Goal: Task Accomplishment & Management: Manage account settings

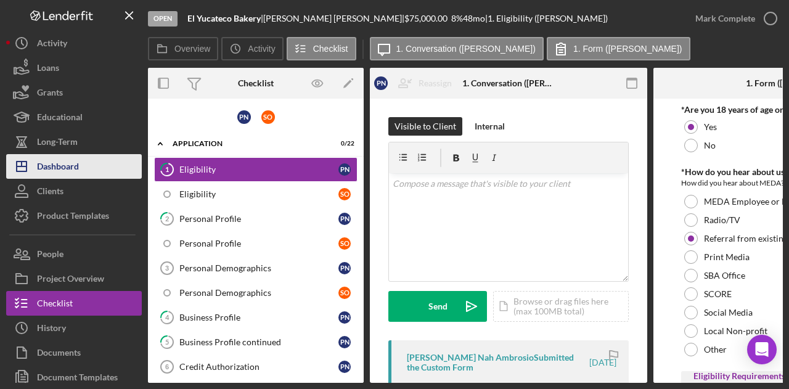
click at [80, 173] on button "Icon/Dashboard Dashboard" at bounding box center [74, 166] width 136 height 25
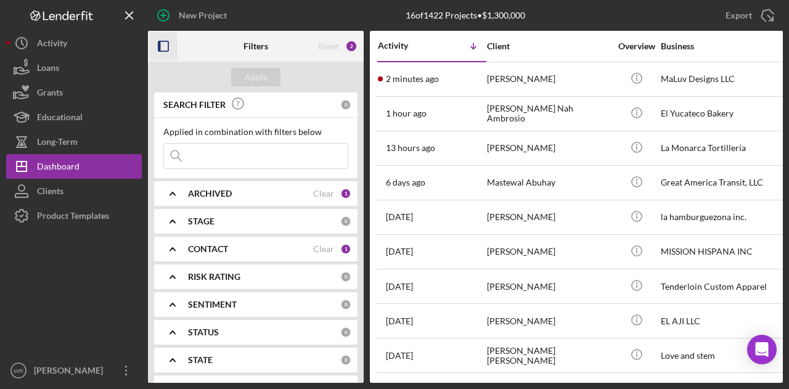
click at [164, 41] on rect "button" at bounding box center [163, 46] width 10 height 10
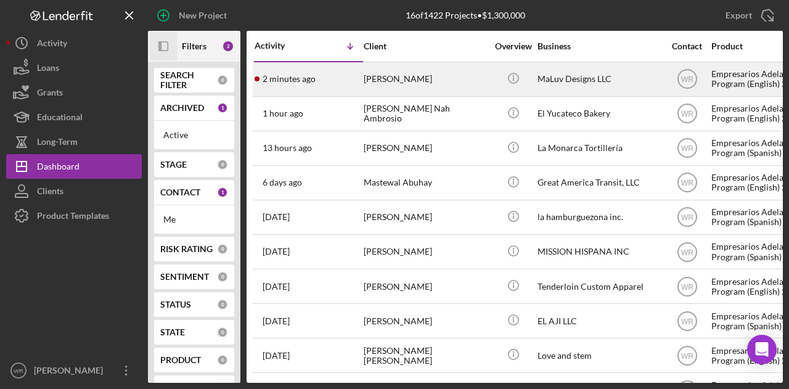
click at [374, 86] on div "[PERSON_NAME]" at bounding box center [425, 79] width 123 height 33
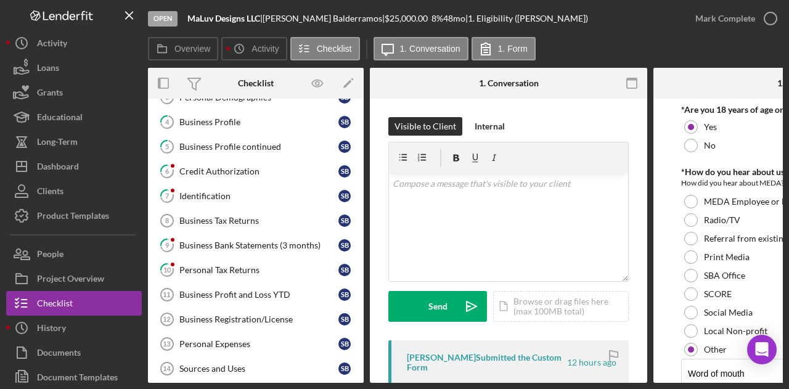
scroll to position [96, 0]
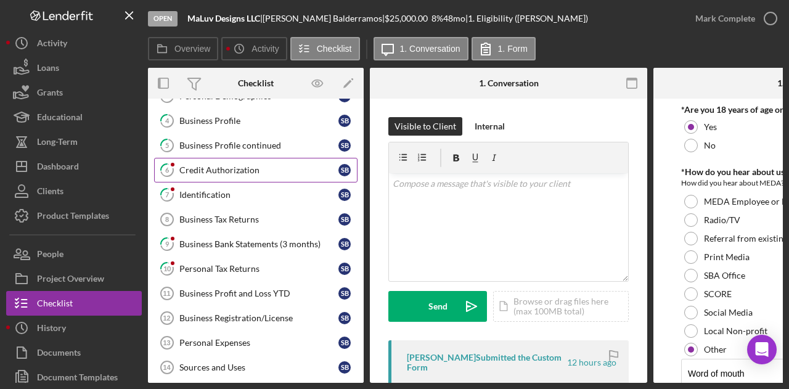
click at [235, 165] on div "Credit Authorization" at bounding box center [258, 170] width 159 height 10
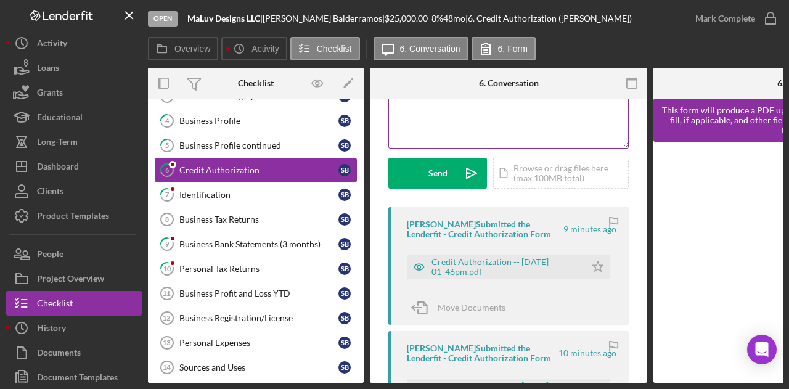
scroll to position [143, 0]
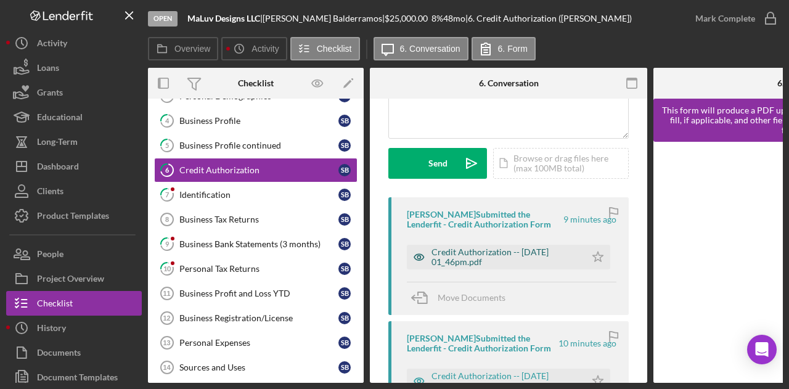
click at [471, 260] on div "Credit Authorization -- [DATE] 01_46pm.pdf" at bounding box center [506, 257] width 148 height 20
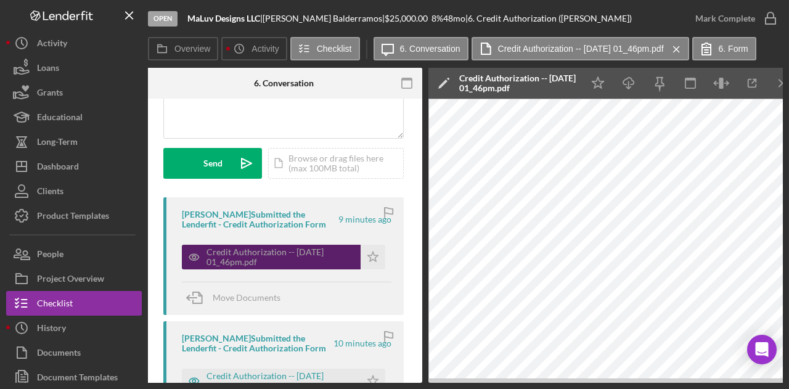
scroll to position [0, 0]
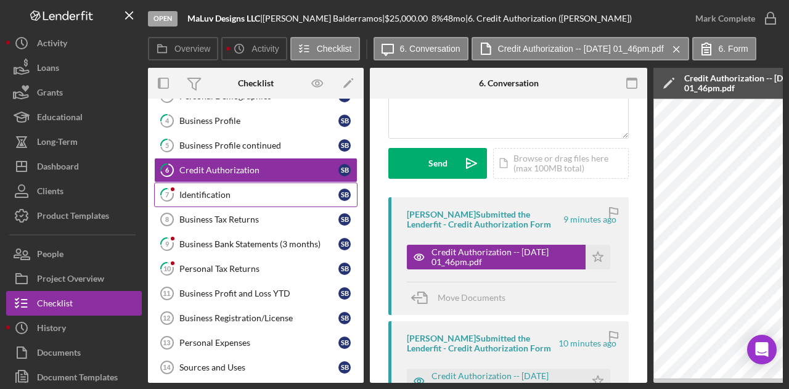
click at [197, 197] on link "7 Identification S B" at bounding box center [255, 194] width 203 height 25
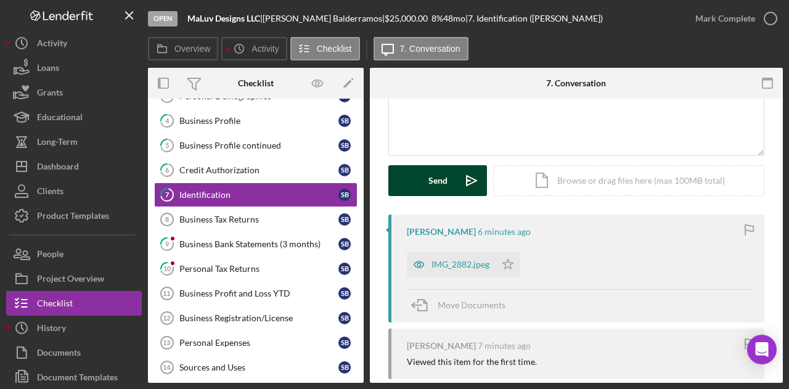
scroll to position [136, 0]
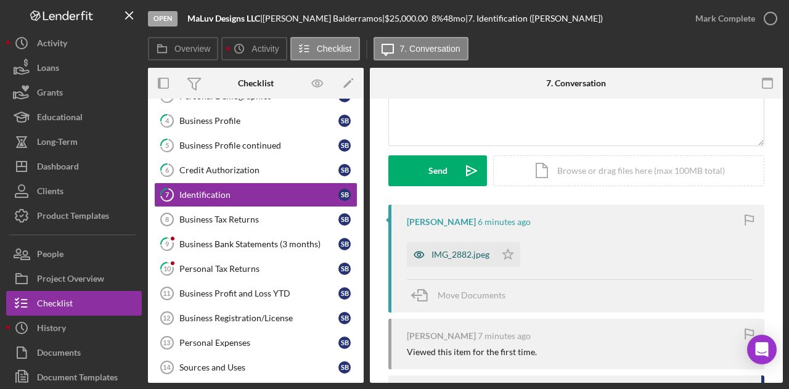
click at [470, 251] on div "IMG_2882.jpeg" at bounding box center [461, 255] width 58 height 10
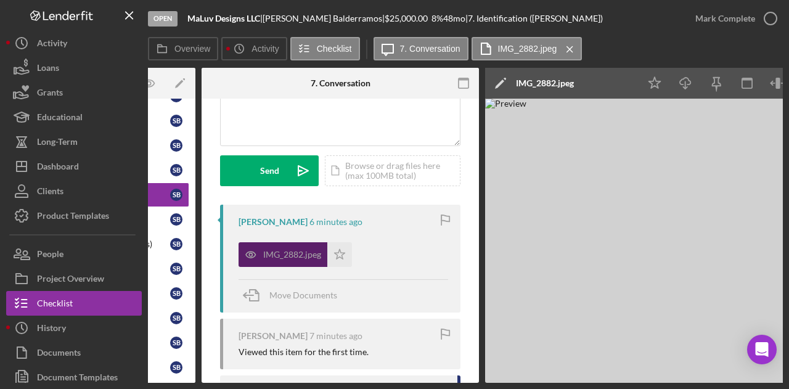
scroll to position [0, 0]
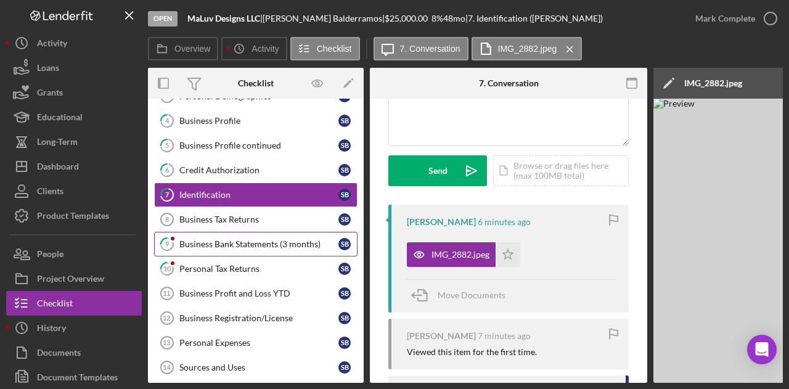
click at [201, 239] on div "Business Bank Statements (3 months)" at bounding box center [258, 244] width 159 height 10
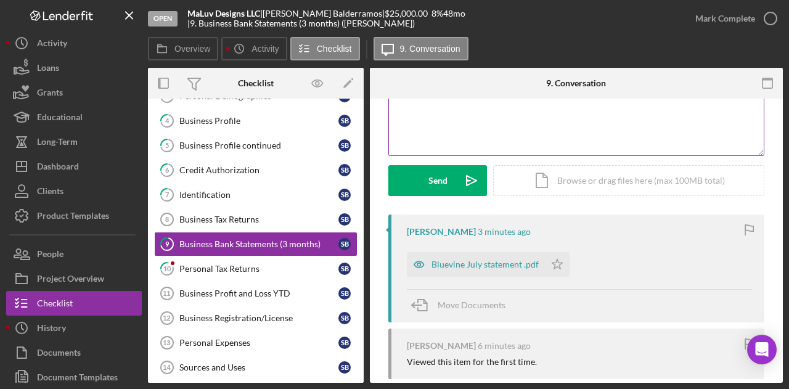
scroll to position [132, 0]
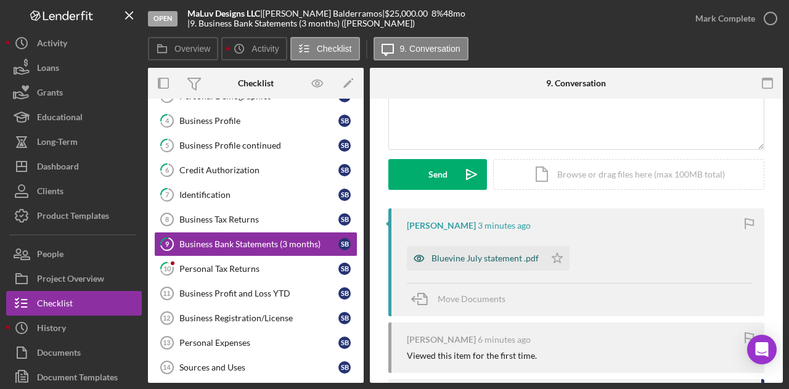
click at [448, 260] on div "Bluevine July statement .pdf" at bounding box center [485, 258] width 107 height 10
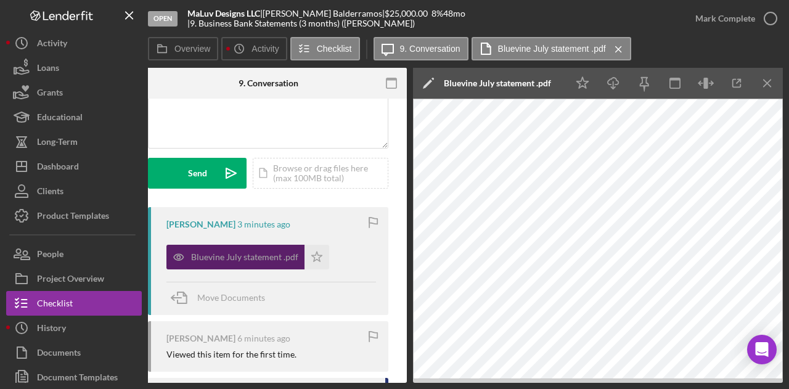
scroll to position [0, 0]
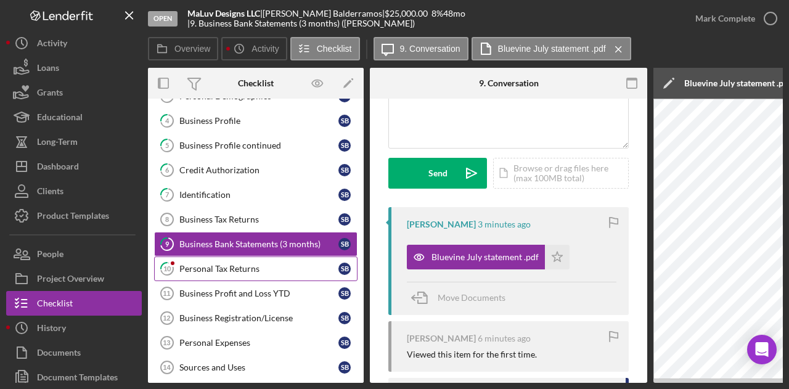
click at [197, 264] on div "Personal Tax Returns" at bounding box center [258, 269] width 159 height 10
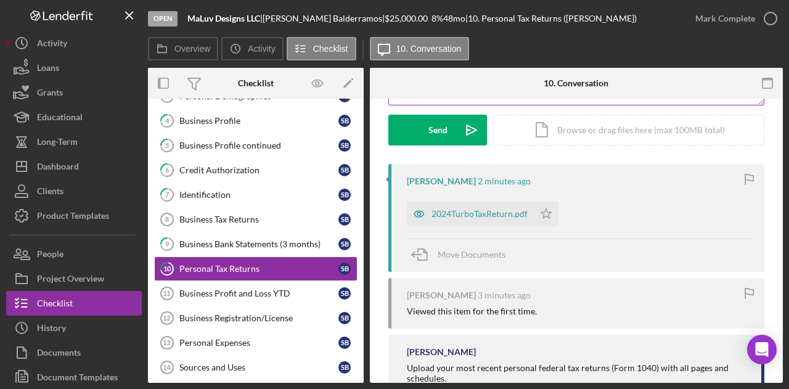
scroll to position [176, 0]
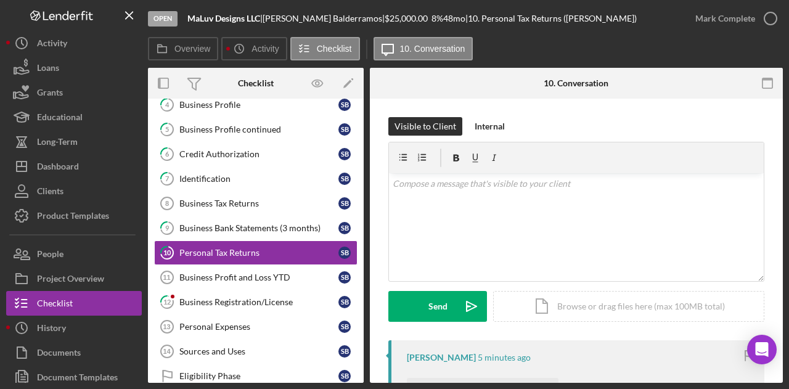
scroll to position [120, 0]
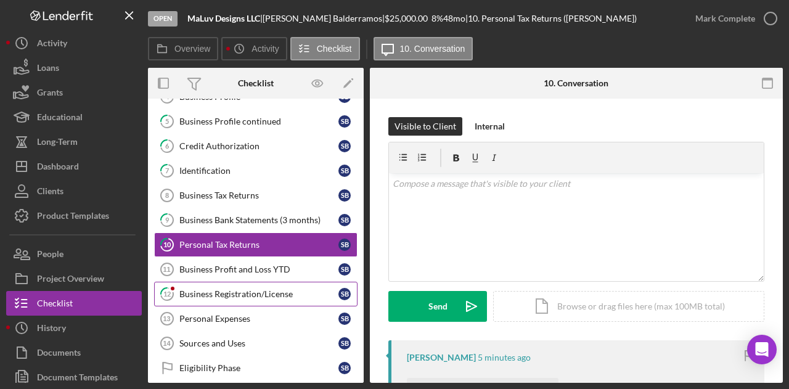
click at [240, 282] on link "12 Business Registration/License S B" at bounding box center [255, 294] width 203 height 25
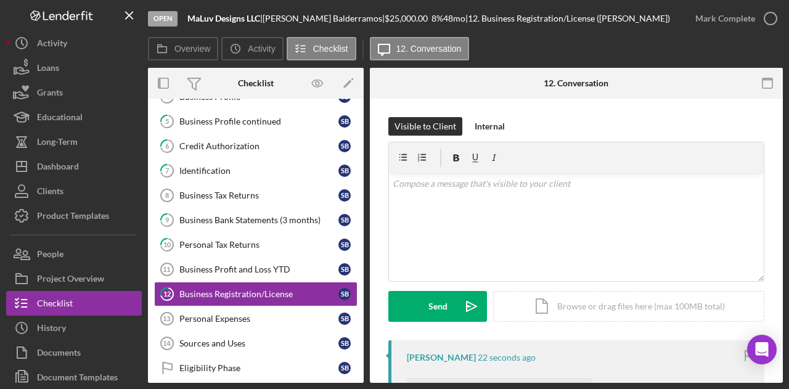
scroll to position [118, 0]
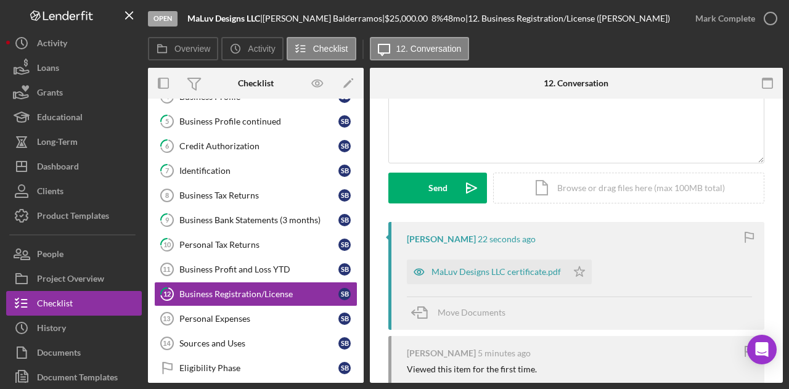
click at [454, 283] on div "MaLuv Designs LLC certificate.pdf" at bounding box center [487, 272] width 160 height 25
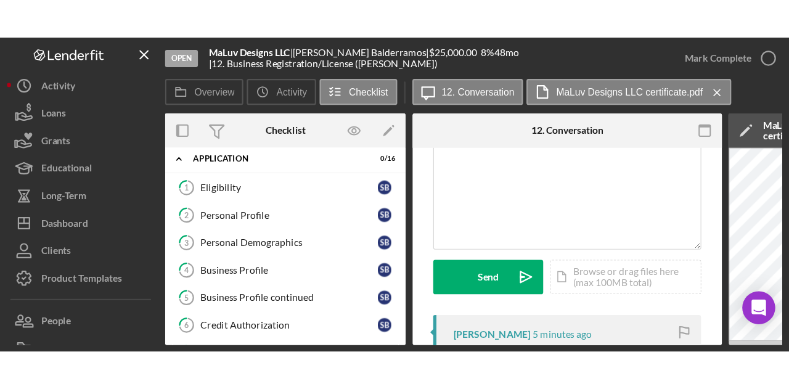
scroll to position [92, 0]
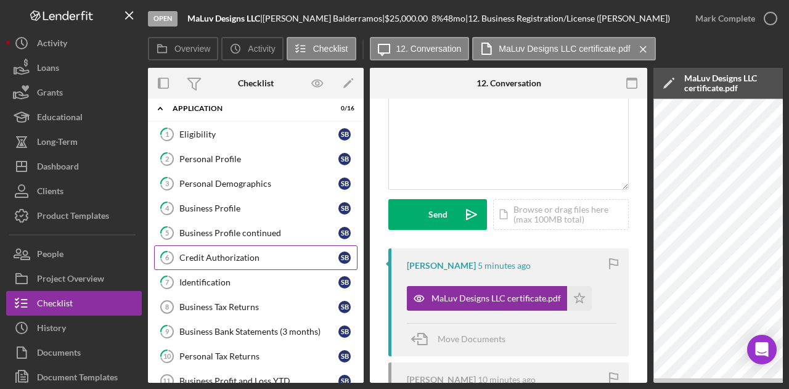
click at [209, 253] on div "Credit Authorization" at bounding box center [258, 258] width 159 height 10
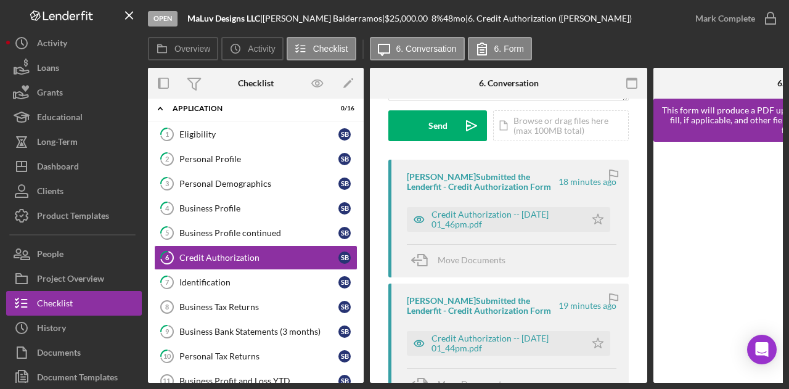
scroll to position [185, 0]
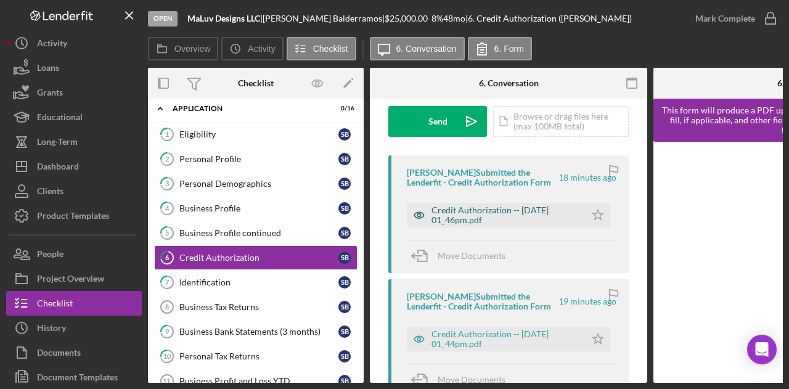
click at [489, 215] on div "Credit Authorization -- [DATE] 01_46pm.pdf" at bounding box center [506, 215] width 148 height 20
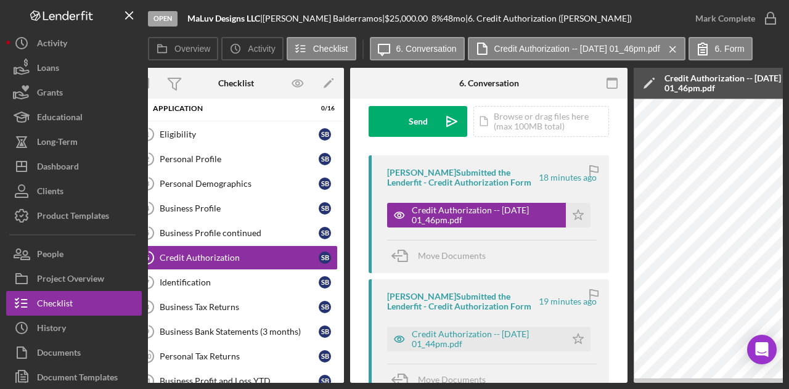
scroll to position [0, 0]
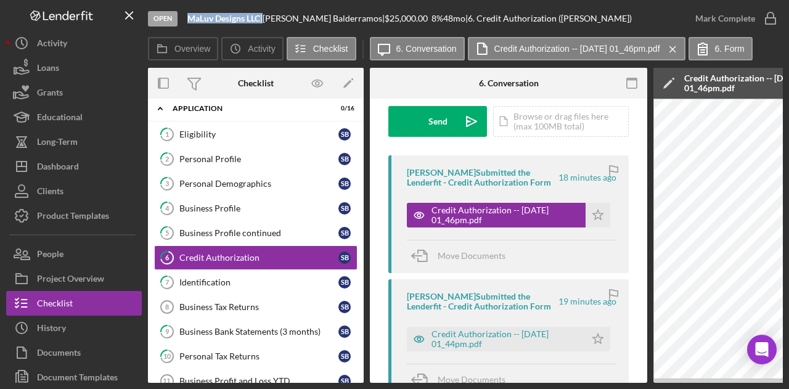
drag, startPoint x: 264, startPoint y: 17, endPoint x: 181, endPoint y: 12, distance: 82.8
click at [181, 12] on div "Open MaLuv Designs LLC | Shaila Balderramos | $25,000.00 8 % 48 mo | 6. Credit …" at bounding box center [415, 18] width 535 height 37
copy div "MaLuv Designs LLC"
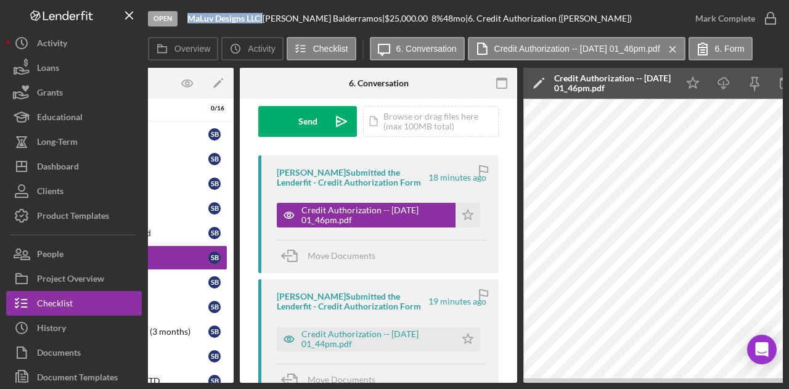
scroll to position [0, 162]
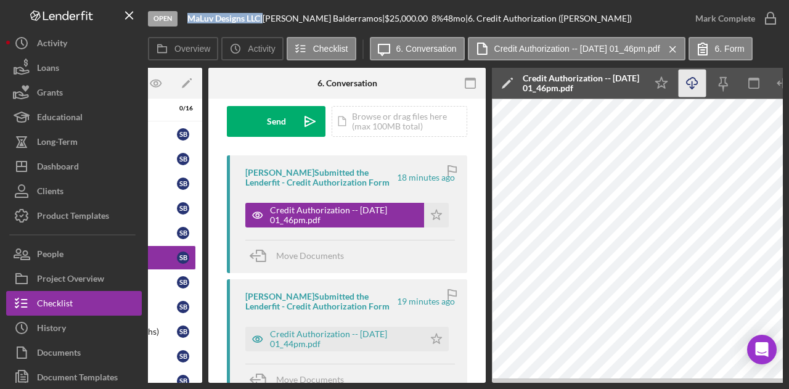
click at [699, 81] on icon "Icon/Download" at bounding box center [693, 84] width 28 height 28
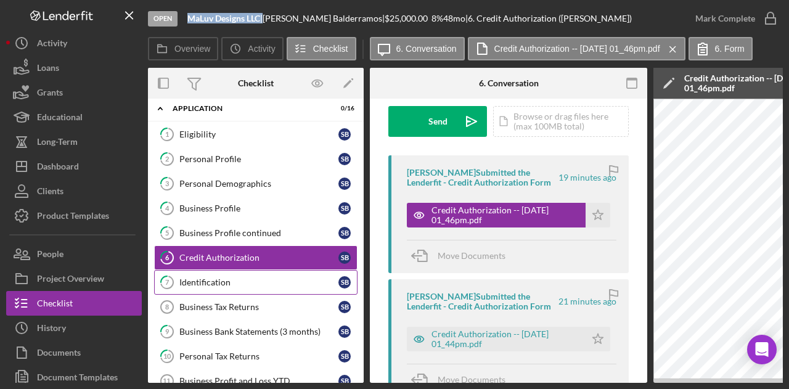
click at [226, 277] on div "Identification" at bounding box center [258, 282] width 159 height 10
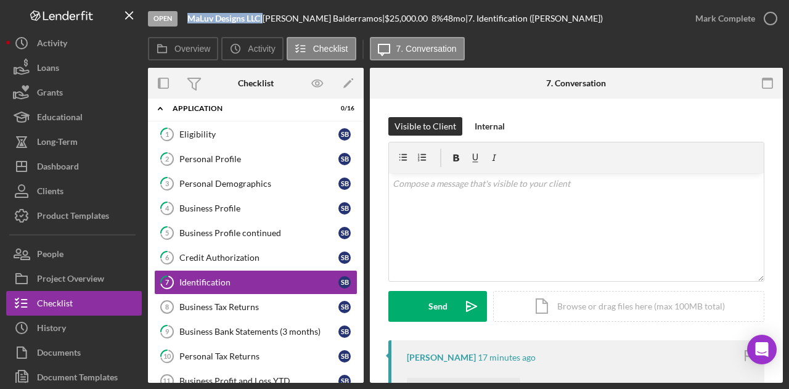
scroll to position [247, 0]
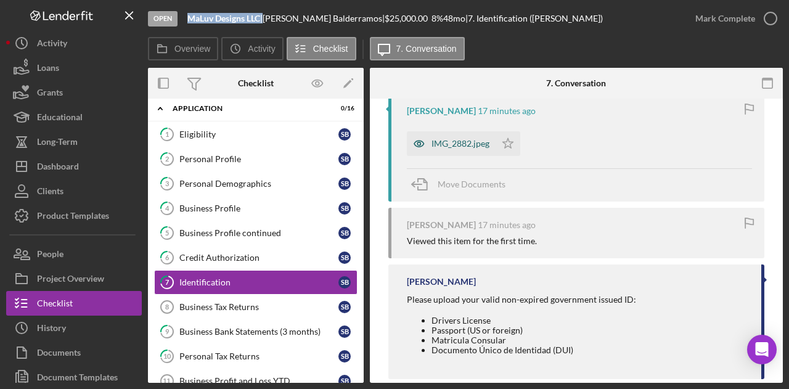
click at [463, 144] on div "IMG_2882.jpeg" at bounding box center [461, 144] width 58 height 10
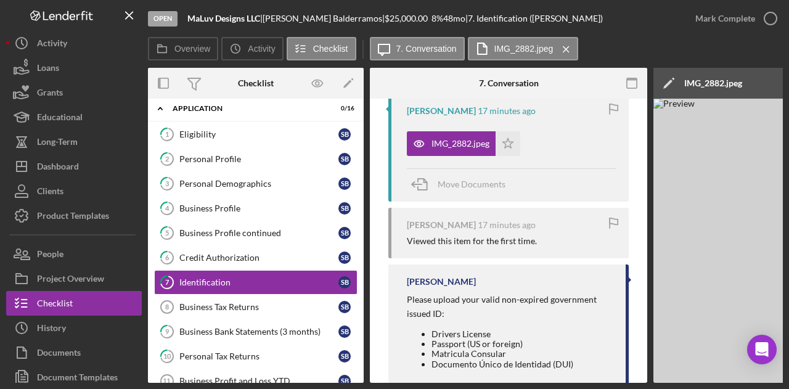
drag, startPoint x: 459, startPoint y: 384, endPoint x: 509, endPoint y: 379, distance: 50.9
click at [472, 382] on div "Open MaLuv Designs LLC | Shaila Balderramos | $25,000.00 8 % 48 mo | 7. Identif…" at bounding box center [394, 194] width 789 height 389
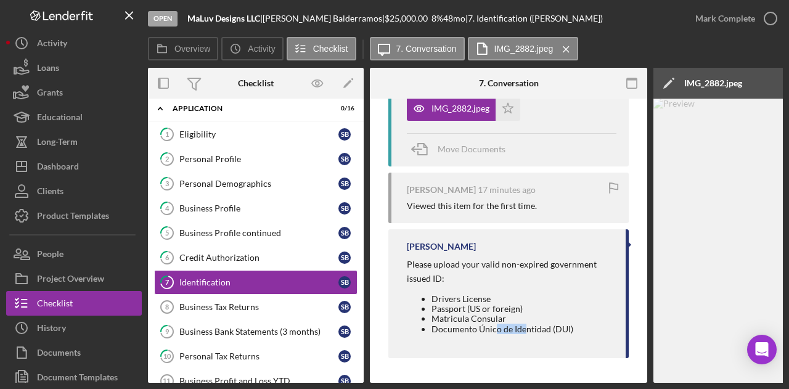
drag, startPoint x: 509, startPoint y: 379, endPoint x: 525, endPoint y: 379, distance: 16.0
click at [525, 379] on div "Visible to Client Internal v Color teal Color pink Remove color Add row above A…" at bounding box center [508, 100] width 277 height 566
drag, startPoint x: 529, startPoint y: 379, endPoint x: 623, endPoint y: 374, distance: 93.8
click at [623, 374] on div "Visible to Client Internal v Color teal Color pink Remove color Add row above A…" at bounding box center [508, 100] width 277 height 566
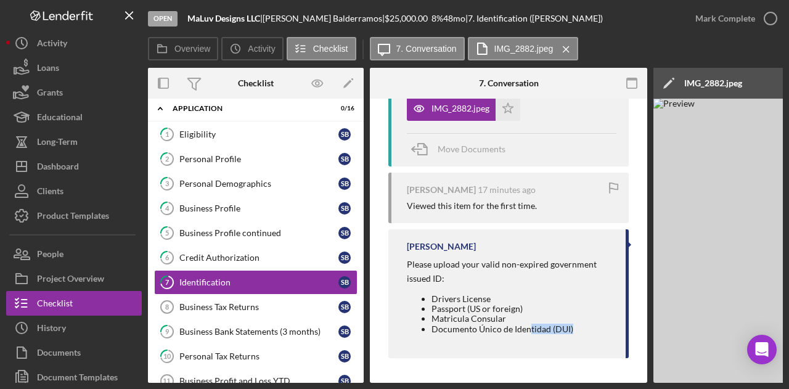
scroll to position [0, 240]
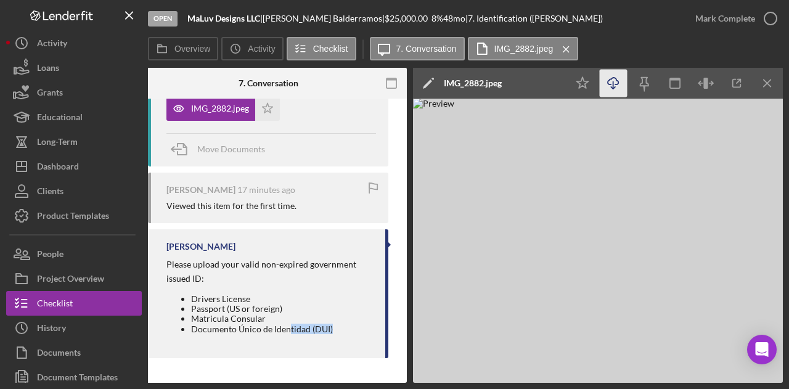
click at [619, 85] on icon "Icon/Download" at bounding box center [614, 84] width 28 height 28
click at [232, 378] on div "Visible to Client Internal v Color teal Color pink Remove color Add row above A…" at bounding box center [267, 100] width 277 height 566
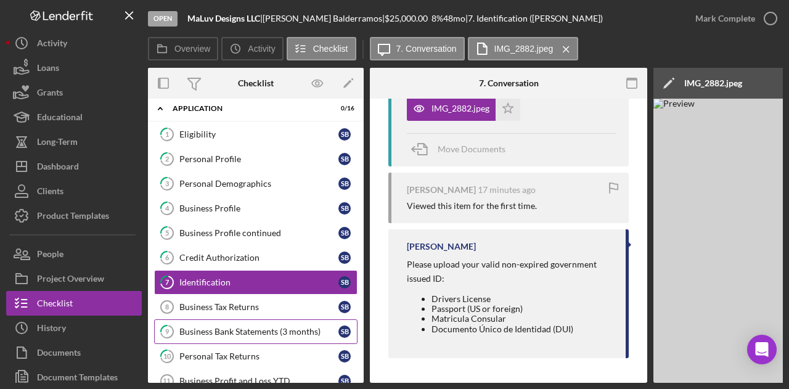
click at [234, 319] on link "9 Business Bank Statements (3 months) S B" at bounding box center [255, 331] width 203 height 25
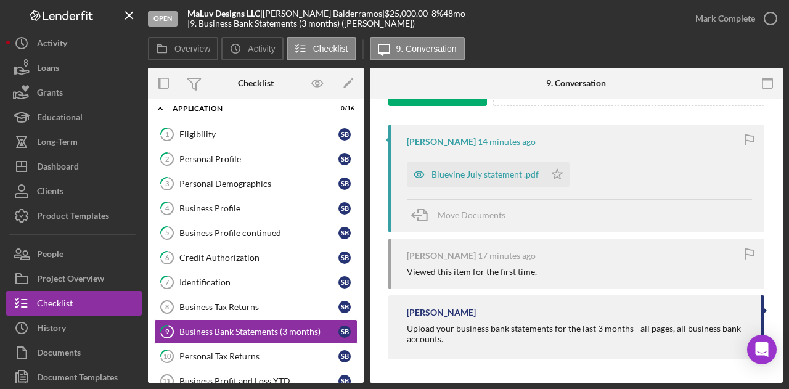
scroll to position [154, 0]
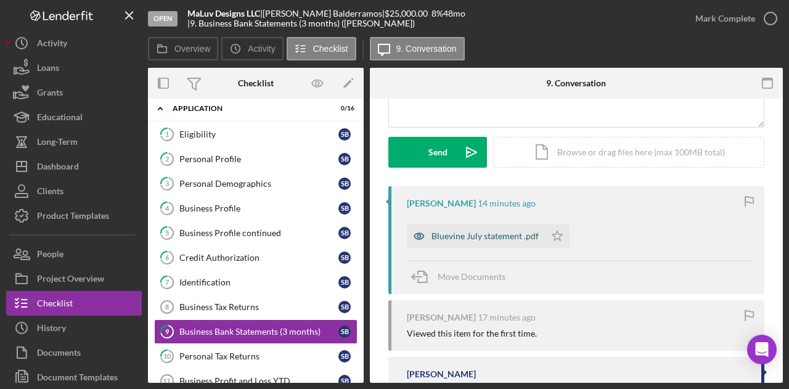
click at [491, 233] on div "Bluevine July statement .pdf" at bounding box center [485, 236] width 107 height 10
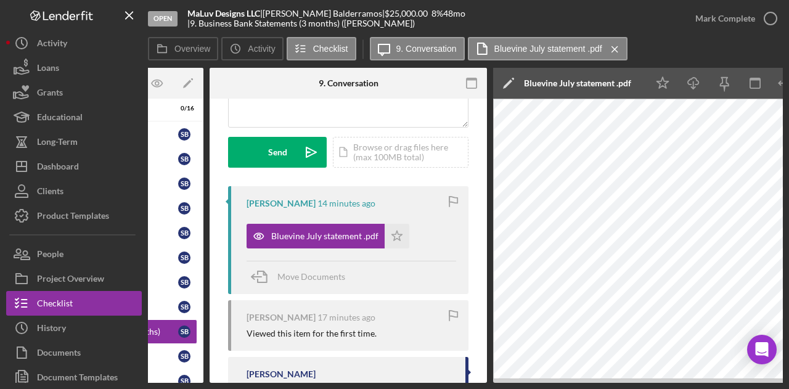
scroll to position [0, 240]
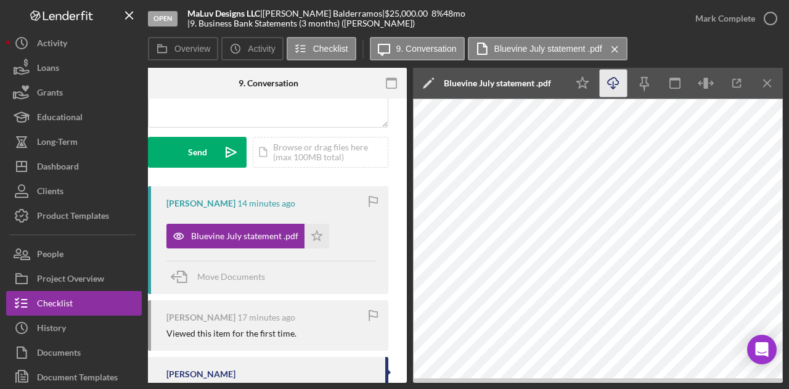
click at [615, 92] on icon "Icon/Download" at bounding box center [614, 84] width 28 height 28
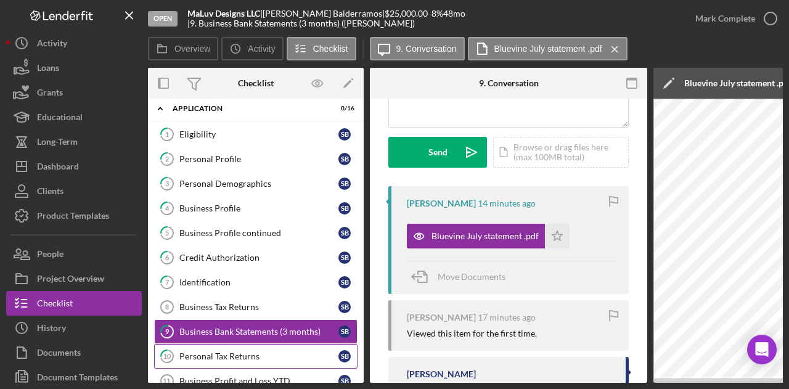
scroll to position [70, 0]
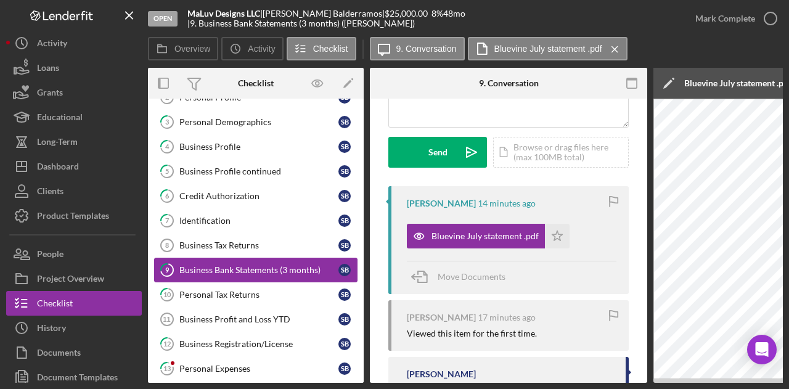
click at [234, 272] on link "9 Business Bank Statements (3 months) S B" at bounding box center [255, 270] width 203 height 25
click at [232, 290] on div "Personal Tax Returns" at bounding box center [258, 295] width 159 height 10
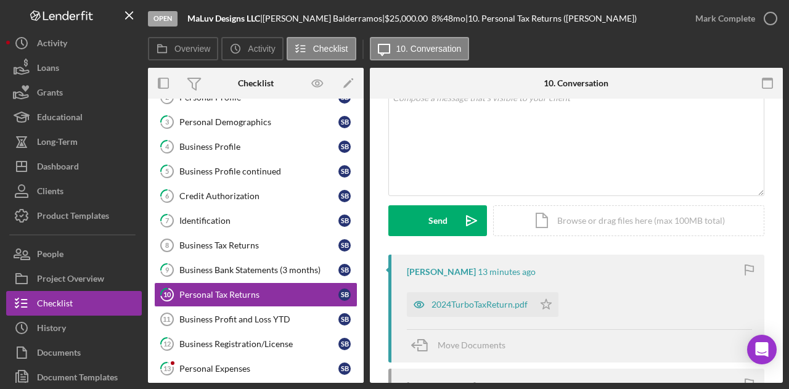
scroll to position [216, 0]
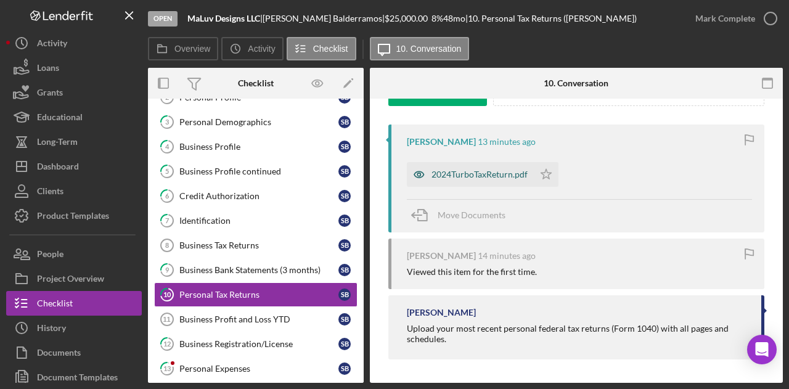
click at [477, 177] on div "2024TurboTaxReturn.pdf" at bounding box center [480, 175] width 96 height 10
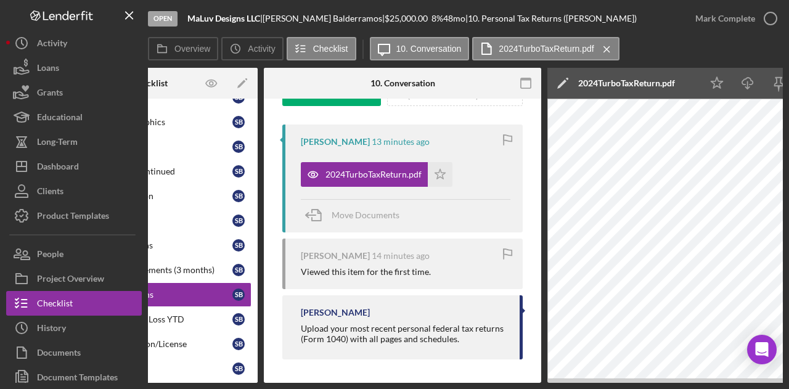
scroll to position [0, 240]
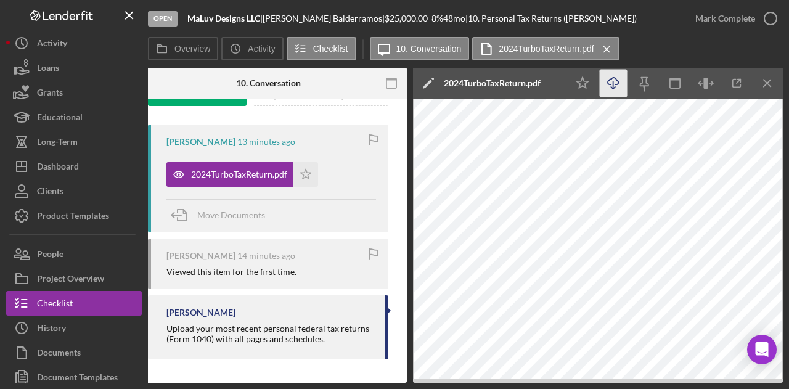
click at [612, 86] on icon "Icon/Download" at bounding box center [614, 84] width 28 height 28
click at [285, 383] on div "Open MaLuv Designs LLC | Shaila Balderramos | $25,000.00 8 % 48 mo | 10. Person…" at bounding box center [394, 194] width 789 height 389
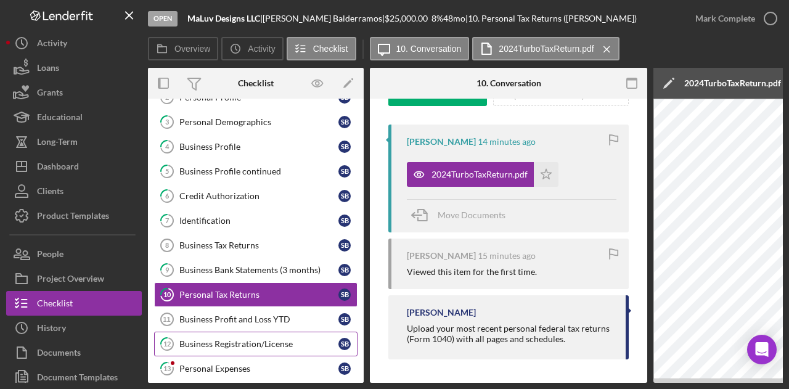
click at [250, 339] on div "Business Registration/License" at bounding box center [258, 344] width 159 height 10
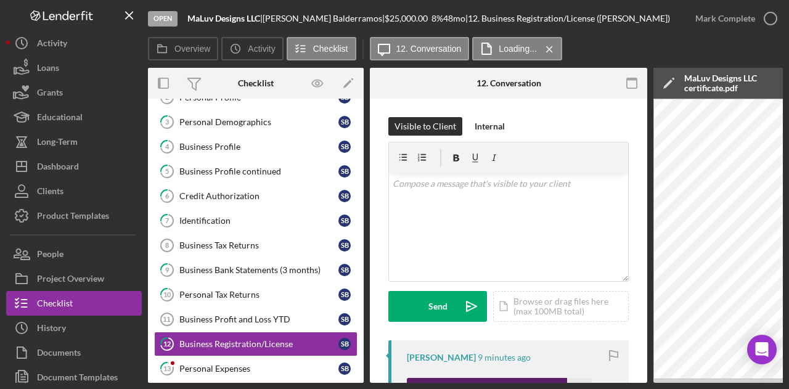
scroll to position [185, 0]
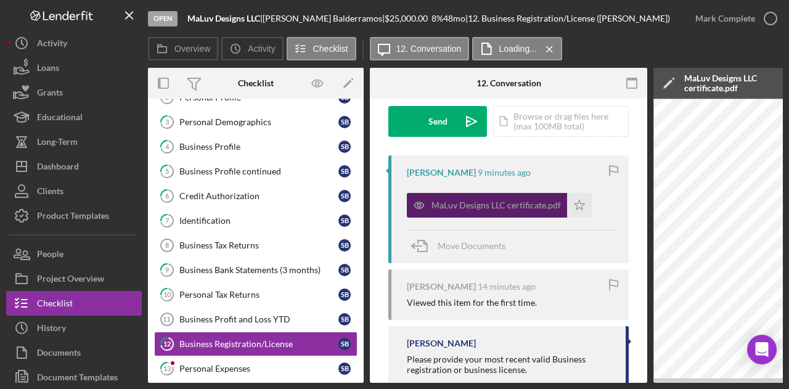
click at [477, 200] on div "MaLuv Designs LLC certificate.pdf" at bounding box center [496, 205] width 129 height 10
click at [487, 202] on div "MaLuv Designs LLC certificate.pdf" at bounding box center [496, 205] width 129 height 10
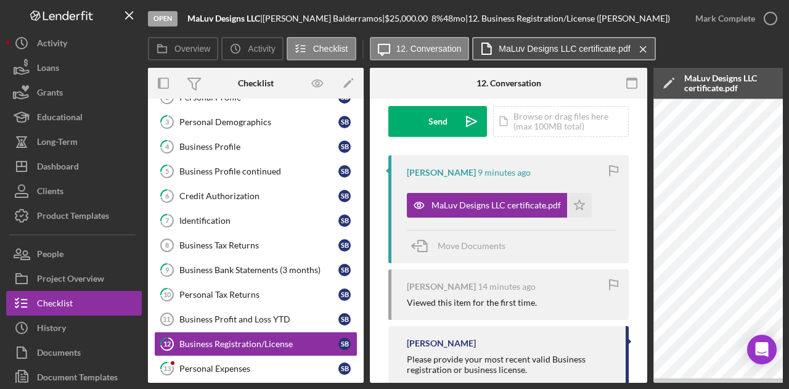
click at [539, 45] on label "MaLuv Designs LLC certificate.pdf" at bounding box center [564, 49] width 131 height 10
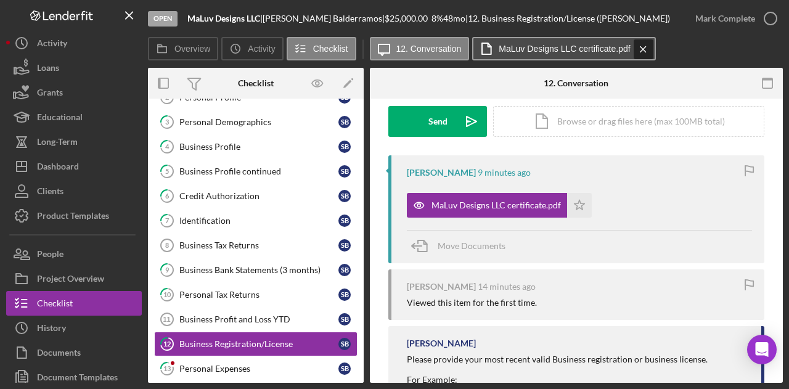
click at [644, 46] on icon "Icon/Menu Close" at bounding box center [643, 49] width 22 height 31
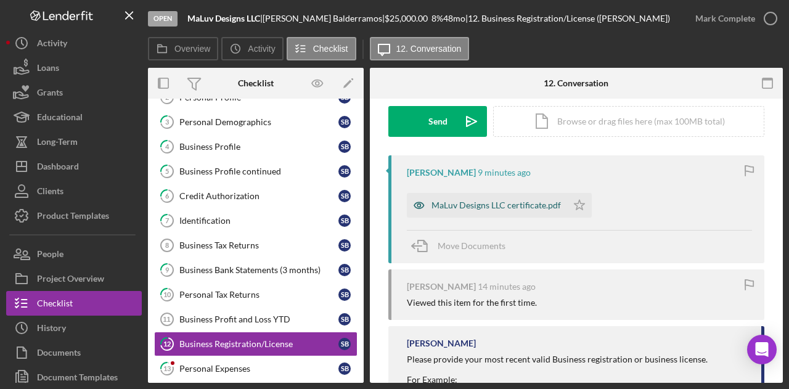
click at [472, 210] on div "MaLuv Designs LLC certificate.pdf" at bounding box center [496, 205] width 129 height 10
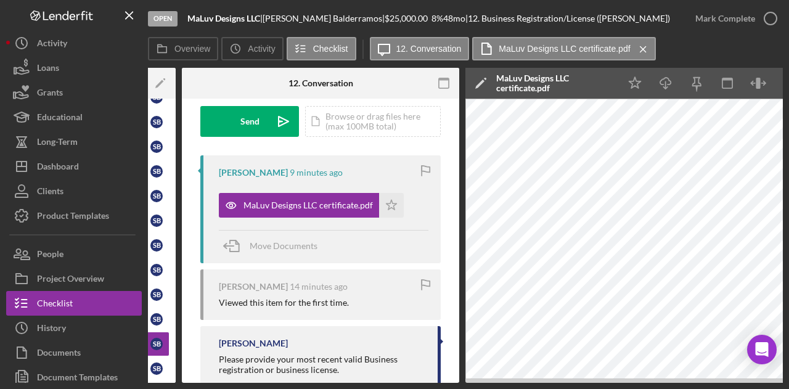
scroll to position [0, 240]
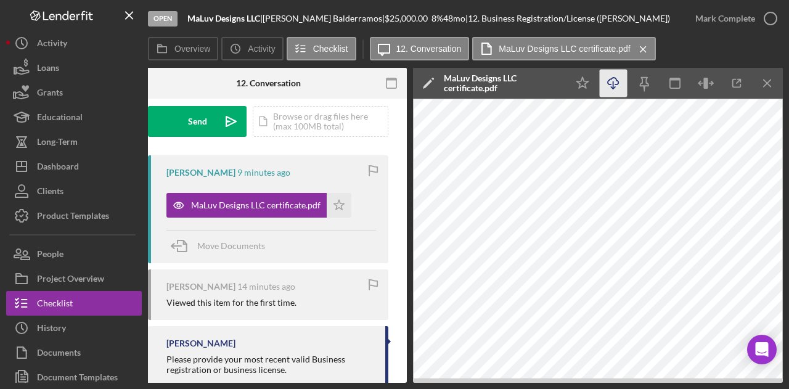
click at [608, 87] on icon "Icon/Download" at bounding box center [614, 84] width 28 height 28
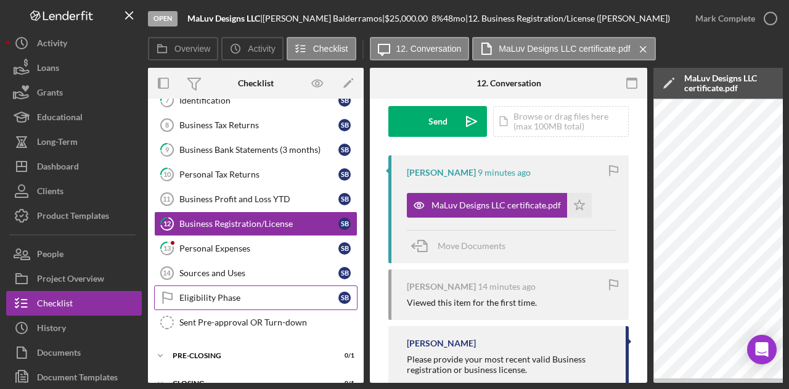
scroll to position [193, 0]
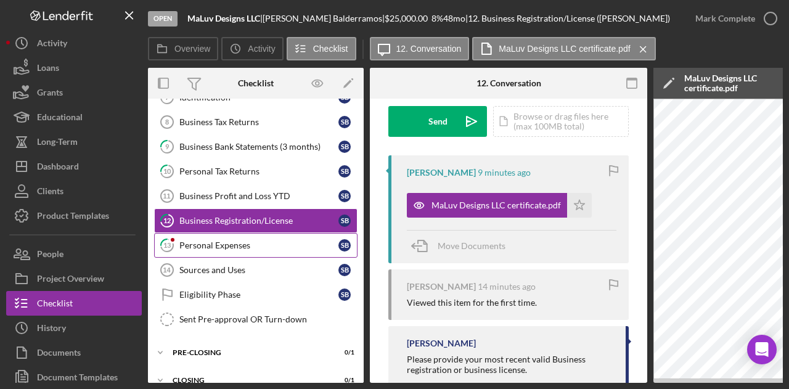
click at [239, 233] on link "13 Personal Expenses S B" at bounding box center [255, 245] width 203 height 25
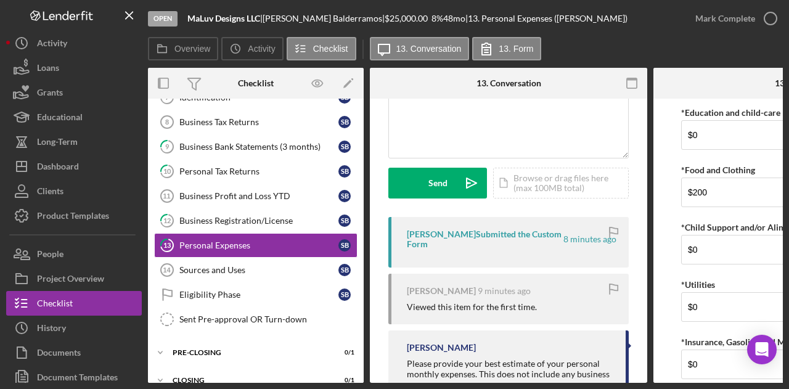
scroll to position [0, 1]
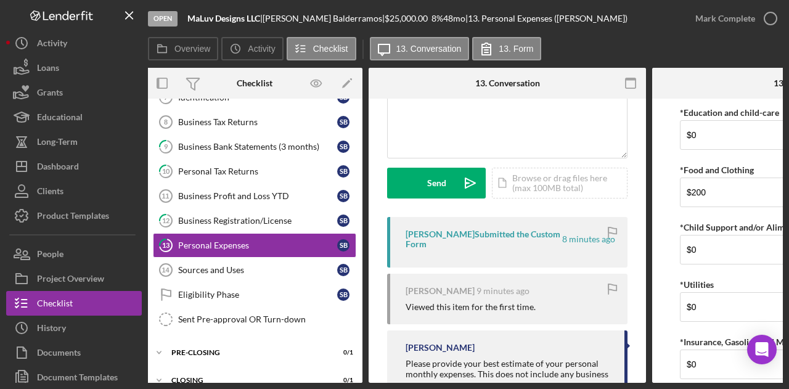
drag, startPoint x: 581, startPoint y: 379, endPoint x: 607, endPoint y: 379, distance: 25.9
click at [607, 379] on div "Overview Internal Workflow Stage Open Icon/Dropdown Arrow Archive (can unarchiv…" at bounding box center [465, 225] width 635 height 315
click at [661, 343] on form "*Education and child-care $0 *Food and Clothing $200 *Child Support and/or Alim…" at bounding box center [790, 241] width 277 height 284
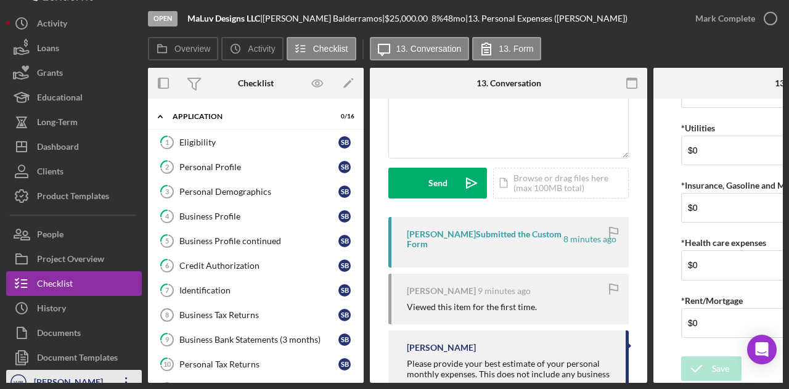
scroll to position [31, 0]
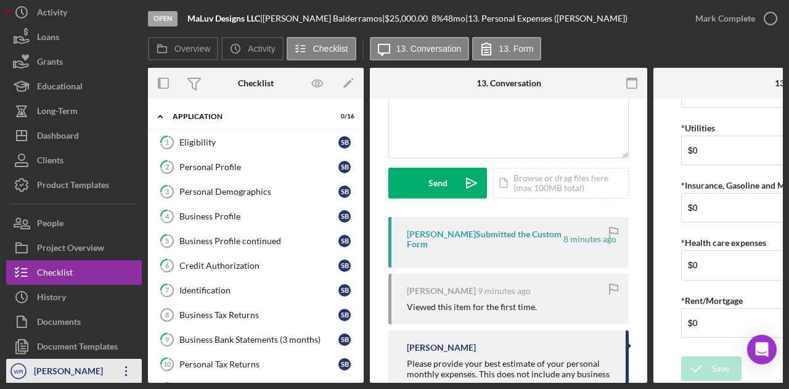
click at [94, 372] on div "[PERSON_NAME]" at bounding box center [71, 373] width 80 height 28
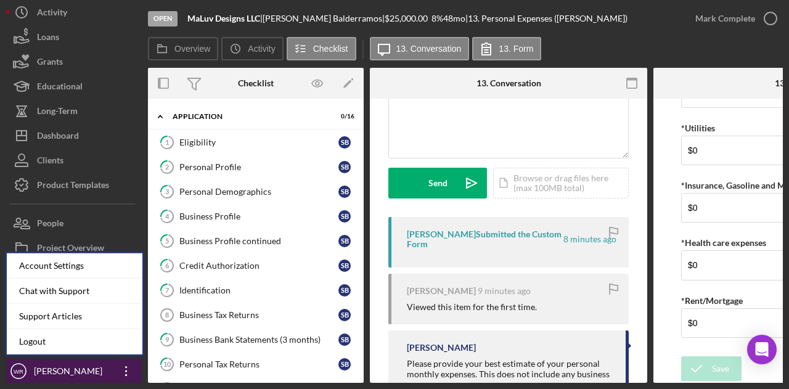
click at [92, 372] on div "[PERSON_NAME]" at bounding box center [71, 373] width 80 height 28
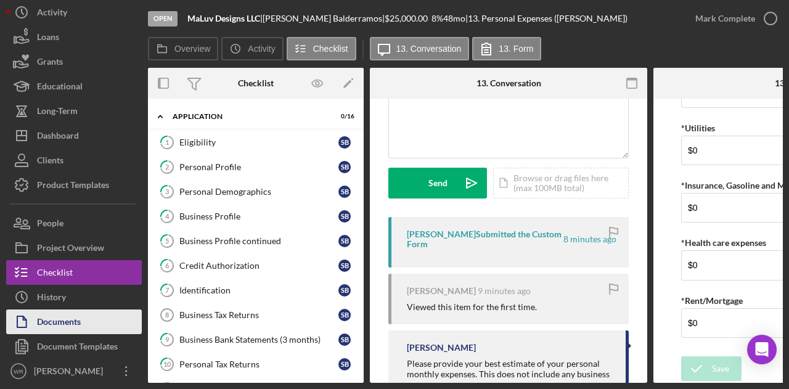
click at [68, 316] on div "Documents" at bounding box center [59, 323] width 44 height 28
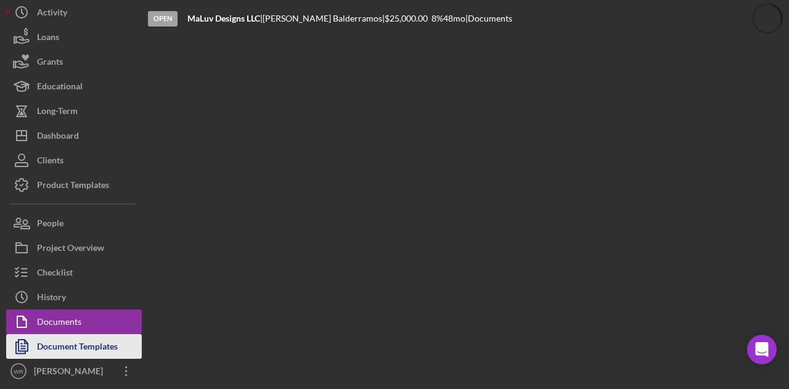
click at [69, 335] on div "Document Templates" at bounding box center [77, 348] width 81 height 28
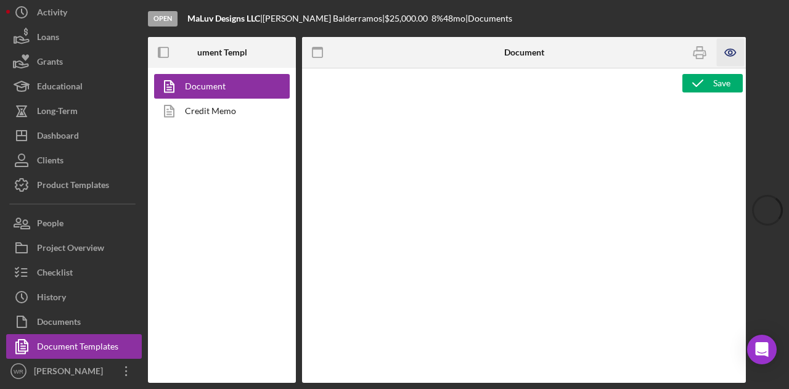
type textarea "<p><strong>Product Name</strong><br><span id="Product_Name" class="template-fie…"
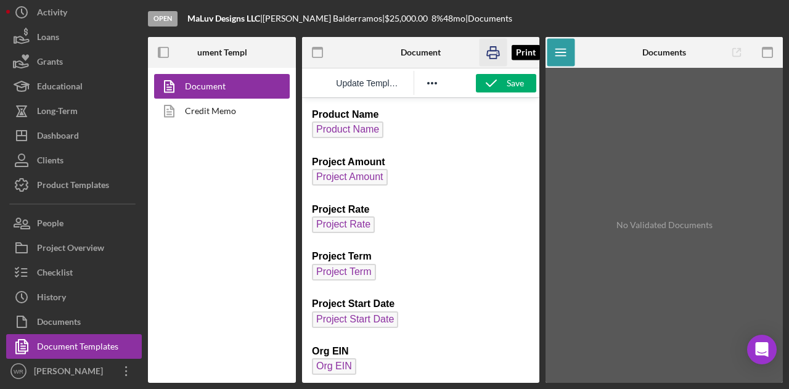
click at [498, 51] on icon "button" at bounding box center [493, 53] width 28 height 28
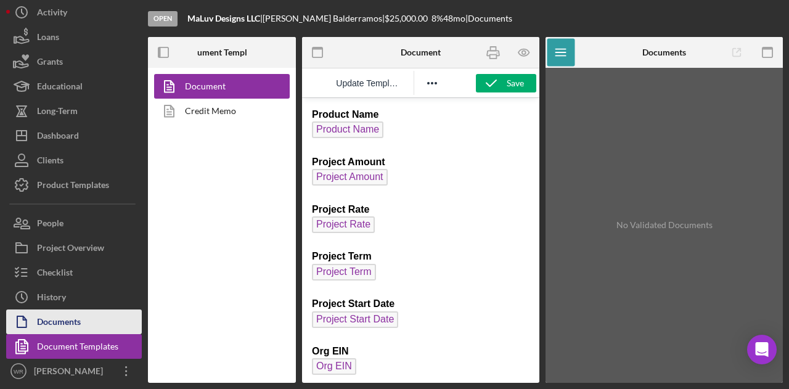
click at [92, 323] on button "Documents" at bounding box center [74, 321] width 136 height 25
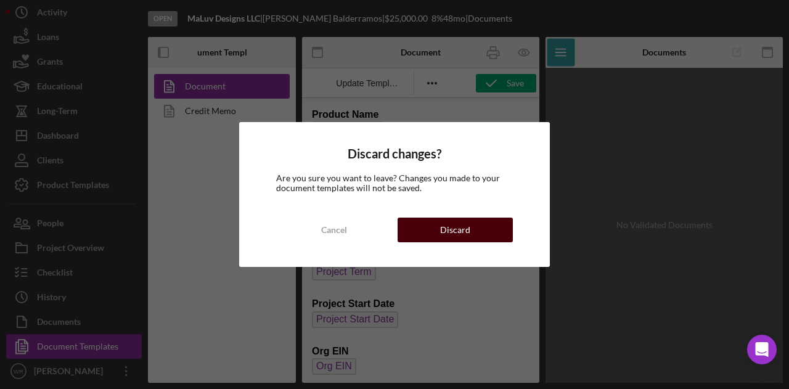
click at [461, 231] on div "Discard" at bounding box center [455, 230] width 30 height 25
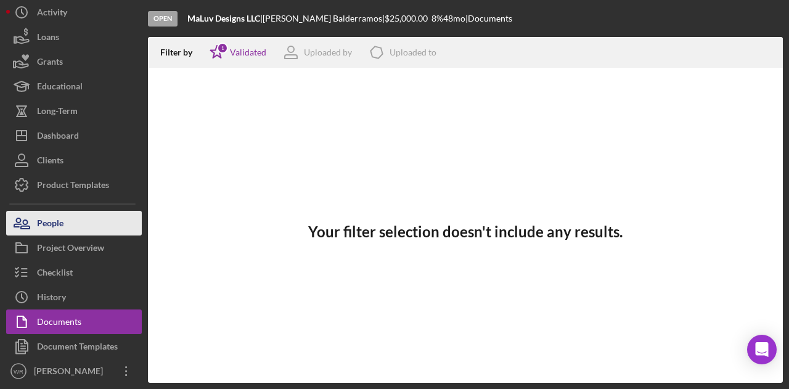
click at [92, 222] on button "People" at bounding box center [74, 223] width 136 height 25
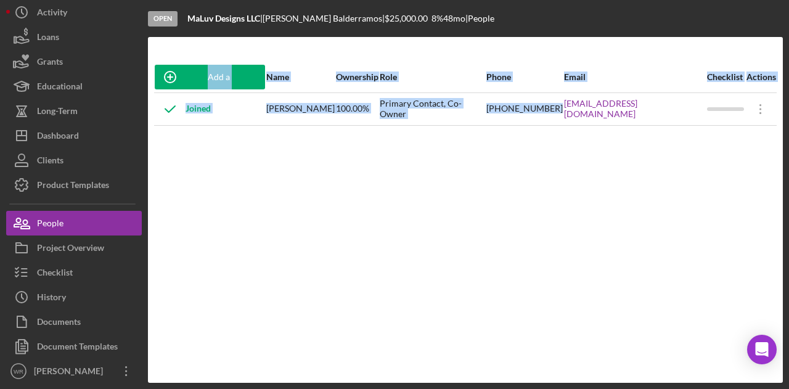
drag, startPoint x: 579, startPoint y: 117, endPoint x: 718, endPoint y: 133, distance: 139.0
click at [718, 133] on div "Add a Participant Name Ownership Role Phone Email Checklist Actions Joined Shai…" at bounding box center [465, 210] width 635 height 297
copy table "Add a Participant Name Ownership Role Phone Email Checklist Actions Joined Shai…"
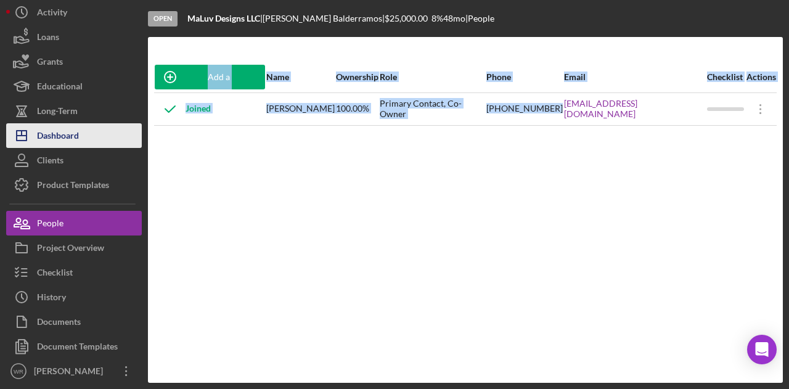
click at [83, 136] on button "Icon/Dashboard Dashboard" at bounding box center [74, 135] width 136 height 25
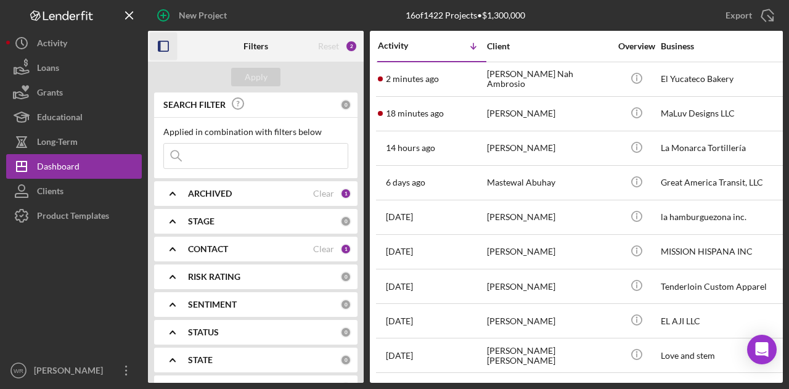
click at [162, 49] on icon "button" at bounding box center [164, 47] width 28 height 28
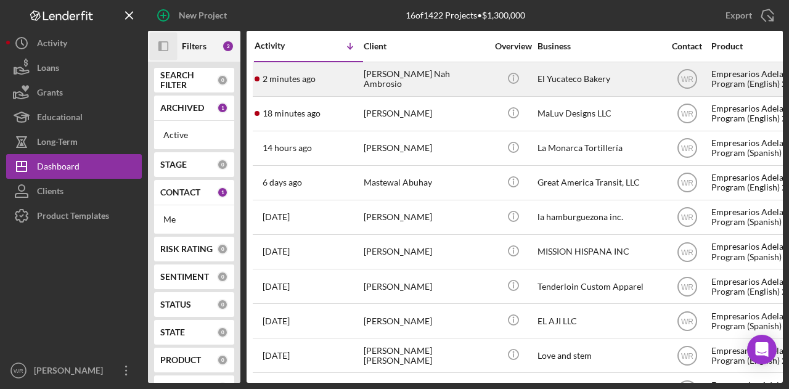
click at [418, 80] on div "[PERSON_NAME] Nah Ambrosio" at bounding box center [425, 79] width 123 height 33
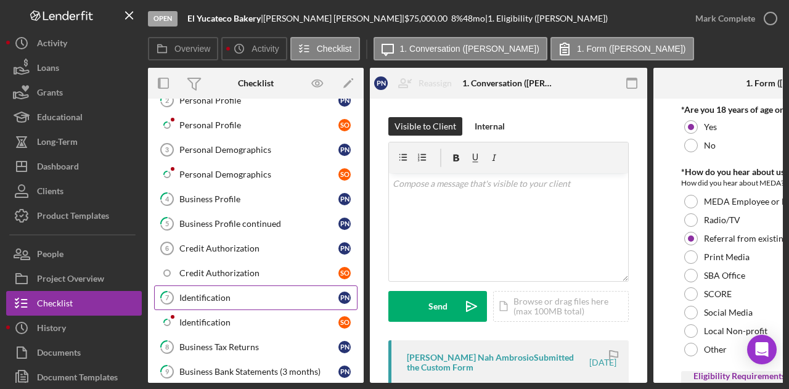
scroll to position [123, 0]
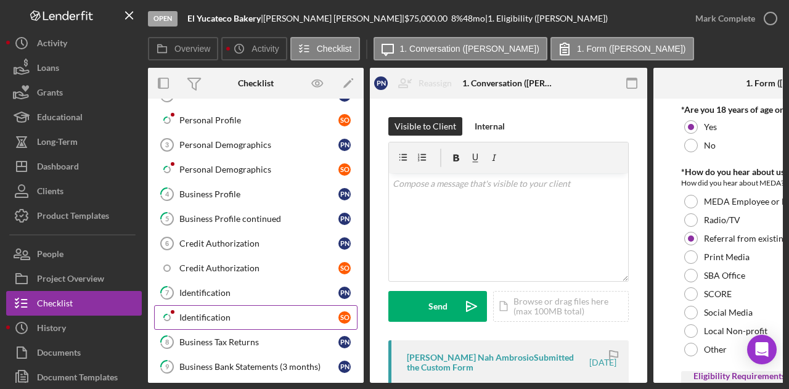
click at [218, 313] on div "Identification" at bounding box center [258, 318] width 159 height 10
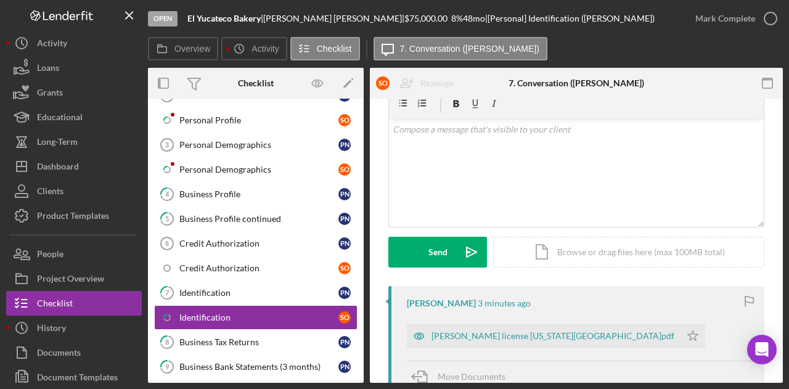
scroll to position [123, 0]
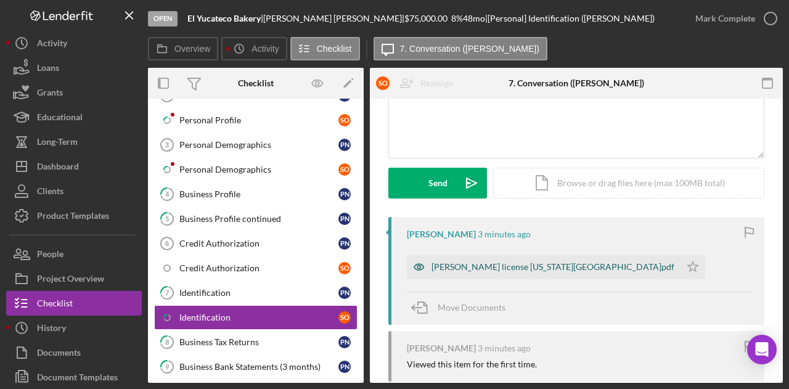
click at [485, 267] on div "[PERSON_NAME] license [US_STATE][GEOGRAPHIC_DATA]pdf" at bounding box center [553, 267] width 243 height 10
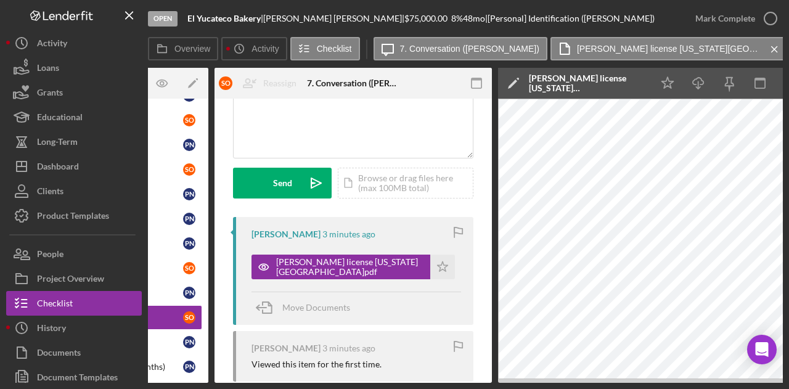
scroll to position [0, 0]
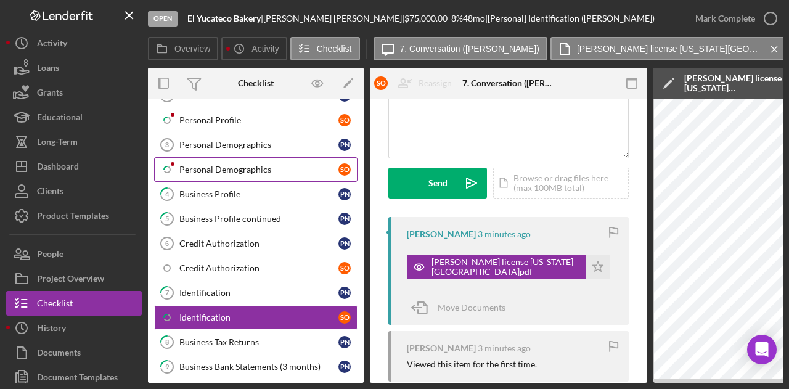
click at [230, 165] on div "Personal Demographics" at bounding box center [258, 170] width 159 height 10
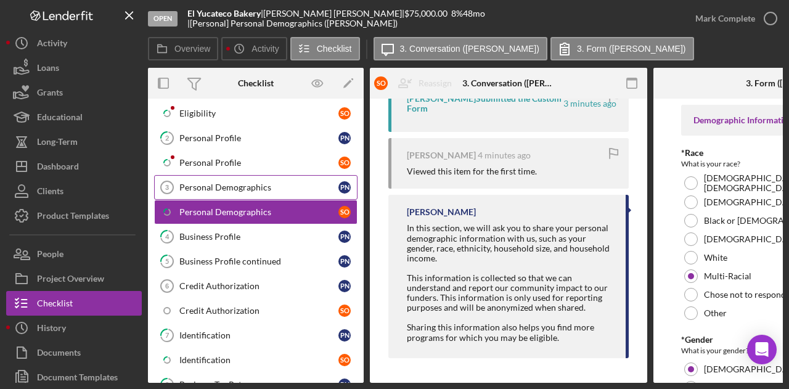
scroll to position [62, 0]
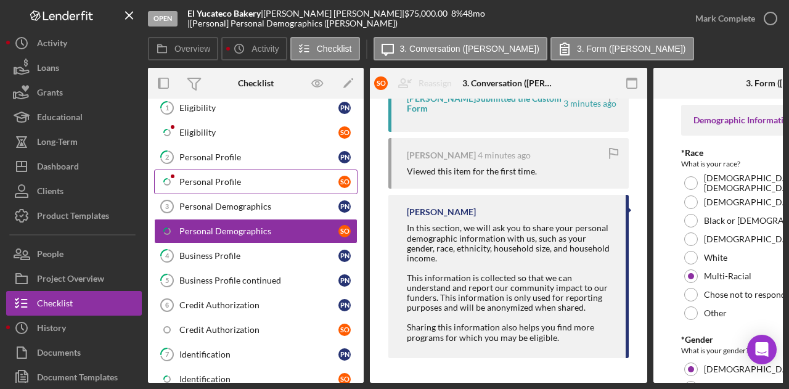
click at [247, 173] on link "Icon/Checklist Item Sub Partial Personal Profile S O" at bounding box center [255, 182] width 203 height 25
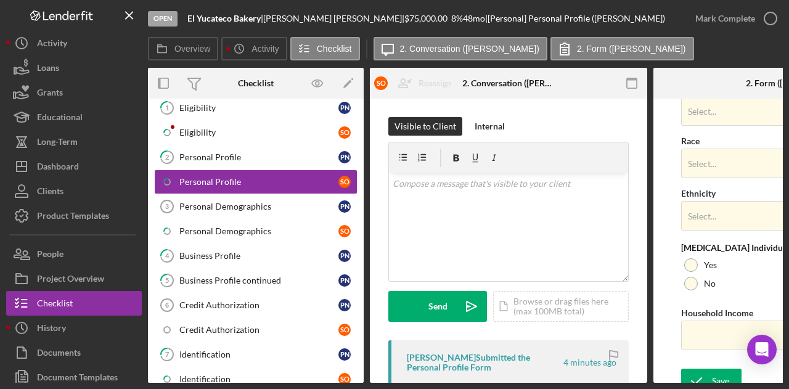
scroll to position [539, 0]
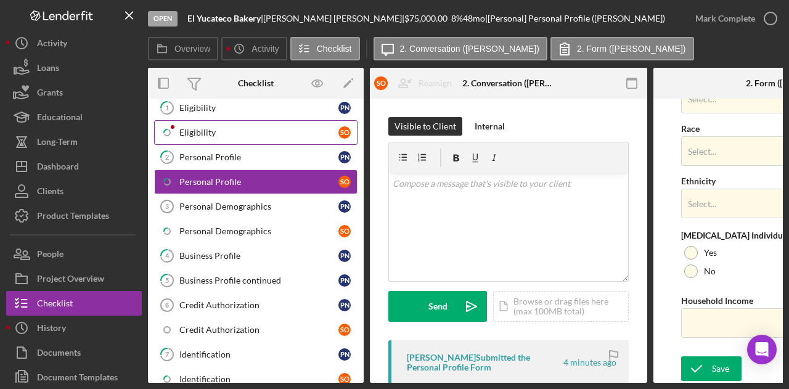
click at [200, 120] on link "Icon/Checklist Item Sub Partial Eligibility S O" at bounding box center [255, 132] width 203 height 25
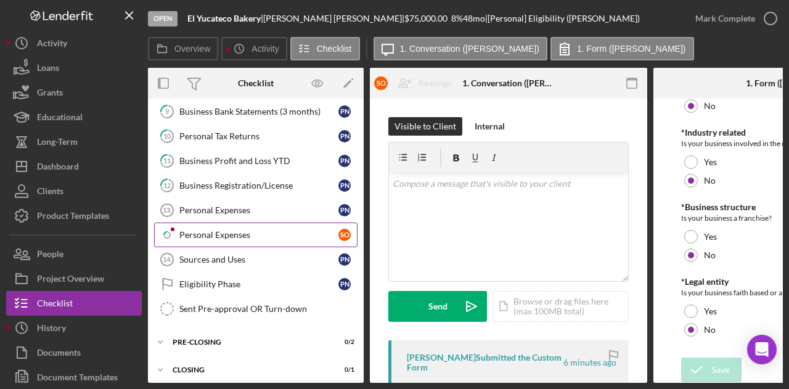
click at [240, 223] on link "Icon/Checklist Item Sub Partial Personal Expenses S O" at bounding box center [255, 235] width 203 height 25
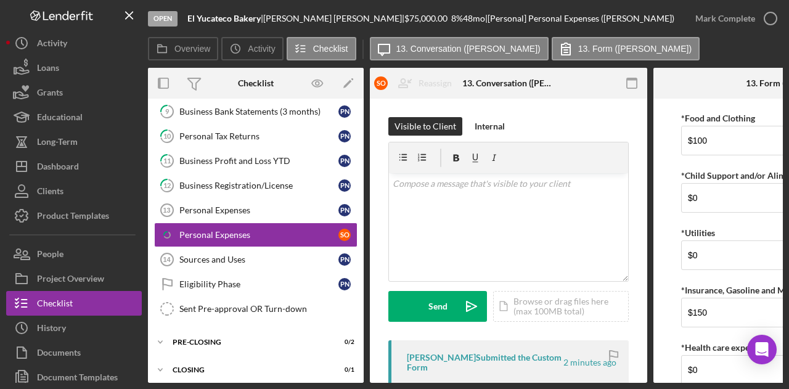
scroll to position [157, 0]
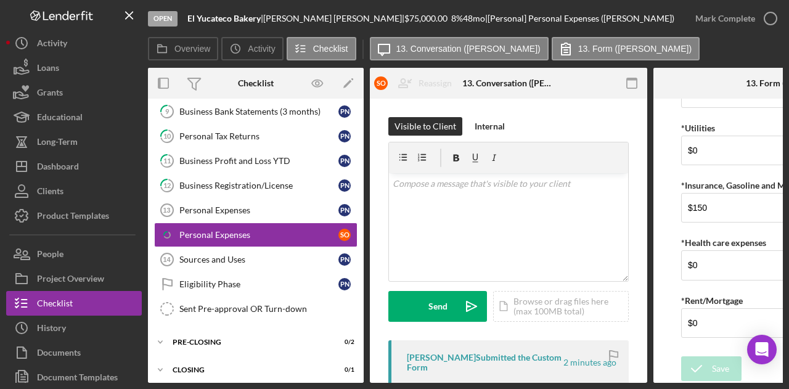
drag, startPoint x: 237, startPoint y: 378, endPoint x: 179, endPoint y: 379, distance: 58.0
click at [179, 379] on div "Overview Internal Workflow Stage Open Icon/Dropdown Arrow Archive (can unarchiv…" at bounding box center [465, 225] width 635 height 315
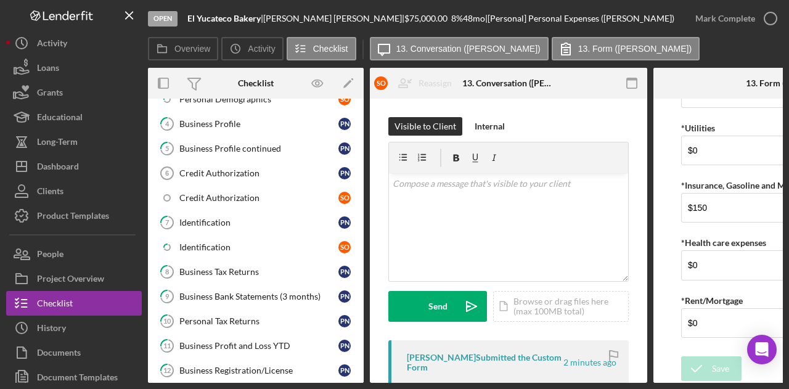
scroll to position [0, 0]
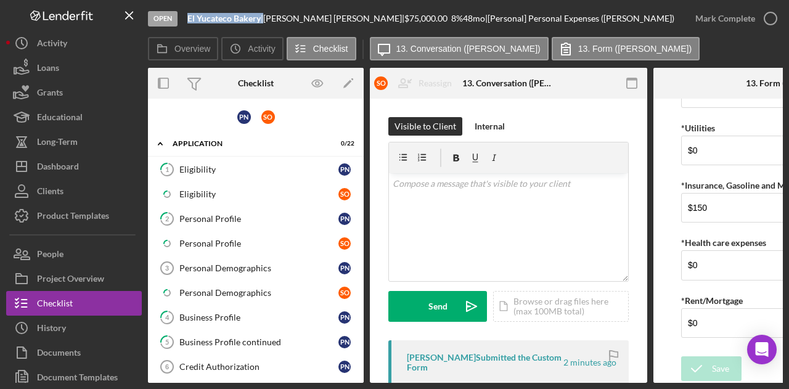
drag, startPoint x: 263, startPoint y: 22, endPoint x: 187, endPoint y: 20, distance: 75.8
click at [187, 20] on div "El Yucateco Bakery |" at bounding box center [225, 19] width 76 height 10
copy div "El Yucateco Bakery"
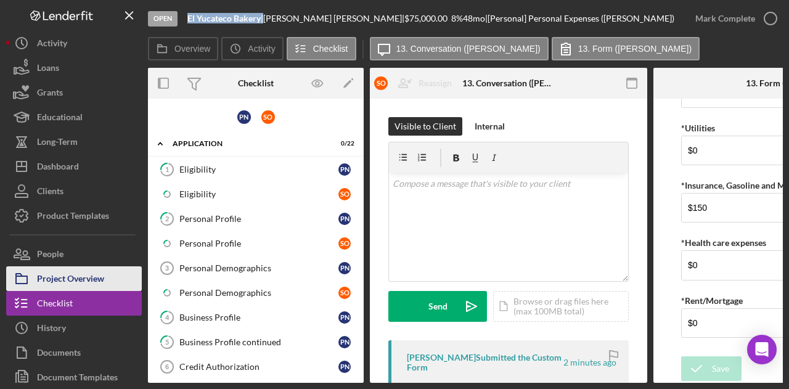
click at [102, 271] on div "Project Overview" at bounding box center [70, 280] width 67 height 28
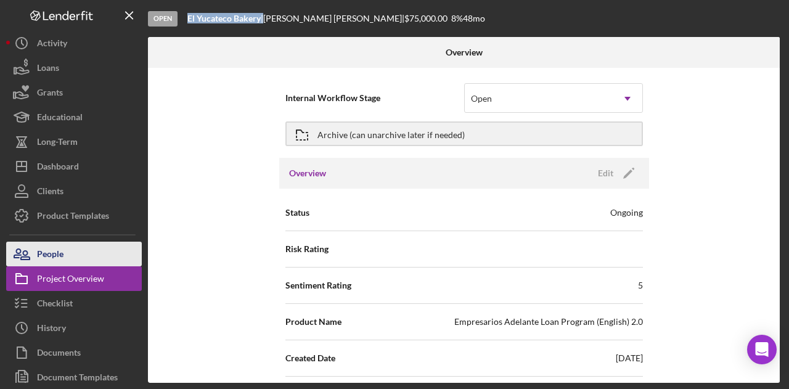
click at [102, 260] on button "People" at bounding box center [74, 254] width 136 height 25
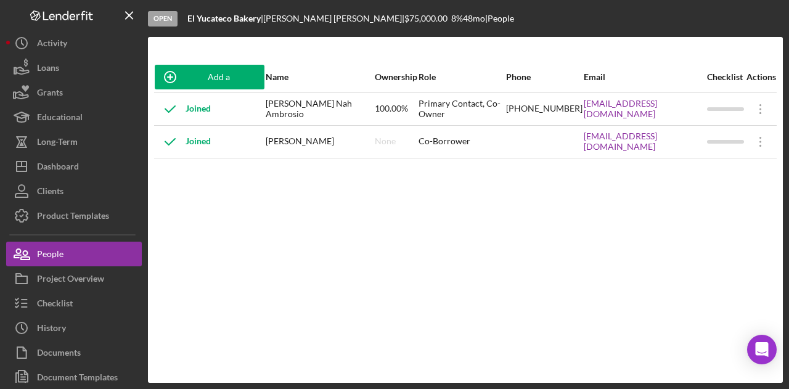
click at [268, 234] on div "Add a Participant Name Ownership Role Phone Email Checklist Actions Joined Poli…" at bounding box center [465, 210] width 635 height 297
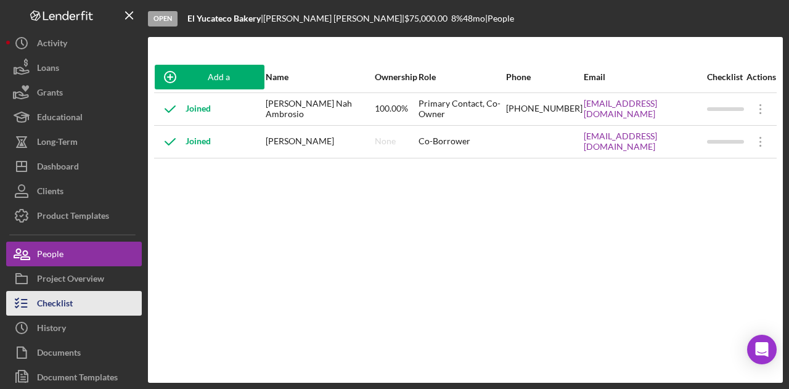
click at [86, 292] on button "Checklist" at bounding box center [74, 303] width 136 height 25
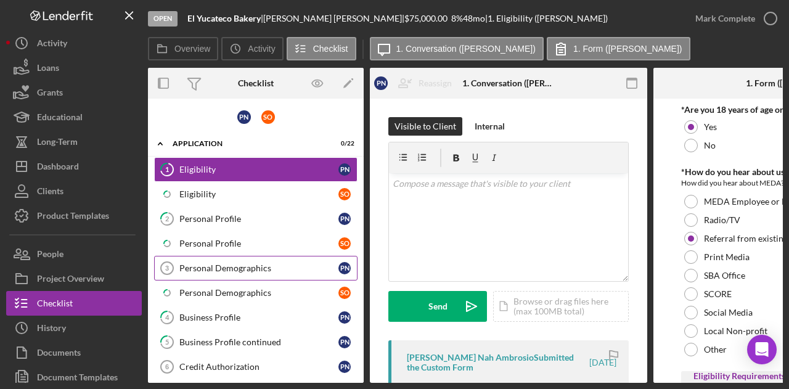
scroll to position [62, 0]
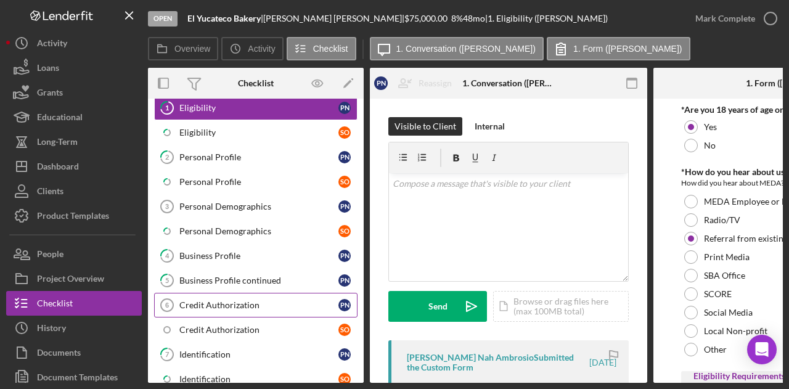
click at [226, 300] on div "Credit Authorization" at bounding box center [258, 305] width 159 height 10
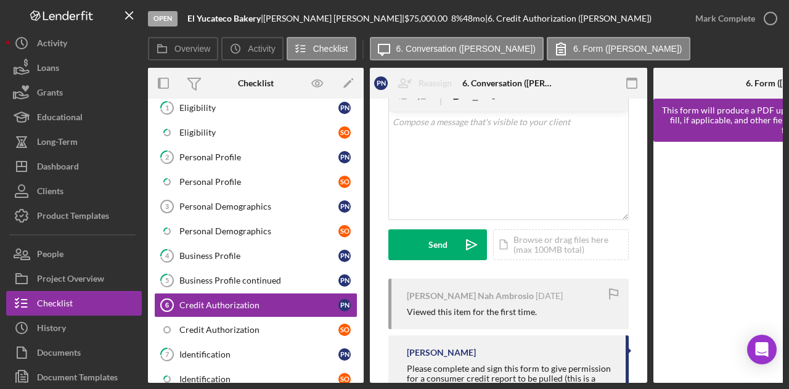
scroll to position [115, 0]
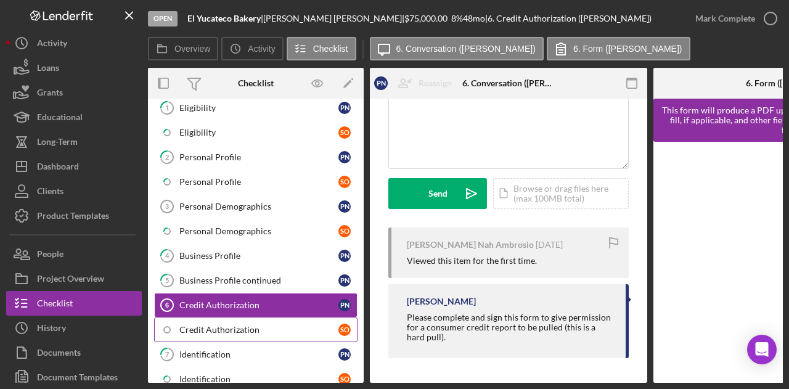
click at [269, 326] on div "Credit Authorization" at bounding box center [258, 330] width 159 height 10
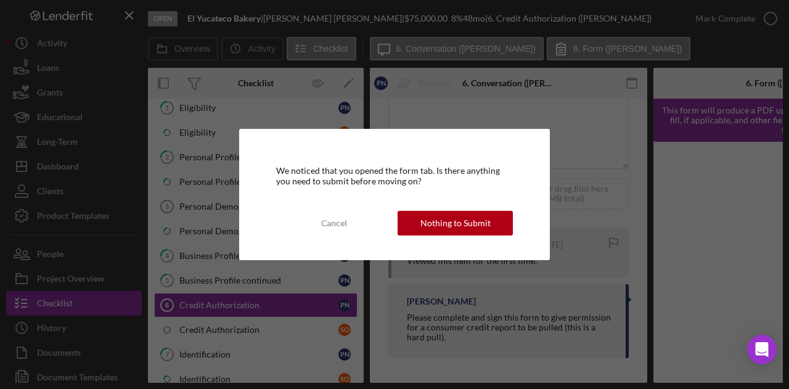
click at [456, 203] on div "We noticed that you opened the form tab. Is there anything you need to submit b…" at bounding box center [394, 194] width 311 height 131
click at [451, 220] on div "Nothing to Submit" at bounding box center [455, 223] width 70 height 25
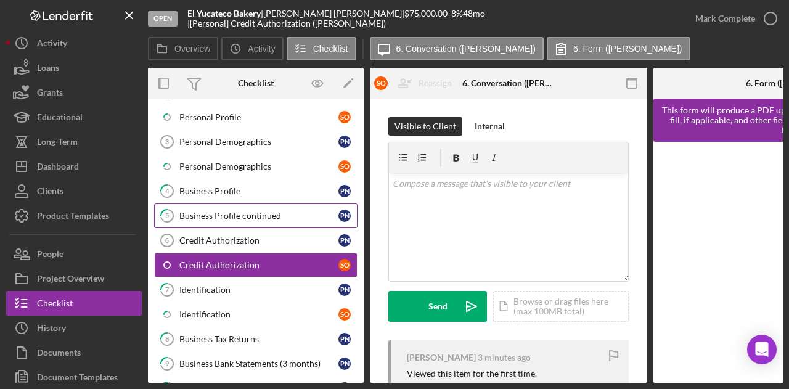
scroll to position [185, 0]
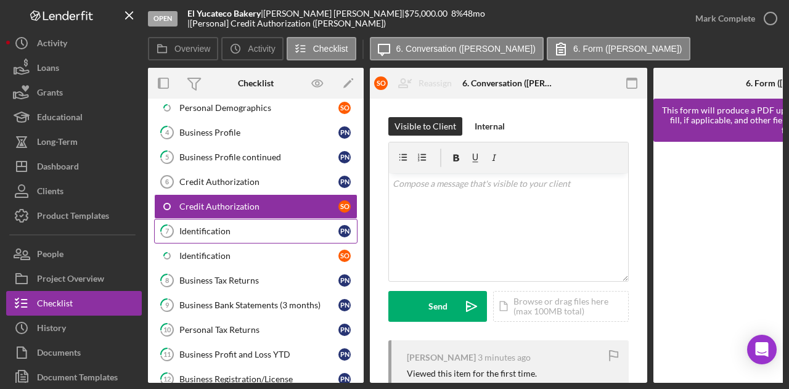
click at [251, 231] on div "Identification" at bounding box center [258, 231] width 159 height 10
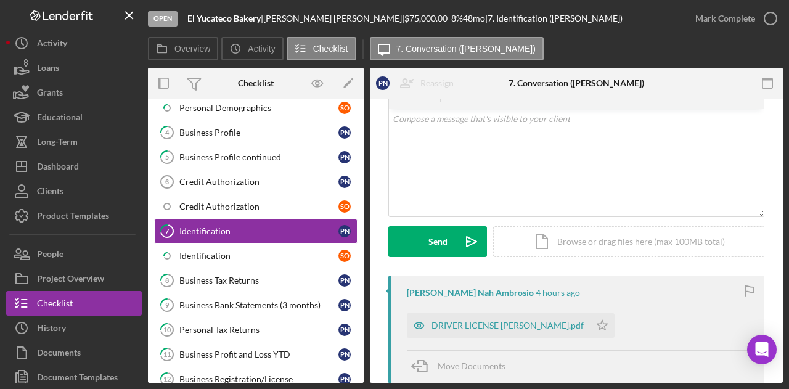
scroll to position [185, 0]
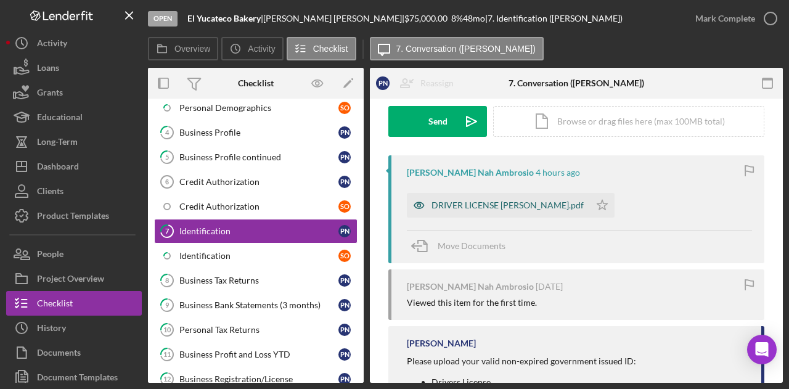
click at [487, 210] on div "DRIVER LICENSE POLICARPIO.pdf" at bounding box center [498, 205] width 183 height 25
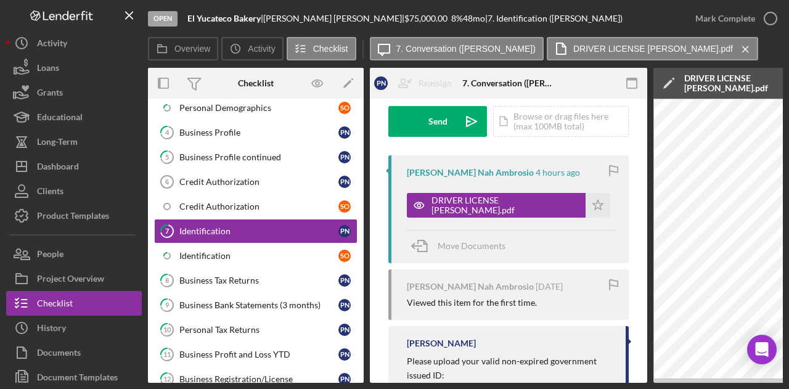
drag, startPoint x: 518, startPoint y: 385, endPoint x: 565, endPoint y: 384, distance: 46.9
click at [565, 384] on div "Open El Yucateco Bakery | Policarpio Nah Ambrosio | $75,000.00 8 % 48 mo | 7. I…" at bounding box center [394, 194] width 789 height 389
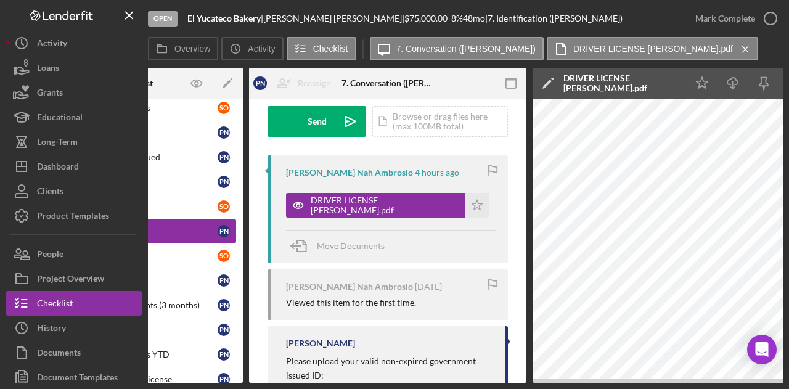
scroll to position [0, 211]
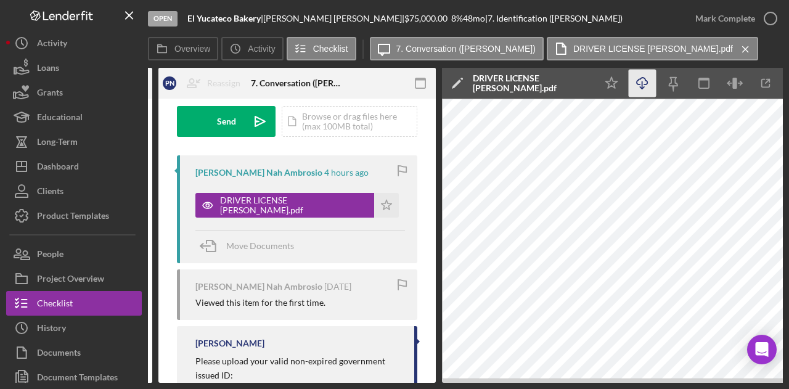
click at [639, 88] on icon "Icon/Download" at bounding box center [643, 84] width 28 height 28
click at [276, 383] on div "Open El Yucateco Bakery | Policarpio Nah Ambrosio | $75,000.00 8 % 48 mo | 7. I…" at bounding box center [394, 194] width 789 height 389
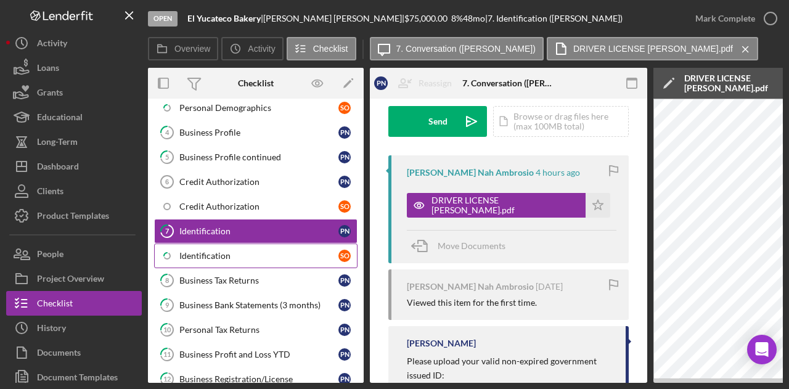
click at [248, 243] on link "Icon/Checklist Item Sub Partial Identification S O" at bounding box center [255, 255] width 203 height 25
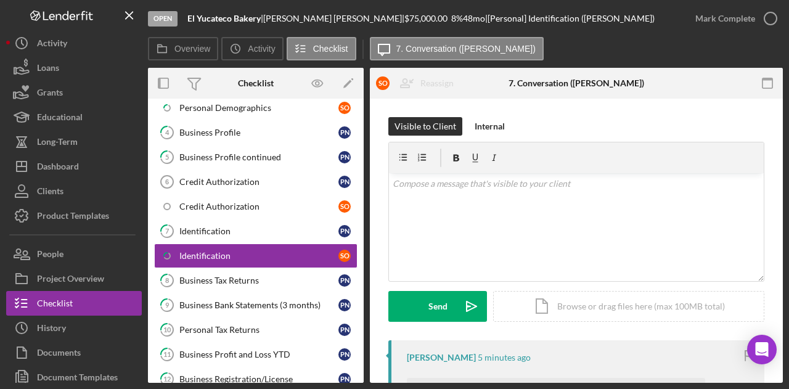
scroll to position [123, 0]
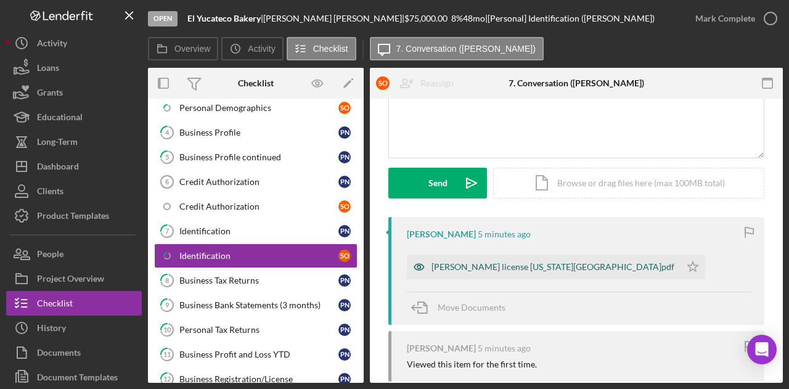
click at [475, 266] on div "Susie license California.pdf" at bounding box center [553, 267] width 243 height 10
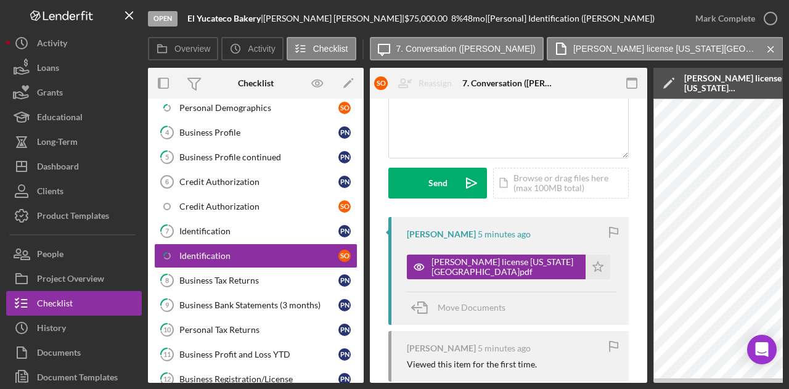
scroll to position [0, 240]
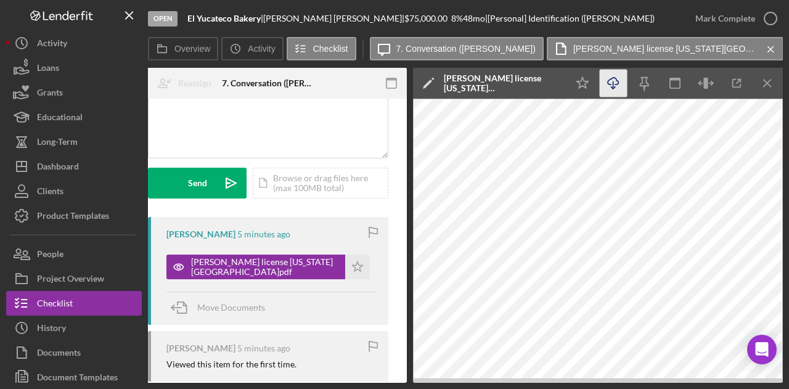
click at [607, 83] on icon "Icon/Download" at bounding box center [614, 84] width 28 height 28
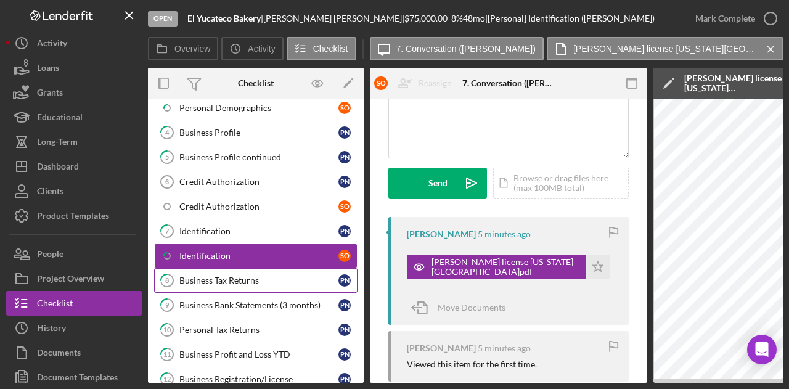
click at [222, 276] on div "Business Tax Returns" at bounding box center [258, 281] width 159 height 10
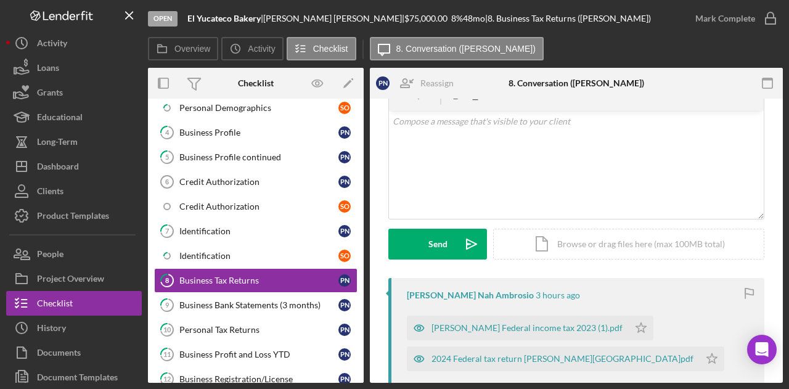
scroll to position [185, 0]
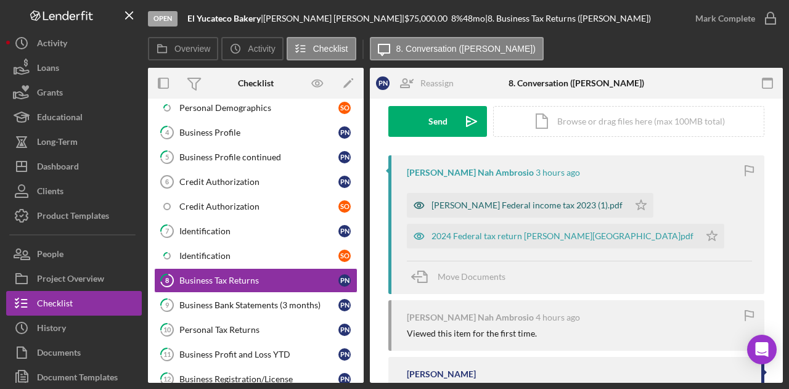
click at [496, 205] on div "Policarpio Federal income tax 2023 (1).pdf" at bounding box center [527, 205] width 191 height 10
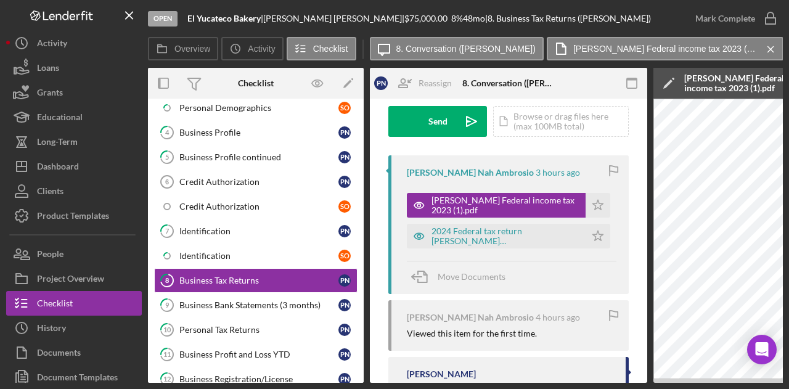
drag, startPoint x: 503, startPoint y: 377, endPoint x: 536, endPoint y: 378, distance: 33.3
click at [535, 378] on div "[PERSON_NAME]" at bounding box center [510, 374] width 207 height 10
drag, startPoint x: 538, startPoint y: 379, endPoint x: 646, endPoint y: 387, distance: 108.7
click at [646, 387] on div "Open El Yucateco Bakery | Policarpio Nah Ambrosio | $75,000.00 8 % 48 mo | 8. B…" at bounding box center [394, 194] width 789 height 389
drag, startPoint x: 590, startPoint y: 383, endPoint x: 629, endPoint y: 384, distance: 39.5
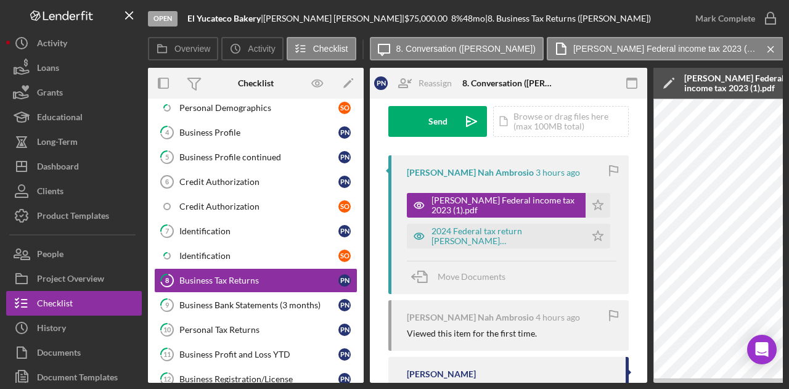
click at [636, 384] on div "Open El Yucateco Bakery | Policarpio Nah Ambrosio | $75,000.00 8 % 48 mo | 8. B…" at bounding box center [394, 194] width 789 height 389
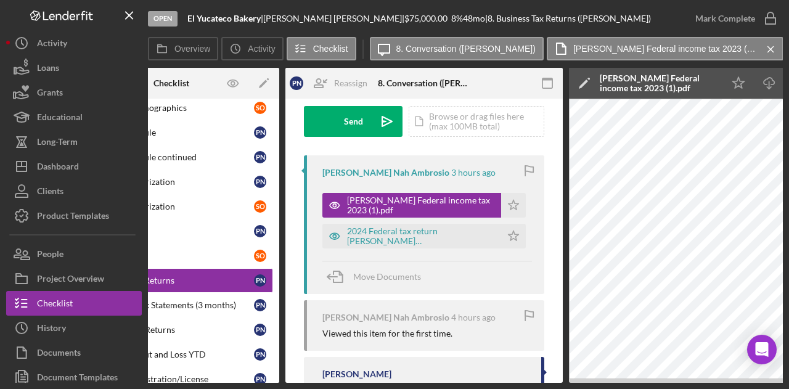
scroll to position [0, 113]
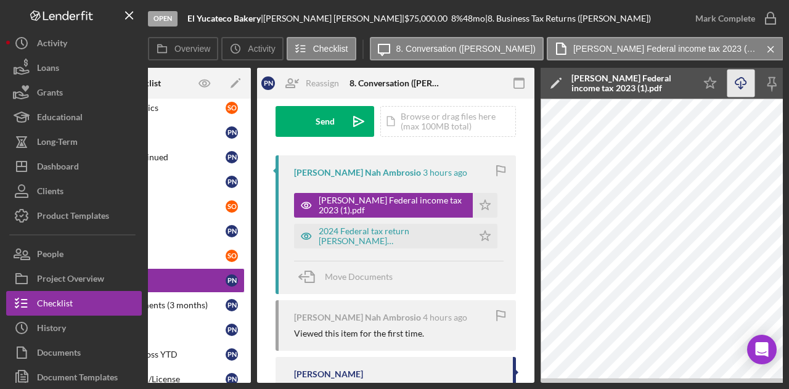
click at [741, 87] on line "button" at bounding box center [741, 84] width 0 height 7
click at [381, 237] on div "2024 Federal tax return Policarpio.pdf" at bounding box center [393, 236] width 148 height 20
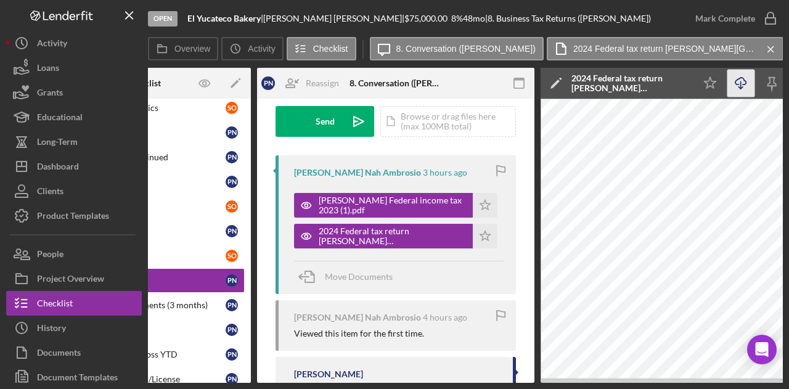
click at [743, 82] on icon "Icon/Download" at bounding box center [741, 84] width 28 height 28
click at [195, 383] on div "Open El Yucateco Bakery | Policarpio Nah Ambrosio | $75,000.00 8 % 48 mo | 8. B…" at bounding box center [394, 194] width 789 height 389
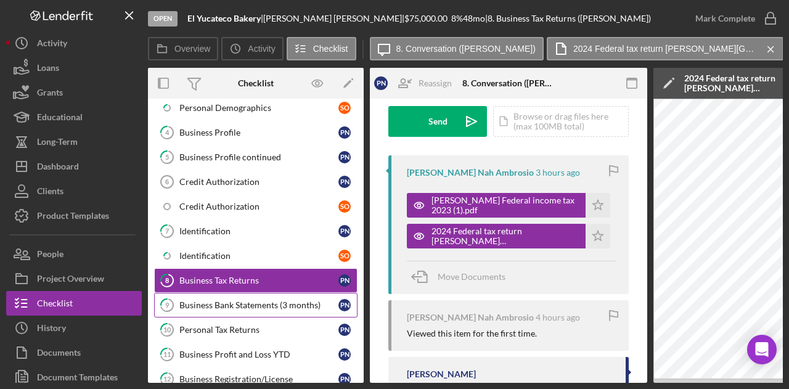
click at [250, 293] on link "9 Business Bank Statements (3 months) P N" at bounding box center [255, 305] width 203 height 25
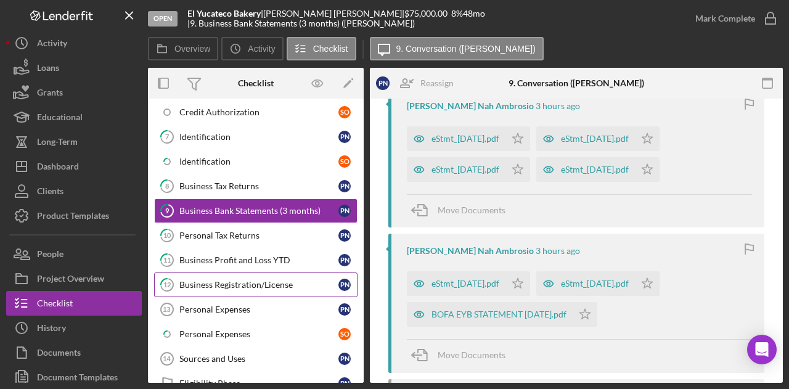
scroll to position [308, 0]
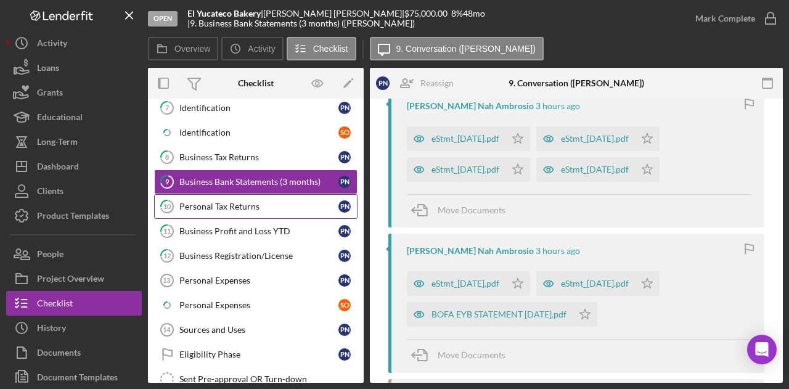
click at [224, 202] on div "Personal Tax Returns" at bounding box center [258, 207] width 159 height 10
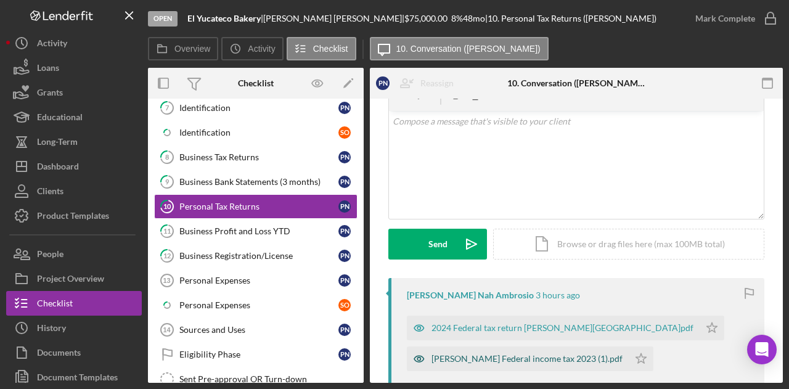
scroll to position [123, 0]
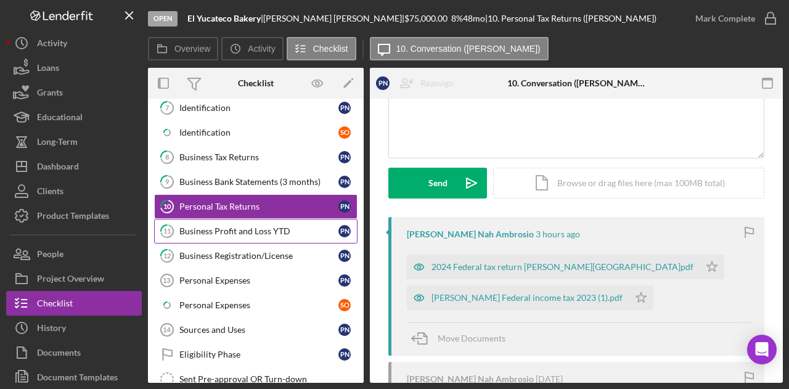
click at [232, 227] on div "Business Profit and Loss YTD" at bounding box center [258, 231] width 159 height 10
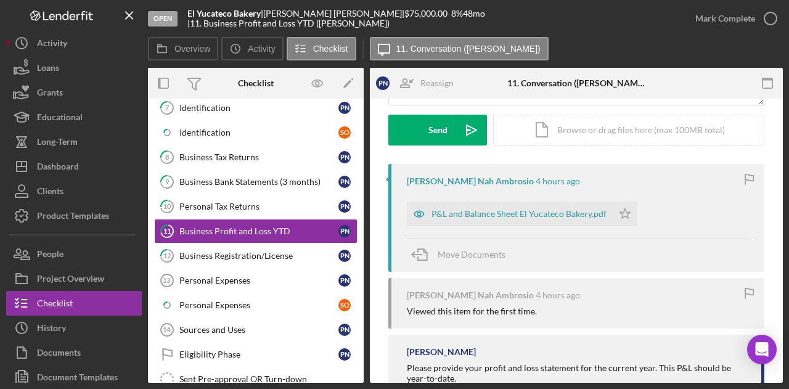
scroll to position [185, 0]
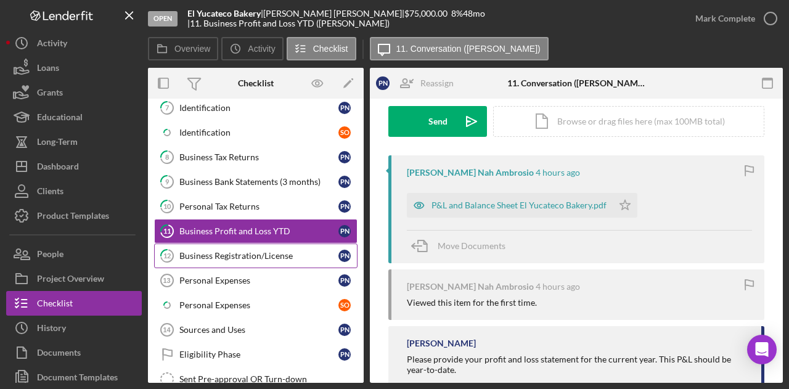
click at [207, 251] on div "Business Registration/License" at bounding box center [258, 256] width 159 height 10
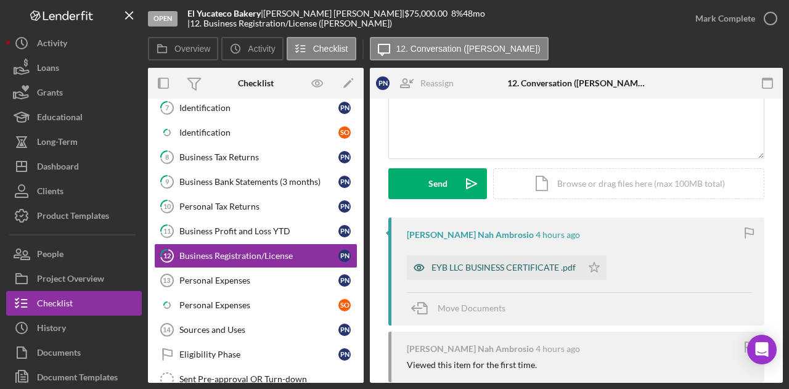
scroll to position [123, 0]
click at [497, 256] on div "EYB LLC BUSINESS CERTIFICATE .pdf" at bounding box center [494, 267] width 175 height 25
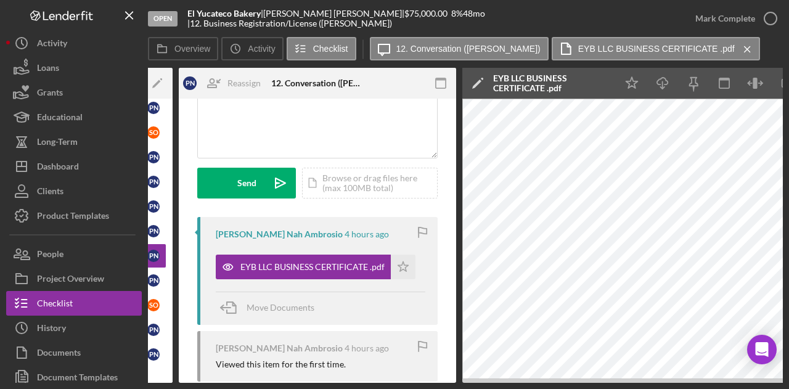
scroll to position [0, 240]
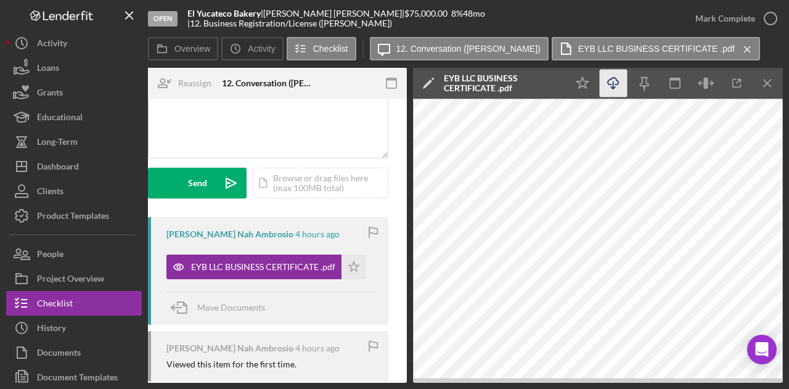
click at [609, 89] on icon "Icon/Download" at bounding box center [614, 84] width 28 height 28
click at [264, 379] on div "Policarpio Nah Ambrosio 4 hours ago Viewed this item for the first time." at bounding box center [268, 356] width 240 height 51
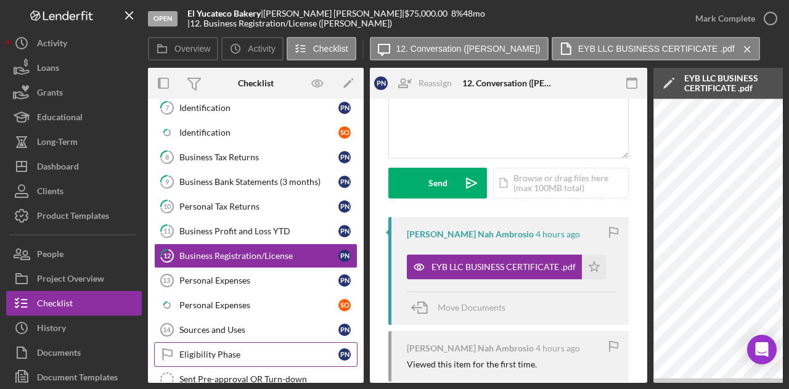
scroll to position [247, 0]
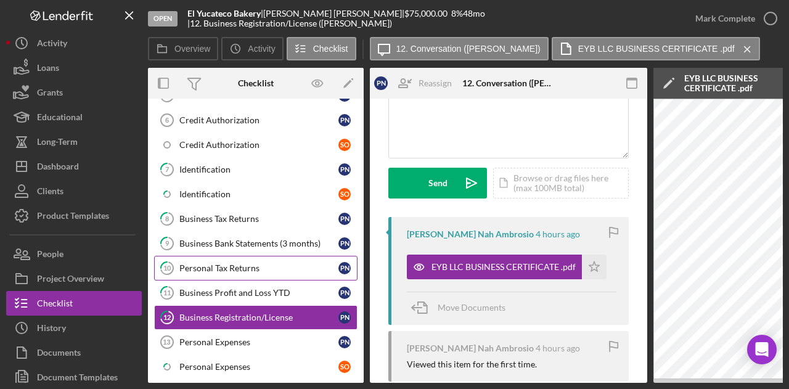
click at [238, 266] on div "Personal Tax Returns" at bounding box center [258, 268] width 159 height 10
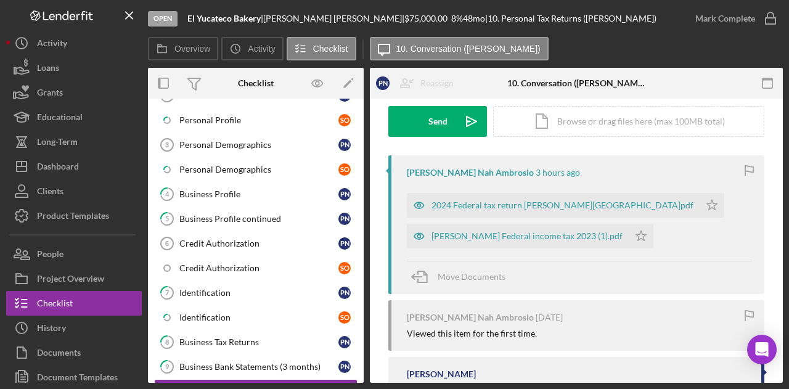
scroll to position [308, 0]
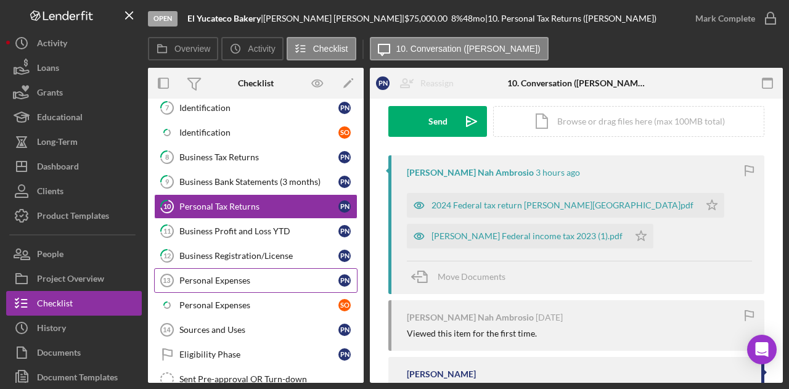
drag, startPoint x: 235, startPoint y: 276, endPoint x: 229, endPoint y: 271, distance: 8.3
click at [235, 276] on div "Personal Expenses" at bounding box center [258, 281] width 159 height 10
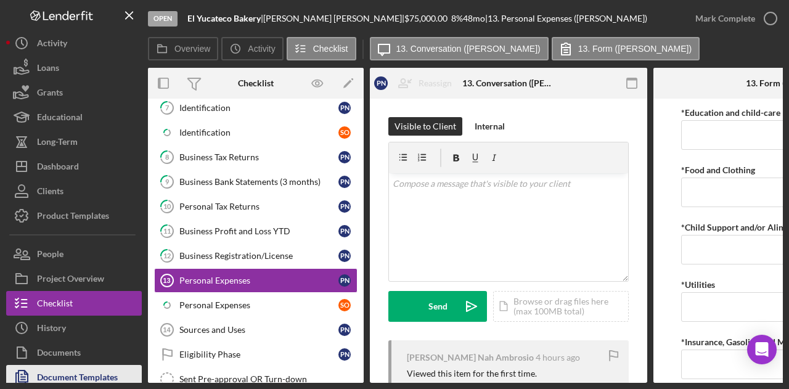
click at [95, 378] on div "Document Templates" at bounding box center [77, 379] width 81 height 28
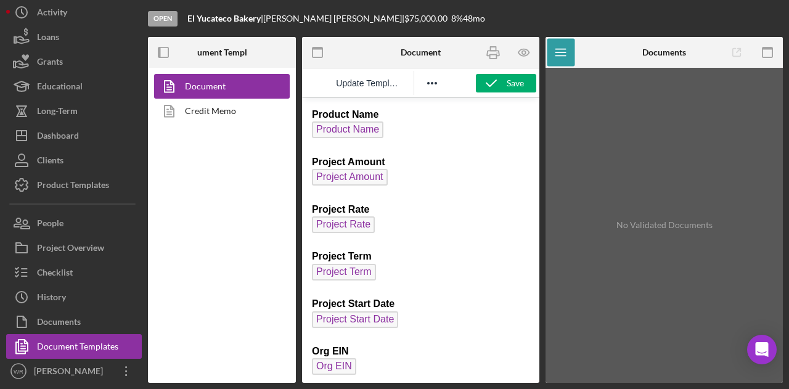
click at [420, 80] on div at bounding box center [432, 83] width 36 height 24
click at [435, 85] on icon "Reveal or hide additional toolbar items" at bounding box center [432, 83] width 15 height 15
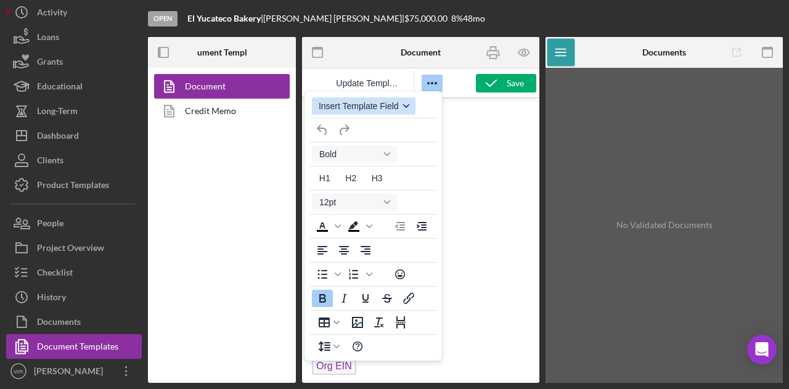
click at [406, 104] on icon "button" at bounding box center [406, 106] width 6 height 6
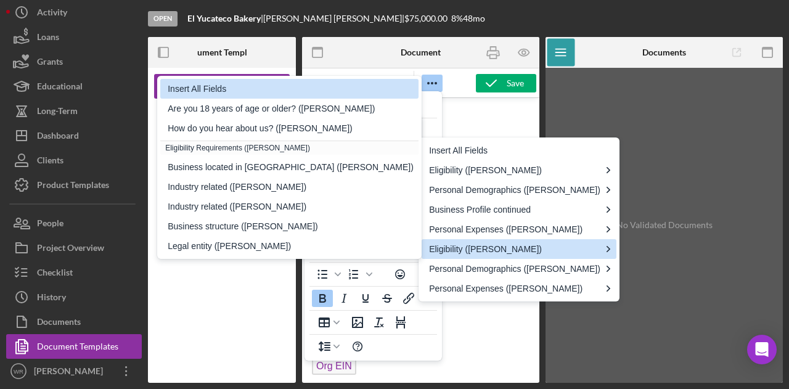
click at [292, 91] on div "Insert All Fields" at bounding box center [291, 88] width 246 height 15
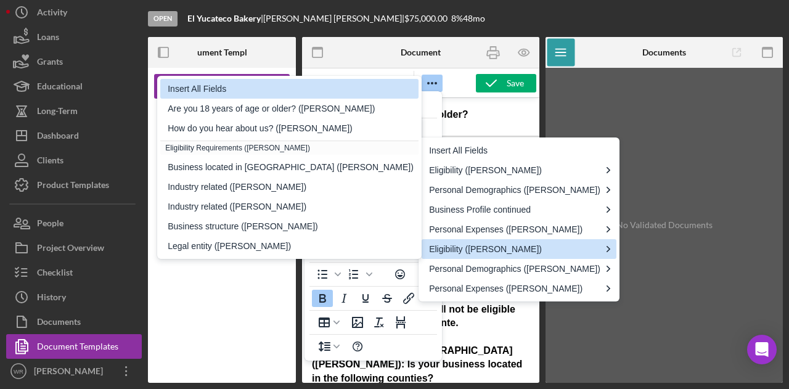
scroll to position [293, 0]
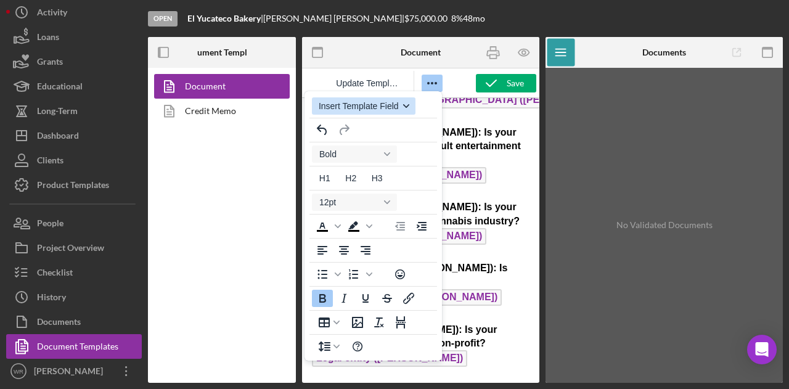
click at [402, 105] on div "button" at bounding box center [406, 106] width 10 height 6
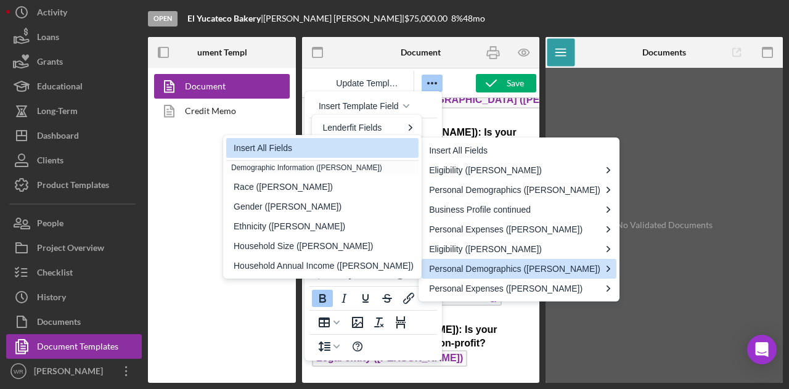
click at [307, 149] on div "Insert All Fields" at bounding box center [324, 148] width 180 height 15
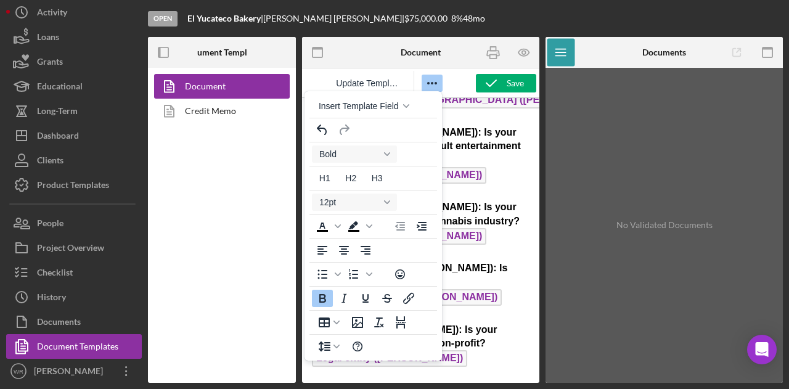
scroll to position [672, 0]
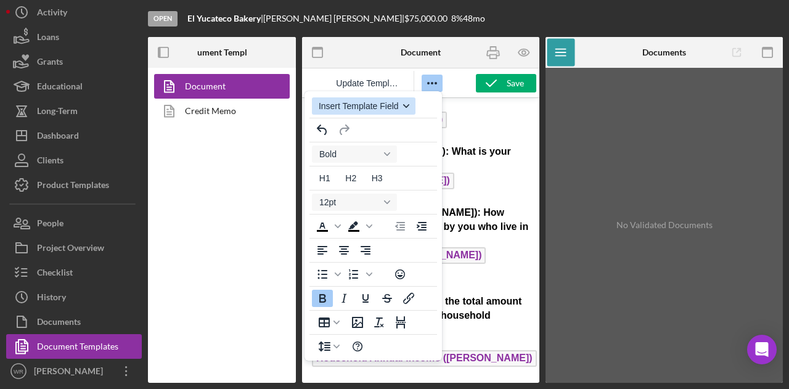
click at [401, 107] on div "button" at bounding box center [406, 106] width 10 height 6
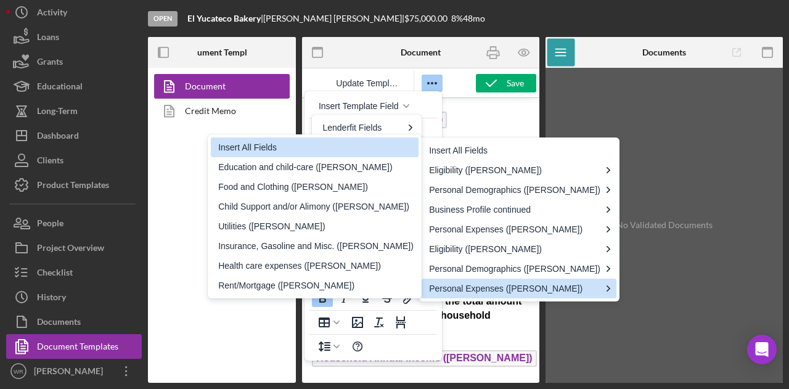
click at [254, 150] on div "Insert All Fields" at bounding box center [315, 147] width 195 height 15
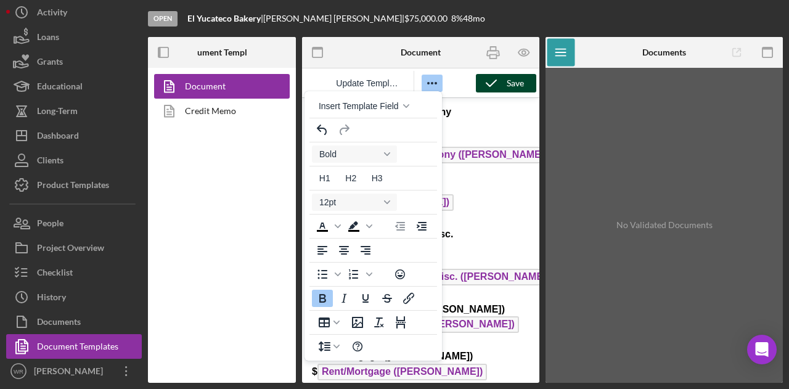
click at [503, 84] on icon "button" at bounding box center [491, 83] width 31 height 31
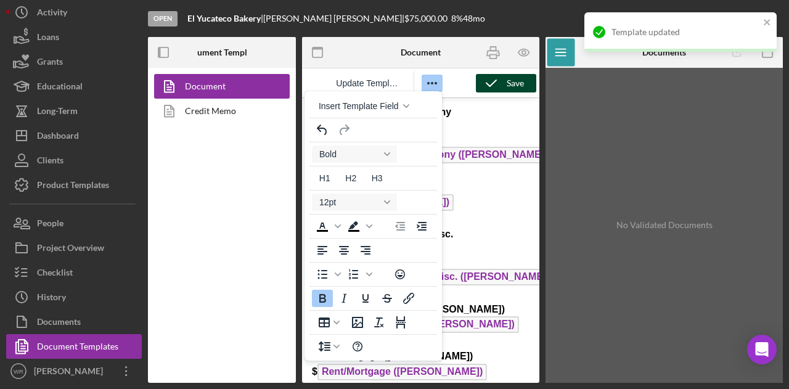
click at [436, 82] on icon "Reveal or hide additional toolbar items" at bounding box center [432, 83] width 15 height 15
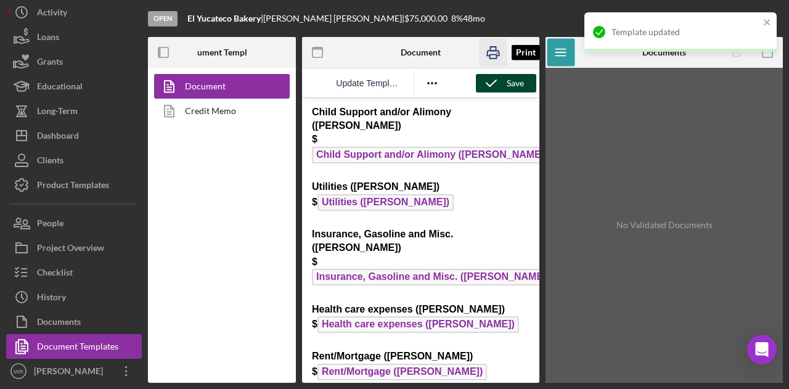
click at [493, 57] on icon "button" at bounding box center [493, 53] width 28 height 28
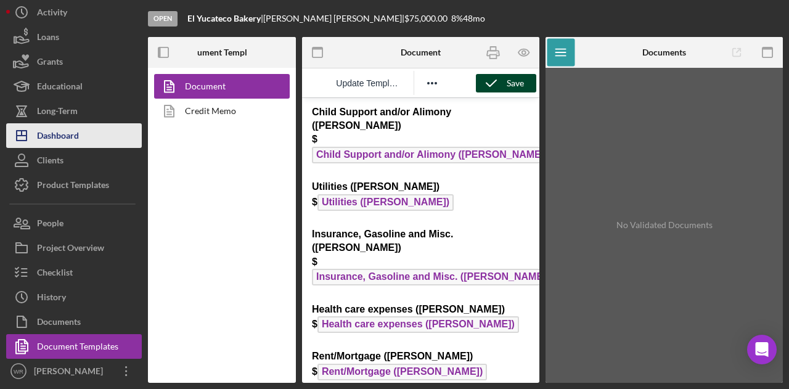
click at [99, 136] on button "Icon/Dashboard Dashboard" at bounding box center [74, 135] width 136 height 25
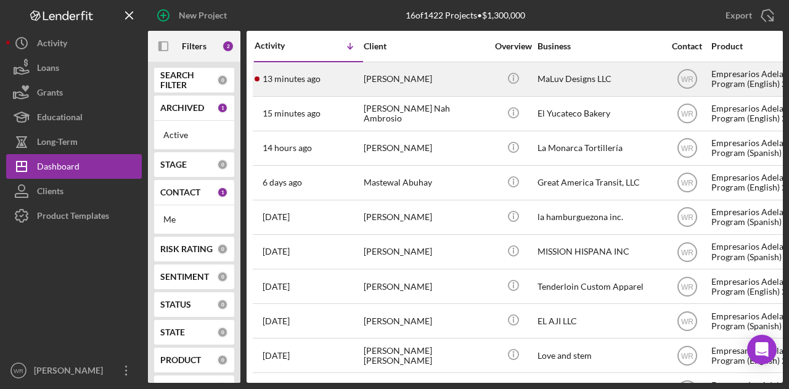
click at [402, 78] on div "[PERSON_NAME]" at bounding box center [425, 79] width 123 height 33
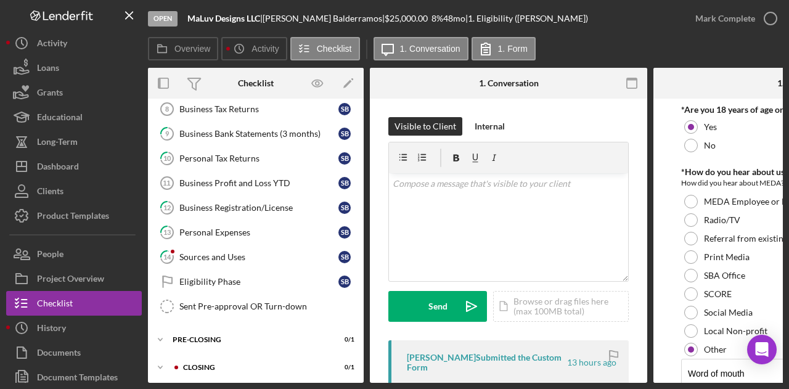
click at [215, 245] on link "14 Sources and Uses S B" at bounding box center [255, 257] width 203 height 25
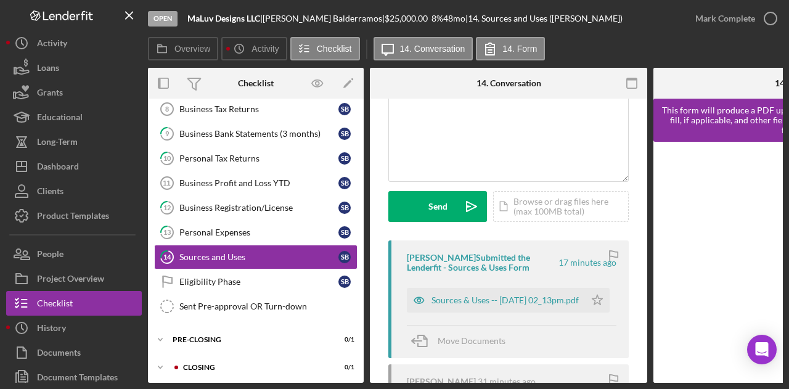
scroll to position [185, 0]
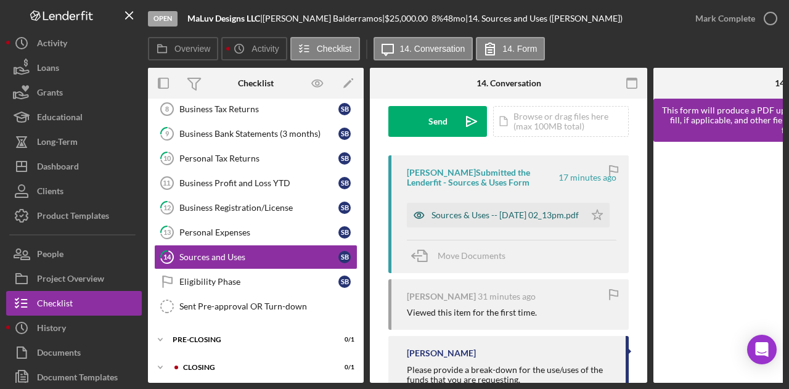
click at [481, 213] on div "Sources & Uses -- 2025-08-20 02_13pm.pdf" at bounding box center [505, 215] width 147 height 10
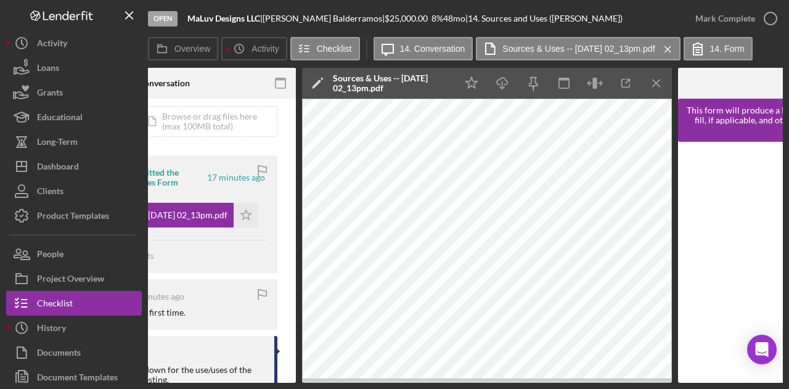
scroll to position [0, 345]
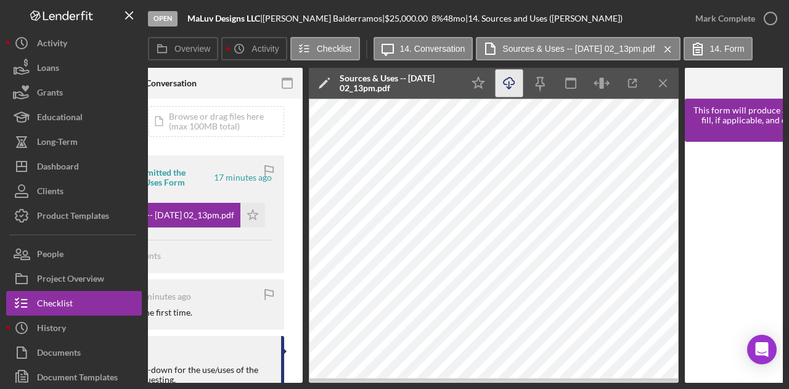
click at [514, 91] on icon "Icon/Download" at bounding box center [510, 84] width 28 height 28
click at [190, 384] on div "Open MaLuv Designs LLC | Shaila Balderramos | $25,000.00 8 % 48 mo | 14. Source…" at bounding box center [394, 194] width 789 height 389
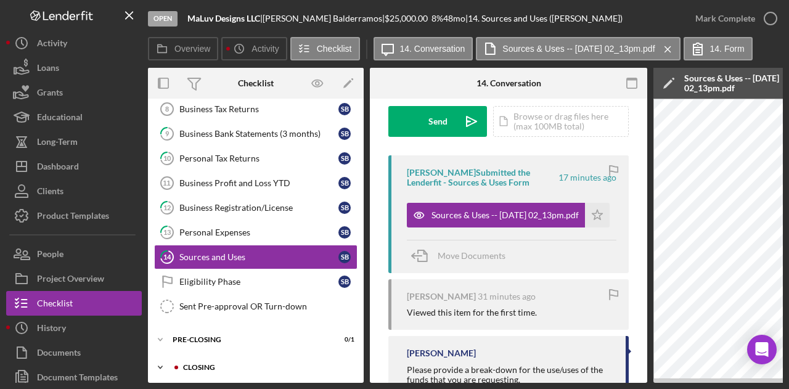
click at [198, 368] on div "Icon/Expander Closing 0 / 1" at bounding box center [256, 367] width 216 height 25
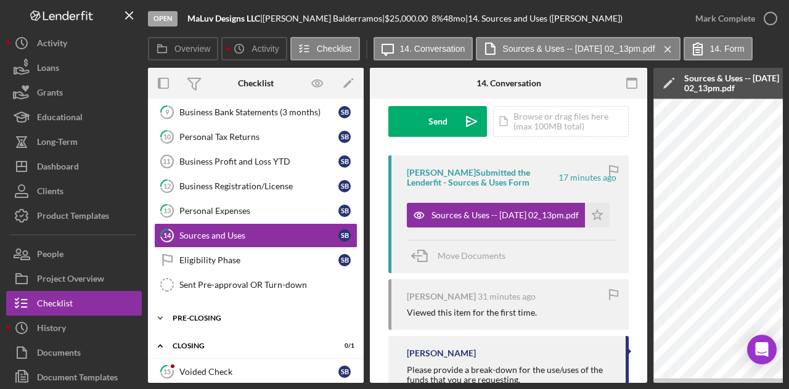
scroll to position [237, 0]
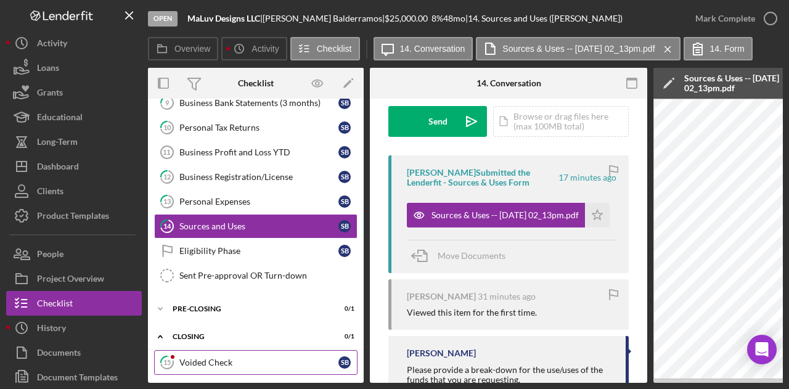
click at [261, 358] on div "Voided Check" at bounding box center [258, 363] width 159 height 10
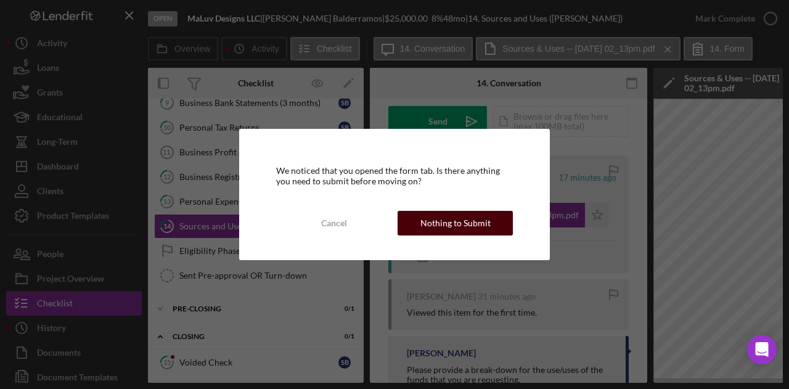
click at [480, 216] on div "Nothing to Submit" at bounding box center [455, 223] width 70 height 25
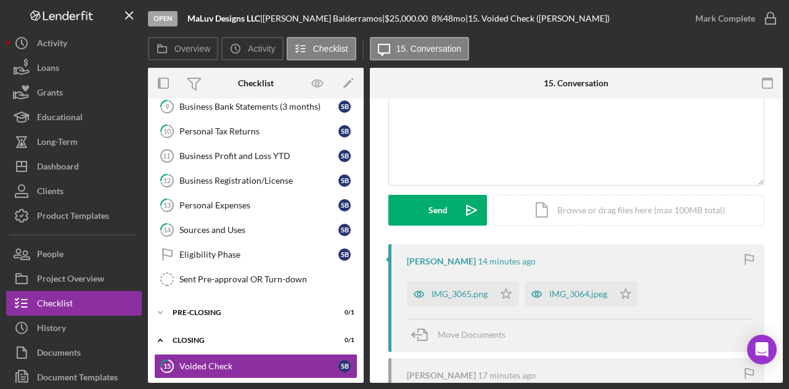
scroll to position [216, 0]
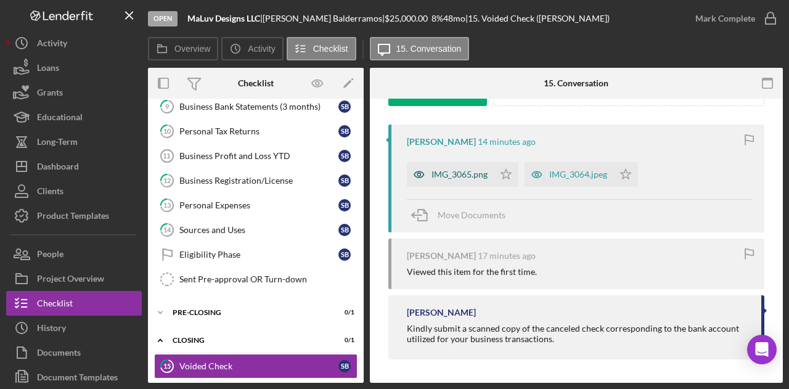
click at [477, 166] on div "IMG_3065.png" at bounding box center [450, 174] width 87 height 25
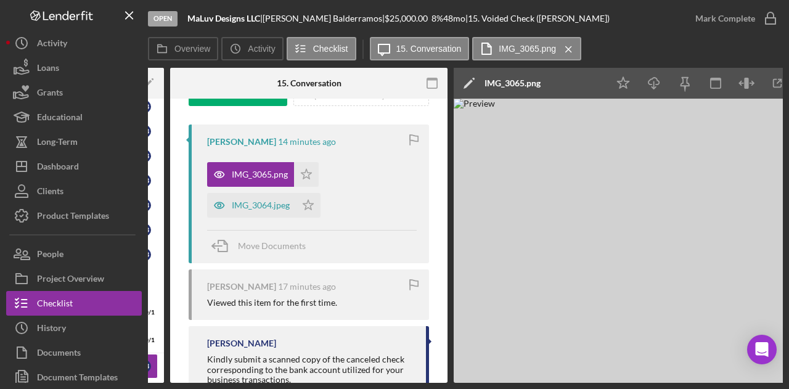
scroll to position [0, 200]
click at [258, 202] on div "IMG_3064.jpeg" at bounding box center [260, 205] width 58 height 10
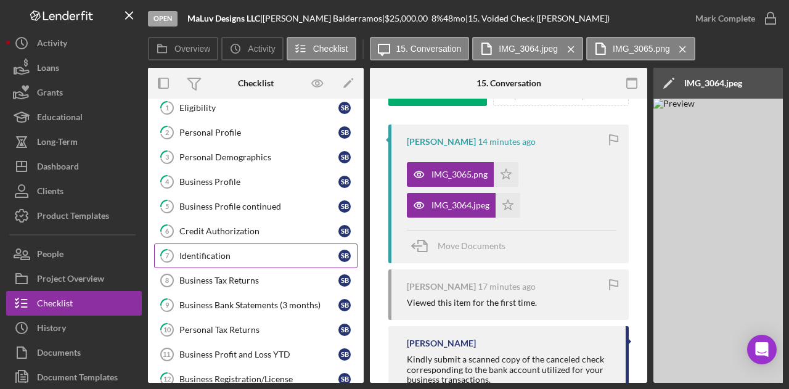
scroll to position [0, 0]
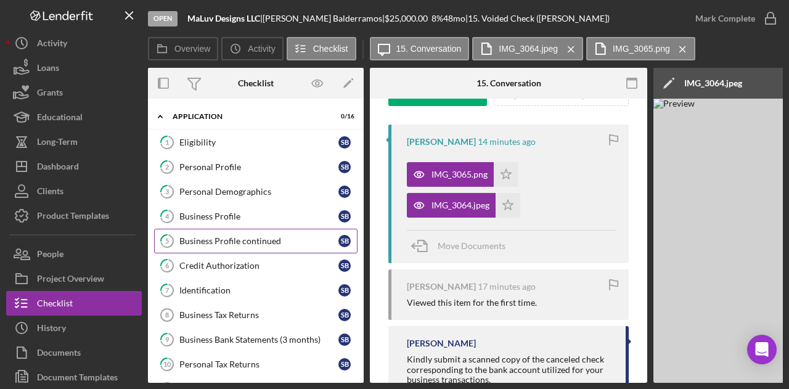
click at [235, 230] on link "5 Business Profile continued S B" at bounding box center [255, 241] width 203 height 25
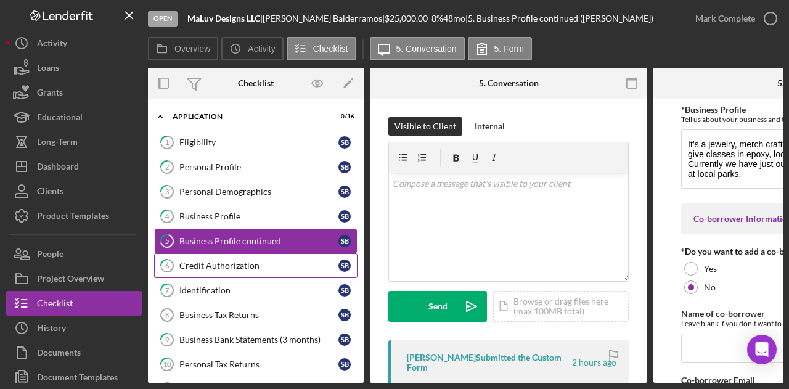
click at [228, 261] on div "Credit Authorization" at bounding box center [258, 266] width 159 height 10
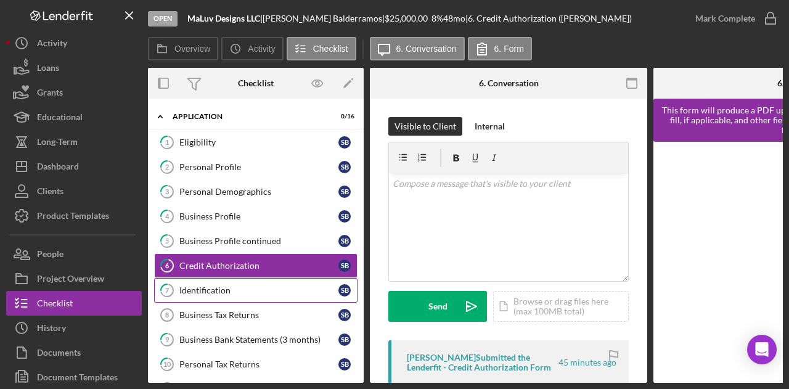
click at [237, 289] on div "Identification" at bounding box center [258, 290] width 159 height 10
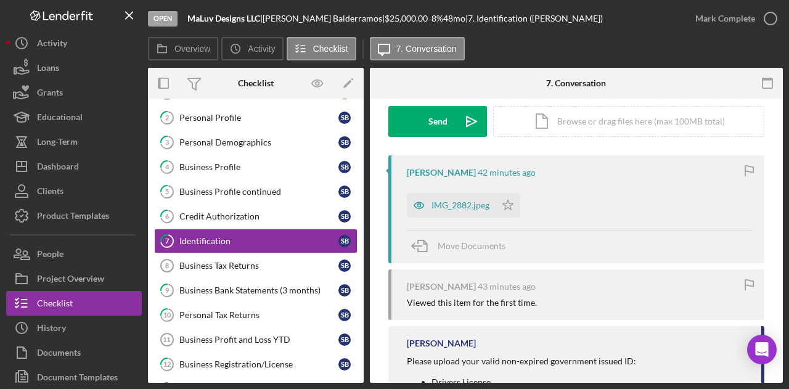
scroll to position [185, 0]
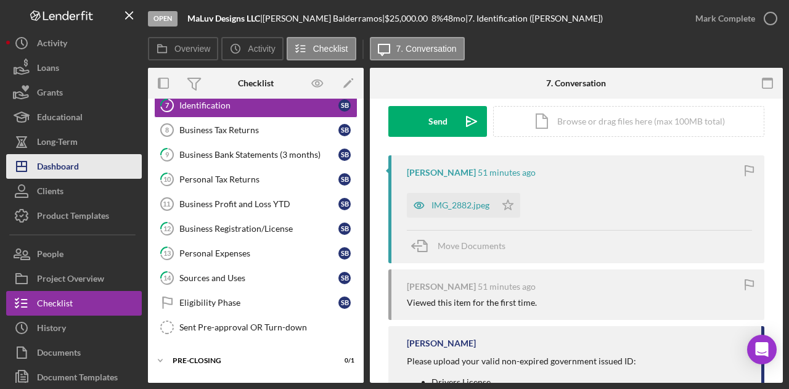
click at [78, 170] on div "Dashboard" at bounding box center [58, 168] width 42 height 28
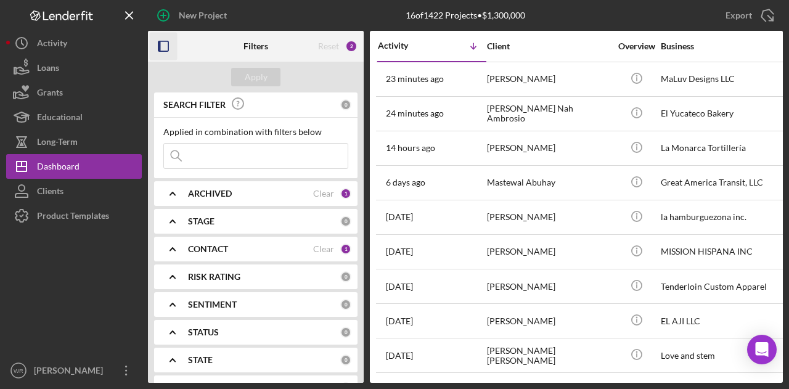
click at [163, 44] on icon "button" at bounding box center [164, 47] width 28 height 28
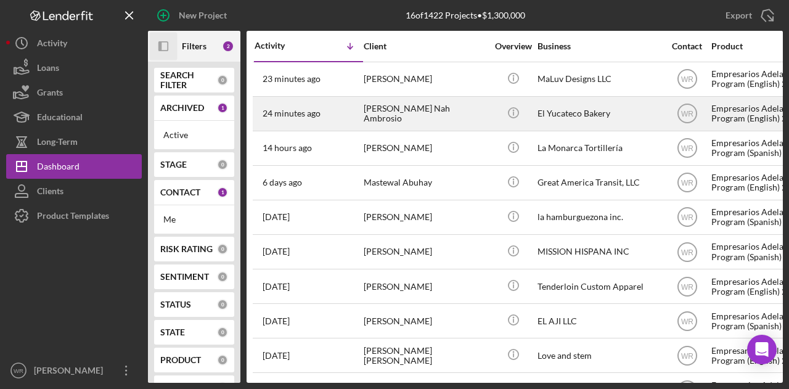
click at [374, 113] on div "[PERSON_NAME] Nah Ambrosio" at bounding box center [425, 113] width 123 height 33
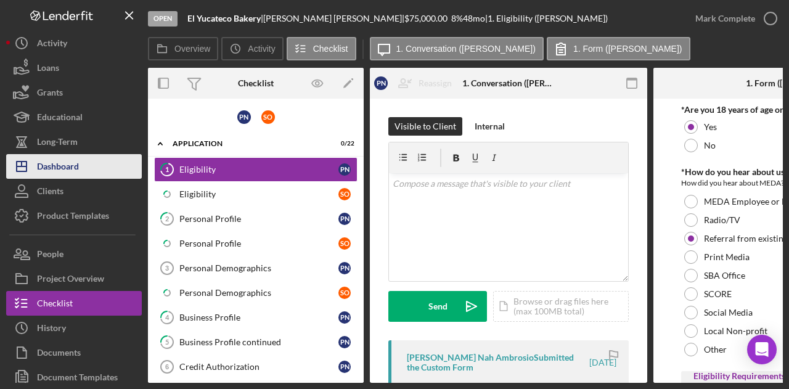
click at [80, 160] on button "Icon/Dashboard Dashboard" at bounding box center [74, 166] width 136 height 25
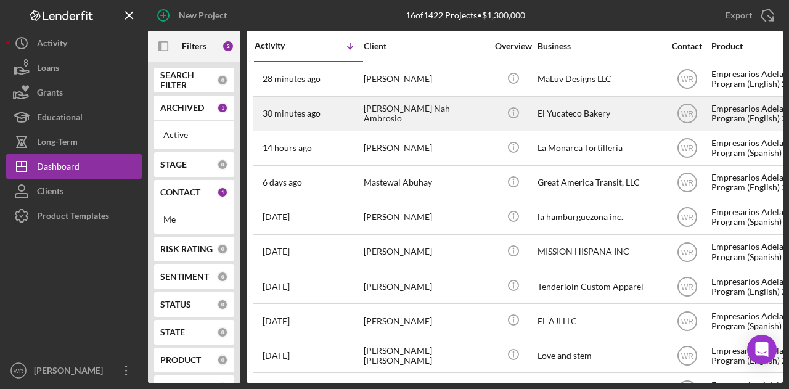
click at [384, 108] on div "[PERSON_NAME] Nah Ambrosio" at bounding box center [425, 113] width 123 height 33
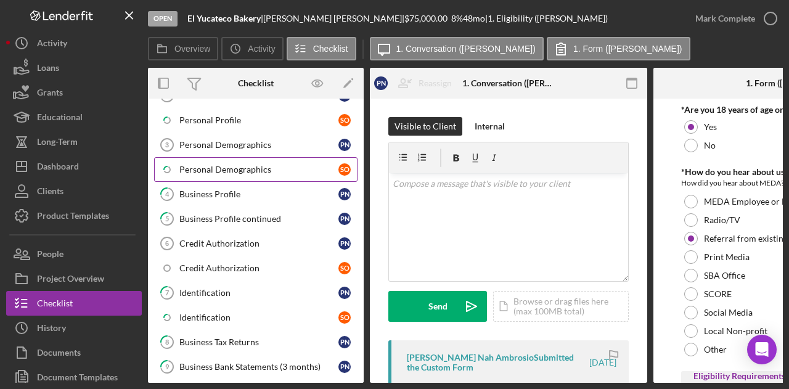
scroll to position [123, 0]
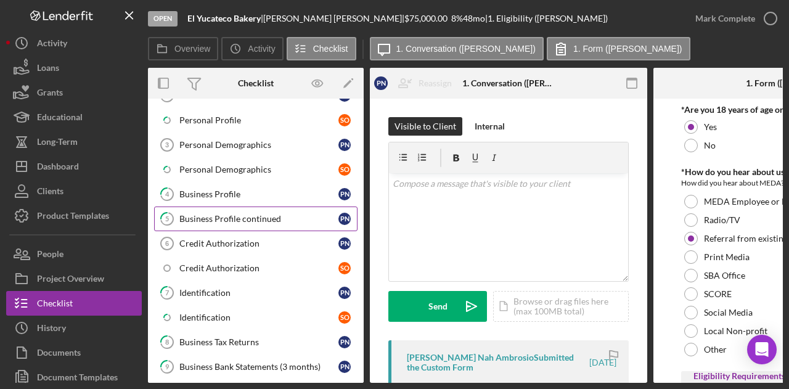
click at [229, 217] on div "Business Profile continued" at bounding box center [258, 219] width 159 height 10
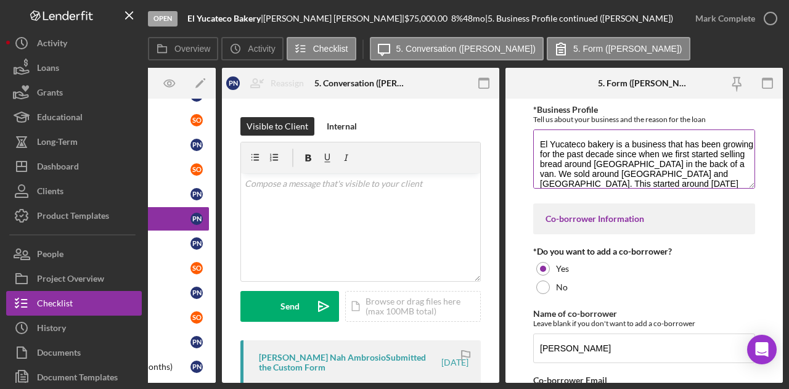
scroll to position [62, 0]
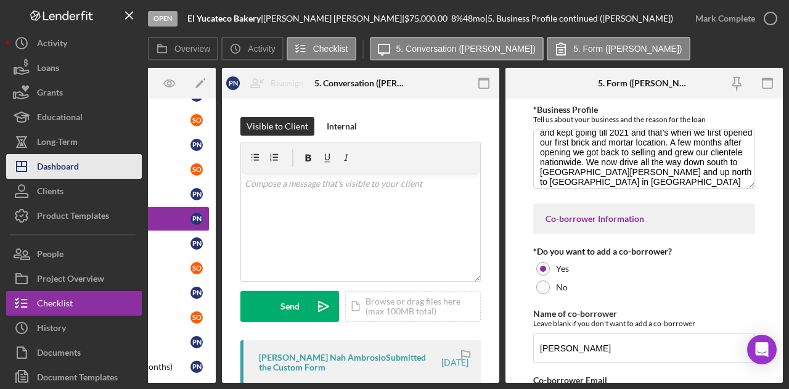
click at [91, 168] on button "Icon/Dashboard Dashboard" at bounding box center [74, 166] width 136 height 25
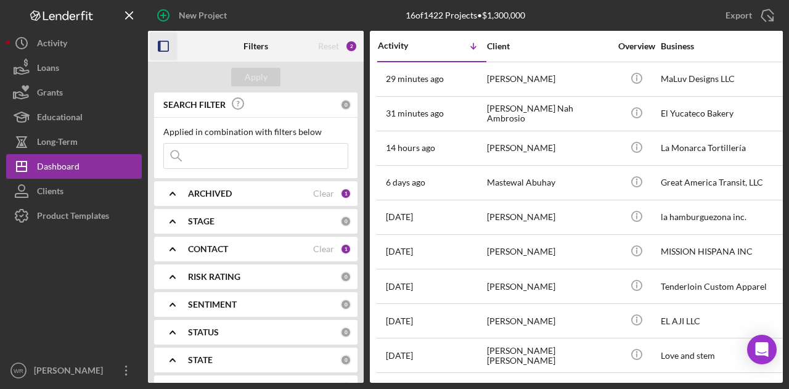
click at [168, 54] on icon "button" at bounding box center [164, 47] width 28 height 28
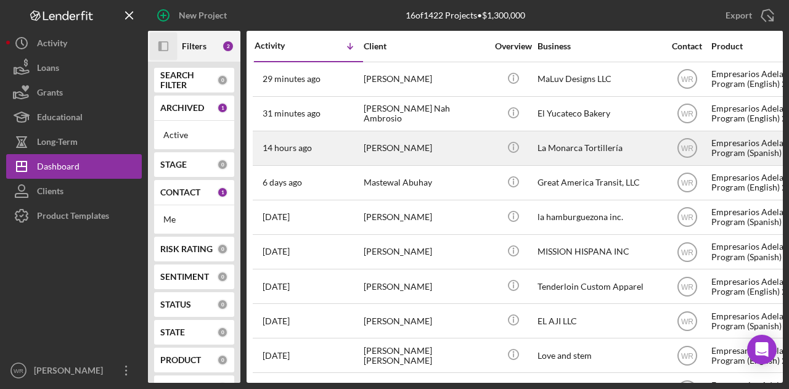
click at [432, 142] on div "[PERSON_NAME]" at bounding box center [425, 148] width 123 height 33
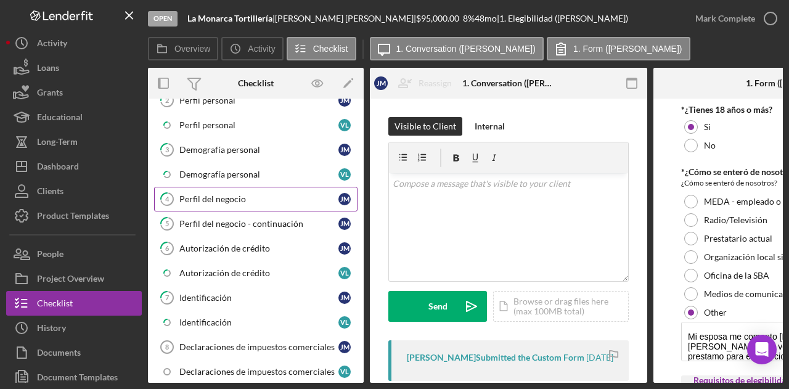
scroll to position [123, 0]
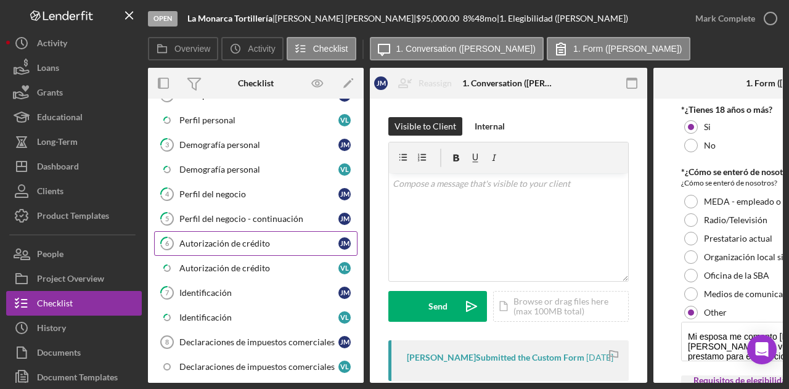
click at [245, 232] on link "6 Autorización de crédito J M" at bounding box center [255, 243] width 203 height 25
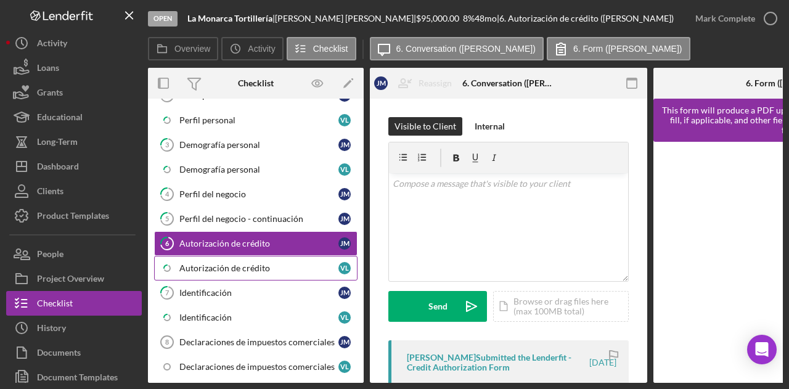
click at [228, 264] on div "Autorización de crédito" at bounding box center [258, 268] width 159 height 10
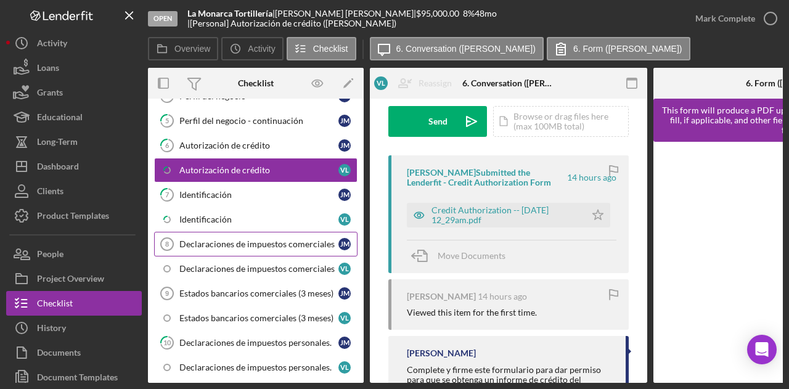
scroll to position [247, 0]
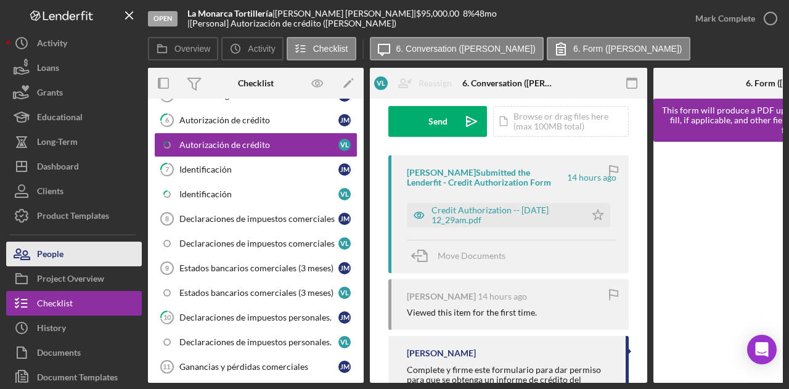
click at [81, 256] on button "People" at bounding box center [74, 254] width 136 height 25
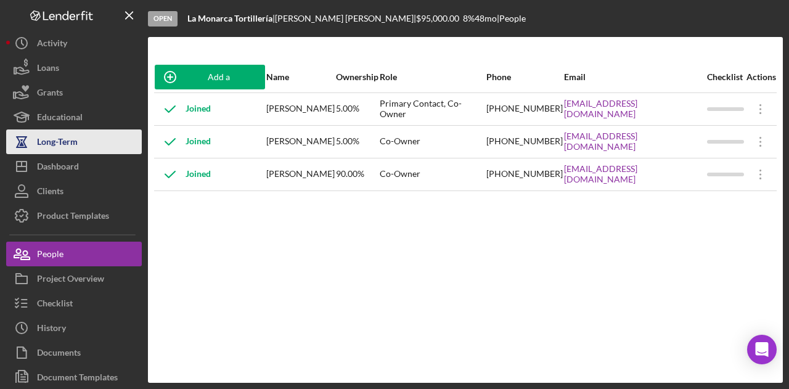
click at [86, 152] on button "Long-Term" at bounding box center [74, 141] width 136 height 25
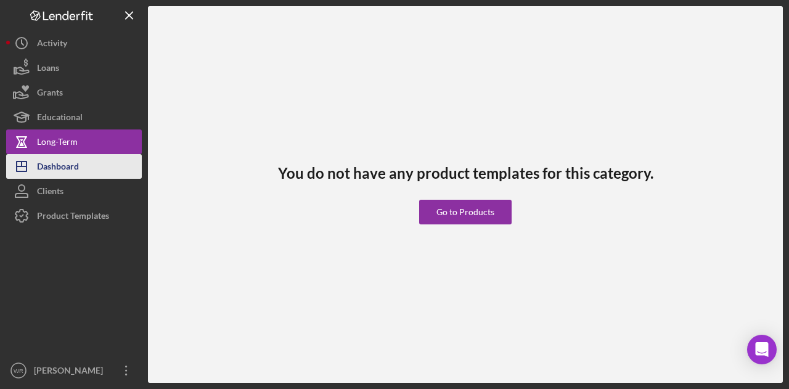
click at [86, 162] on button "Icon/Dashboard Dashboard" at bounding box center [74, 166] width 136 height 25
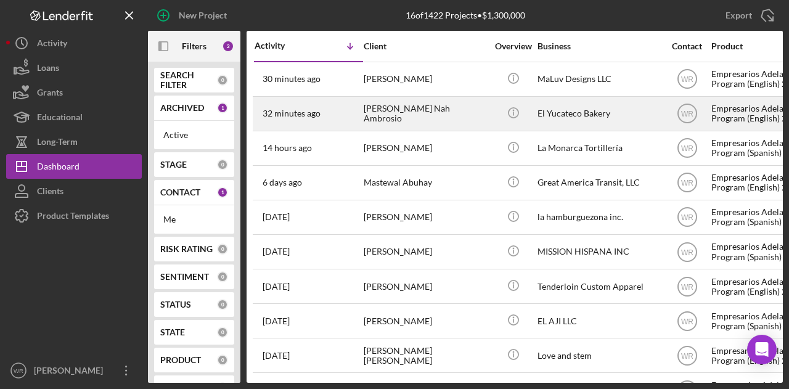
click at [356, 115] on div "32 minutes ago Policarpio Nah Ambrosio" at bounding box center [309, 113] width 108 height 33
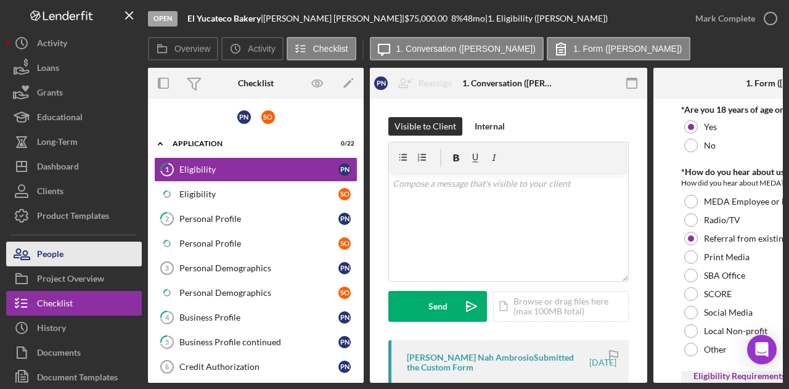
click at [75, 255] on button "People" at bounding box center [74, 254] width 136 height 25
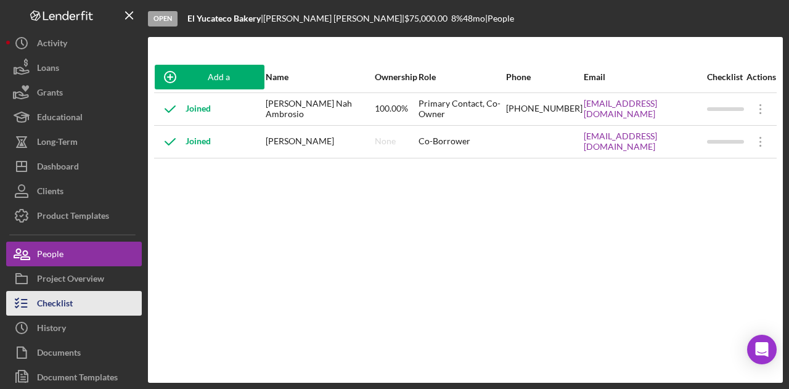
click at [93, 304] on button "Checklist" at bounding box center [74, 303] width 136 height 25
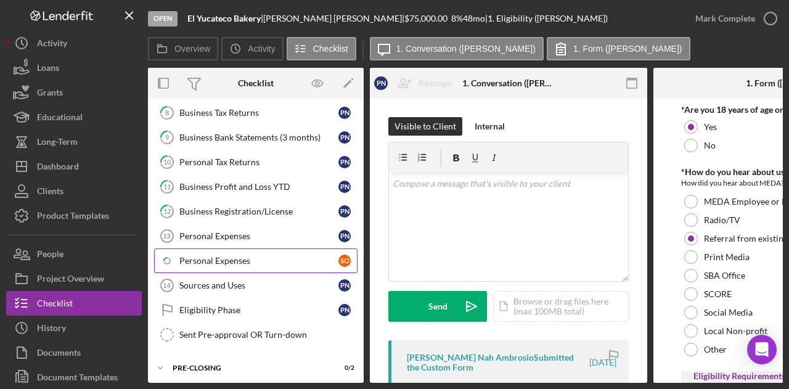
scroll to position [370, 0]
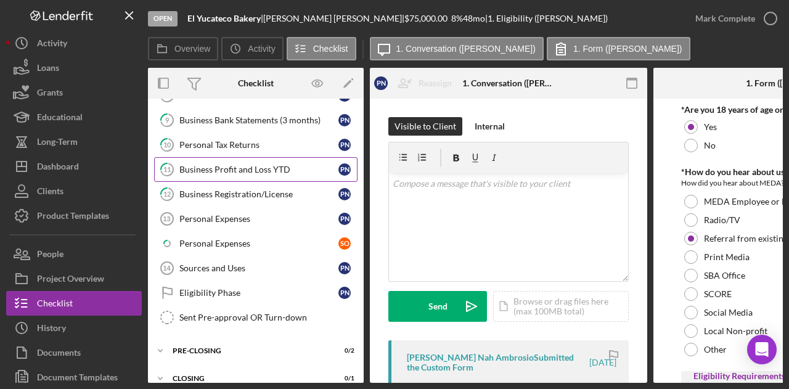
click at [258, 157] on link "11 Business Profit and Loss YTD P N" at bounding box center [255, 169] width 203 height 25
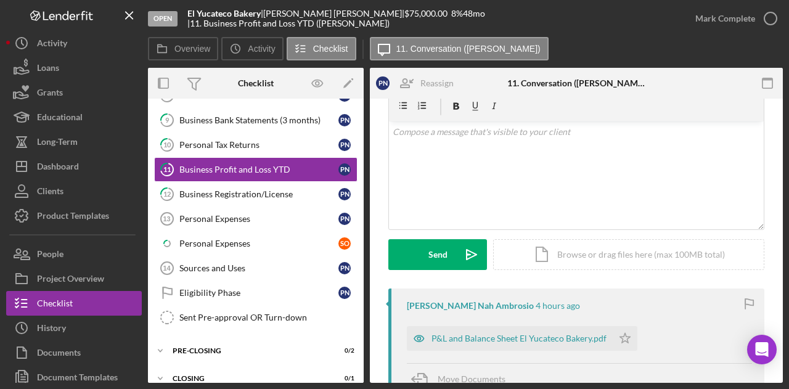
scroll to position [123, 0]
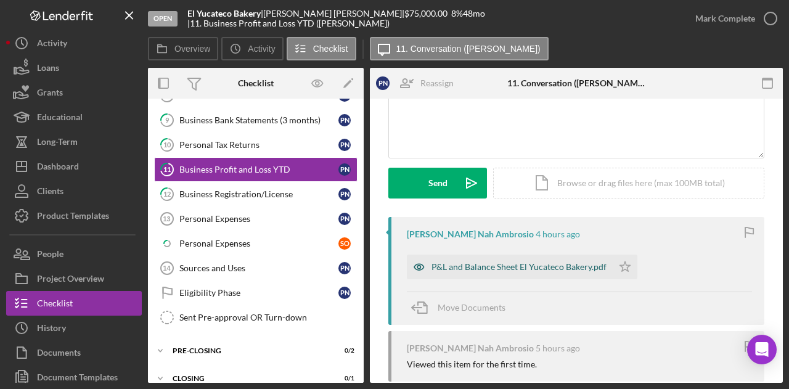
click at [528, 268] on div "P&L and Balance Sheet El Yucateco Bakery.pdf" at bounding box center [519, 267] width 175 height 10
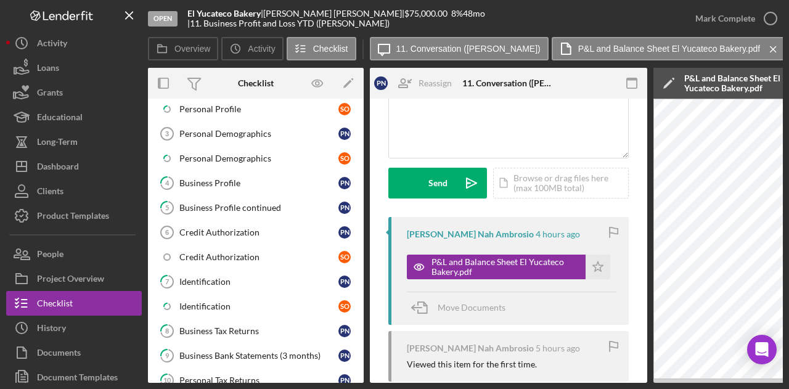
scroll to position [308, 0]
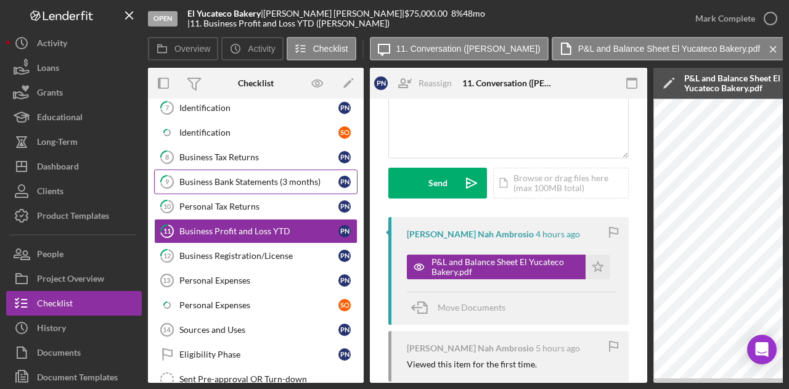
click at [259, 177] on div "Business Bank Statements (3 months)" at bounding box center [258, 182] width 159 height 10
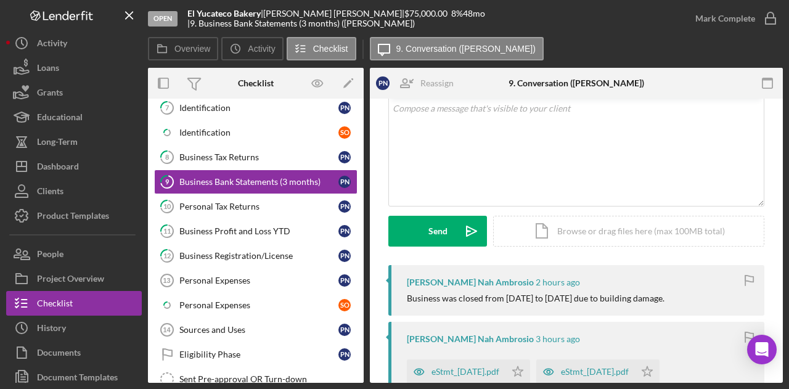
scroll to position [247, 0]
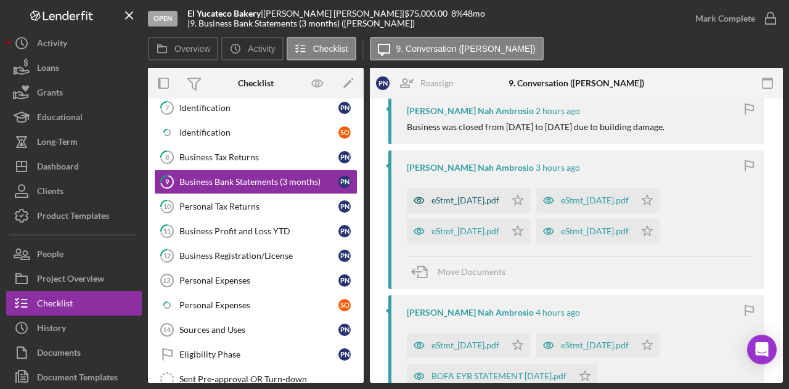
click at [484, 201] on div "eStmt_2025-01-31.pdf" at bounding box center [466, 200] width 68 height 10
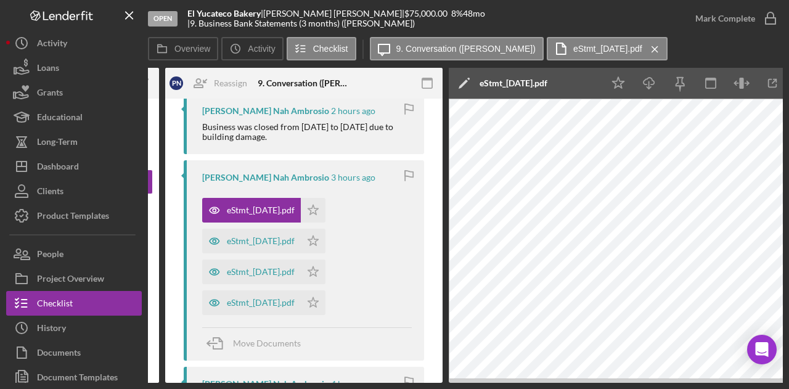
scroll to position [0, 208]
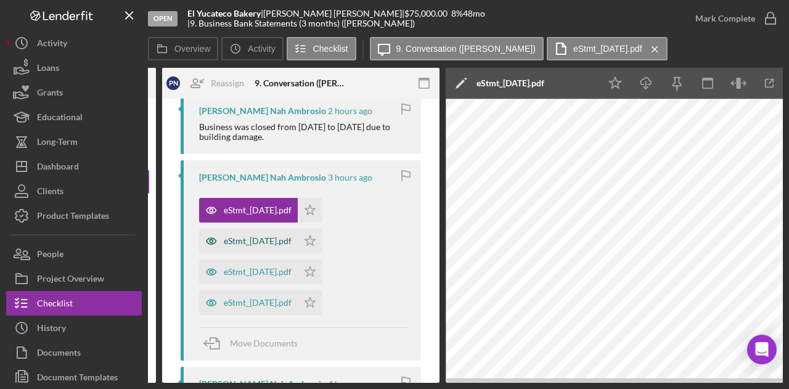
click at [255, 235] on div "eStmt_2025-02-28.pdf" at bounding box center [248, 241] width 99 height 25
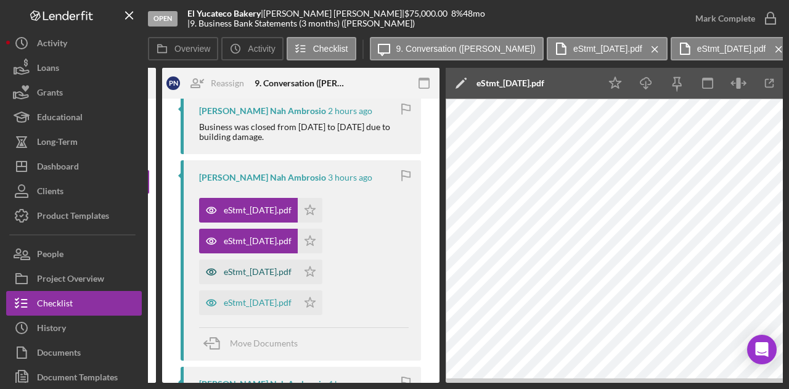
click at [259, 271] on div "eStmt_2025-03-31.pdf" at bounding box center [258, 272] width 68 height 10
click at [265, 300] on div "eStmt_2025-04-30.pdf" at bounding box center [258, 303] width 68 height 10
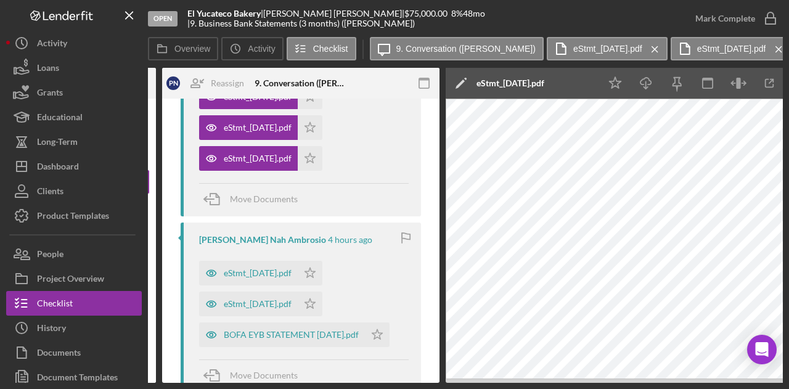
scroll to position [432, 0]
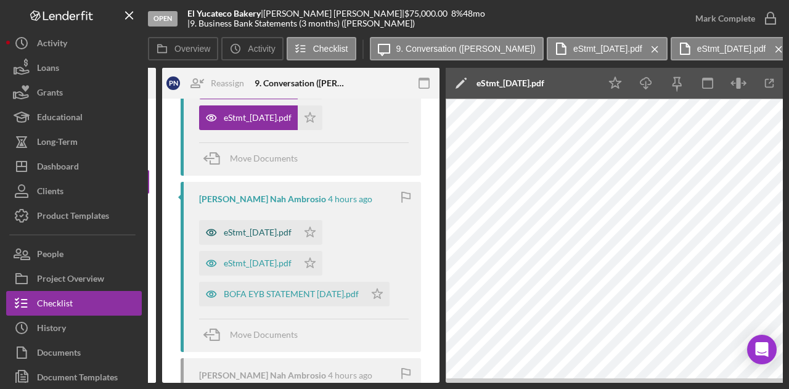
click at [286, 231] on div "eStmt_2025-06-30.pdf" at bounding box center [258, 232] width 68 height 10
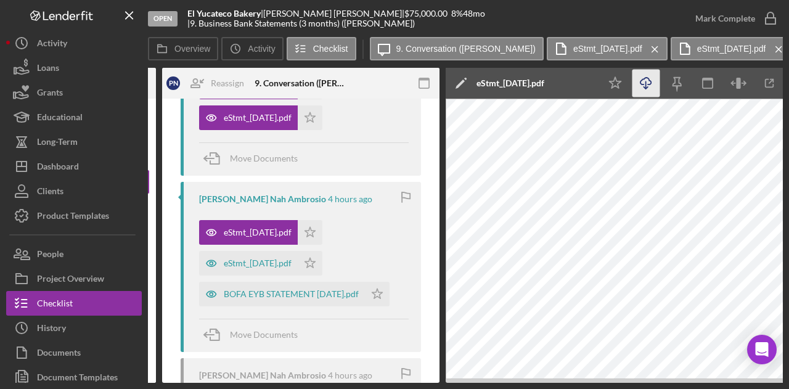
click at [652, 87] on icon "Icon/Download" at bounding box center [646, 84] width 28 height 28
click at [273, 266] on div "eStmt_2025-05-30.pdf" at bounding box center [258, 263] width 68 height 10
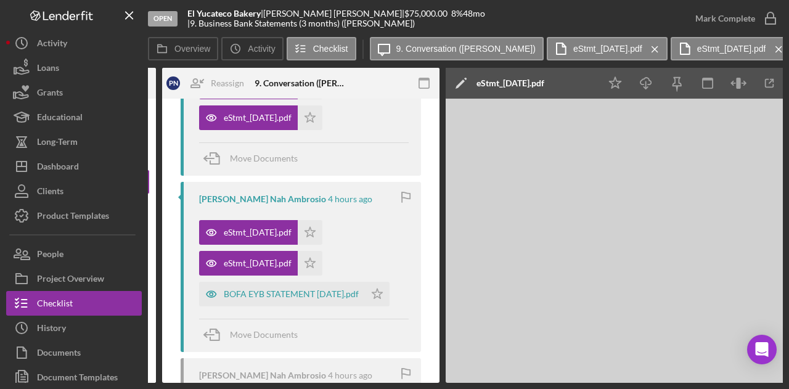
click at [780, 380] on div at bounding box center [780, 380] width 0 height 0
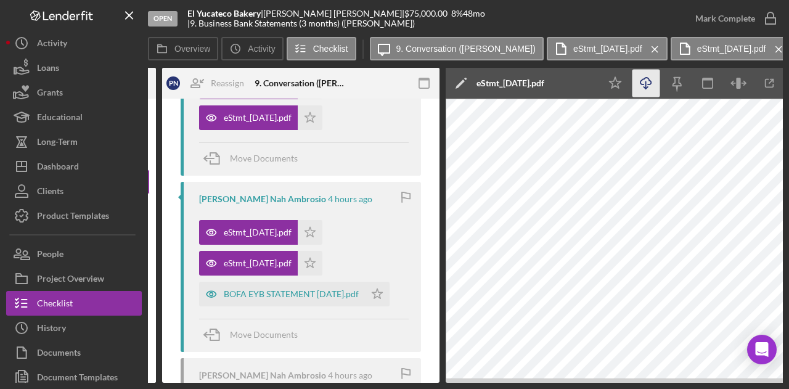
click at [646, 83] on icon "Icon/Download" at bounding box center [646, 84] width 28 height 28
click at [271, 291] on div "BOFA EYB STATEMENT JULY 2025.pdf" at bounding box center [291, 294] width 135 height 10
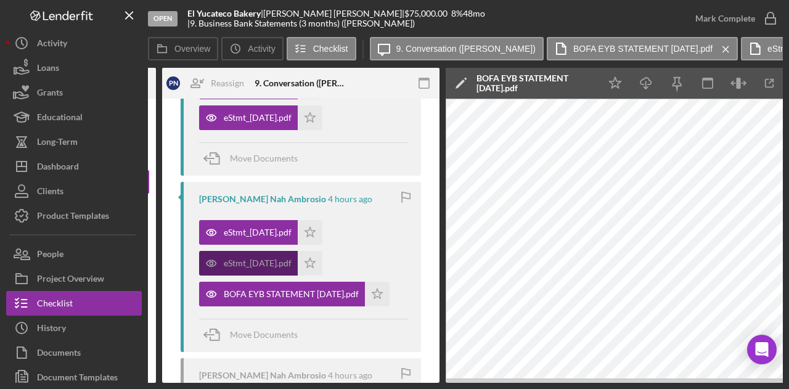
click at [275, 256] on div "eStmt_2025-05-30.pdf" at bounding box center [248, 263] width 99 height 25
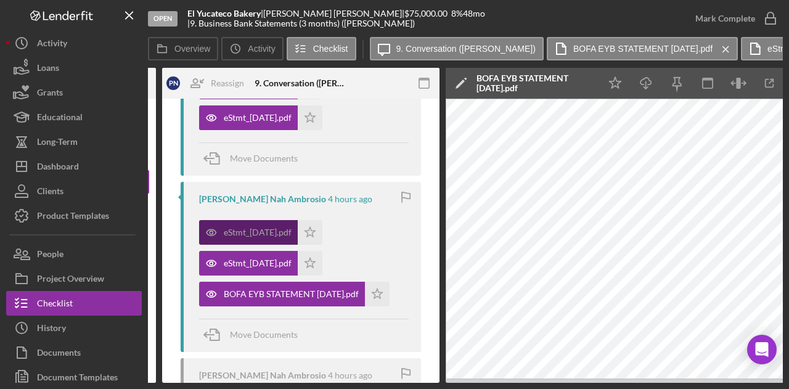
click at [292, 230] on div "eStmt_2025-06-30.pdf" at bounding box center [258, 232] width 68 height 10
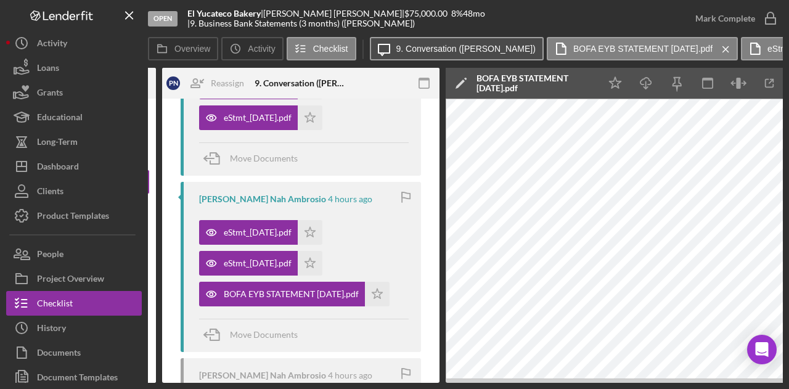
click at [495, 49] on label "9. Conversation (Policarpio N.)" at bounding box center [465, 49] width 139 height 10
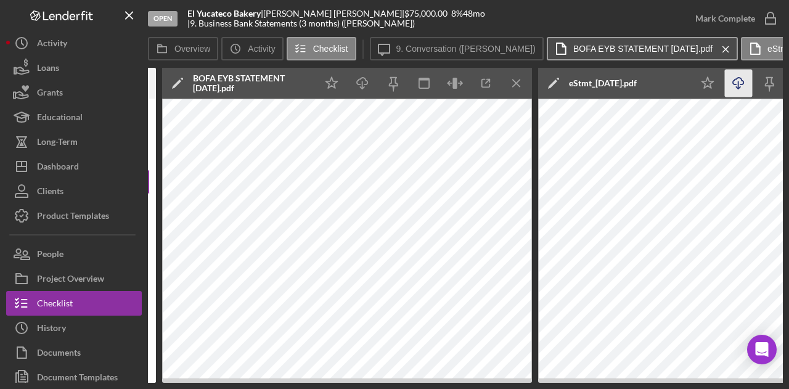
click at [573, 49] on label "BOFA EYB STATEMENT JULY 2025.pdf" at bounding box center [642, 49] width 139 height 10
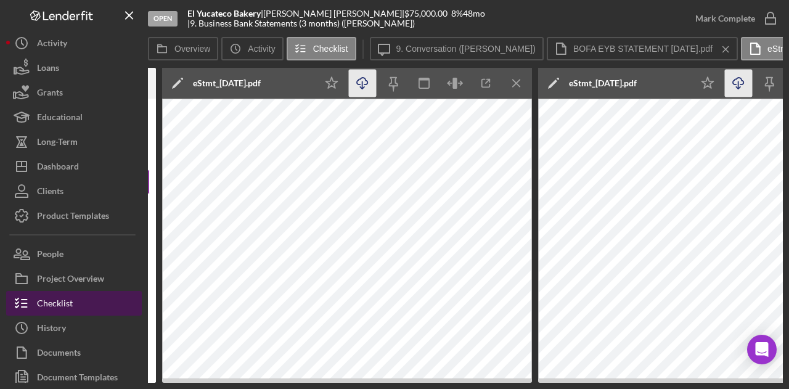
click at [76, 294] on button "Checklist" at bounding box center [74, 303] width 136 height 25
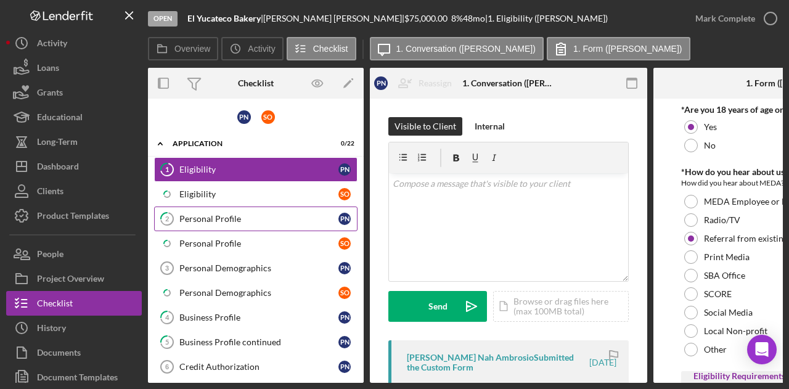
click at [239, 216] on div "Personal Profile" at bounding box center [258, 219] width 159 height 10
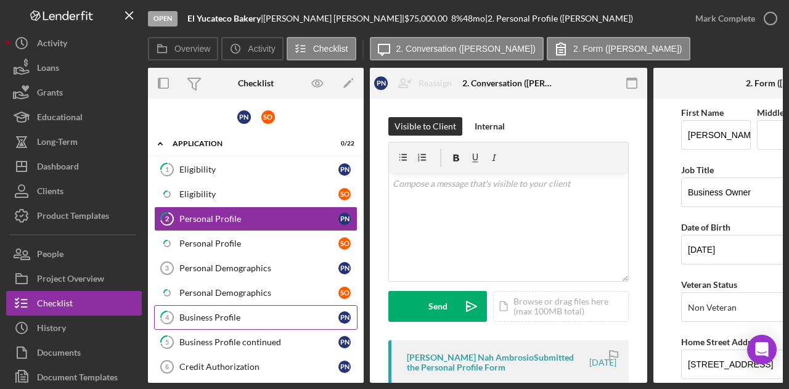
click at [236, 313] on div "Business Profile" at bounding box center [258, 318] width 159 height 10
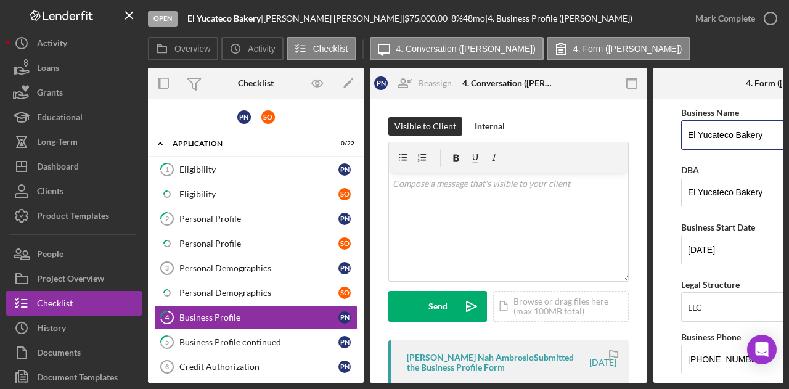
drag, startPoint x: 764, startPoint y: 131, endPoint x: 634, endPoint y: 135, distance: 129.5
click at [634, 135] on div "Overview Internal Workflow Stage Open Icon/Dropdown Arrow Archive (can unarchiv…" at bounding box center [465, 225] width 635 height 315
type input "[PERSON_NAME] Nah Ambrosio"
click at [670, 208] on form "Business Name Policarpio Nah Ambrosio DBA El Yucateco Bakery Business Start Dat…" at bounding box center [791, 241] width 277 height 284
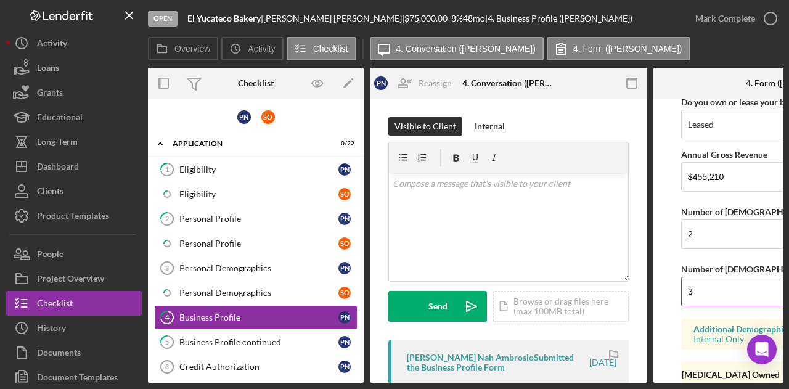
scroll to position [1090, 0]
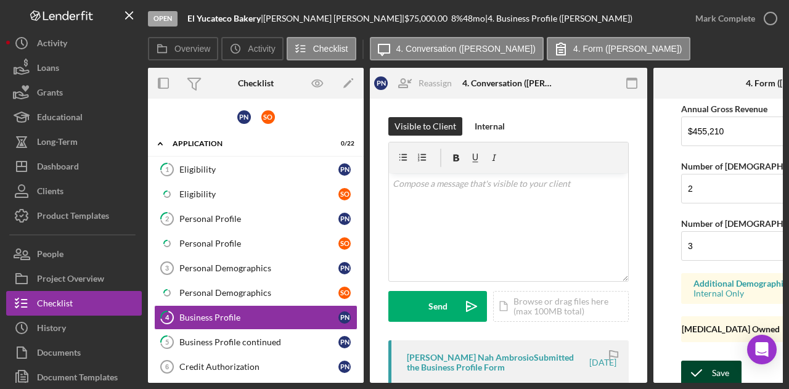
click at [703, 358] on icon "submit" at bounding box center [696, 373] width 31 height 31
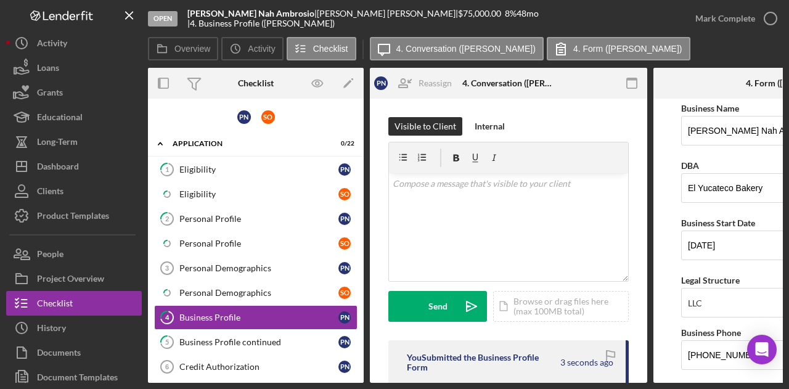
scroll to position [0, 0]
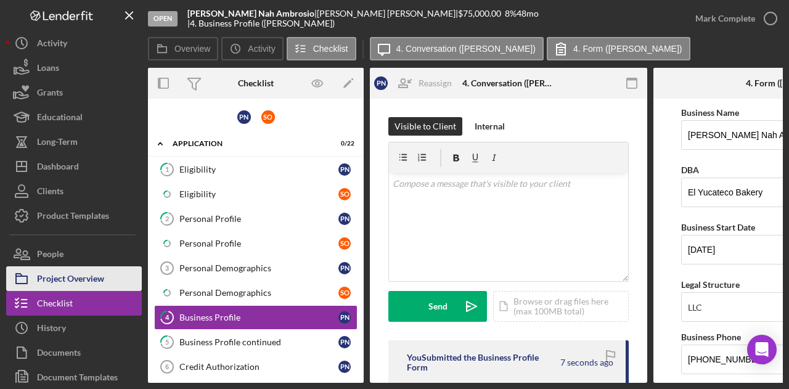
click at [65, 277] on div "Project Overview" at bounding box center [70, 280] width 67 height 28
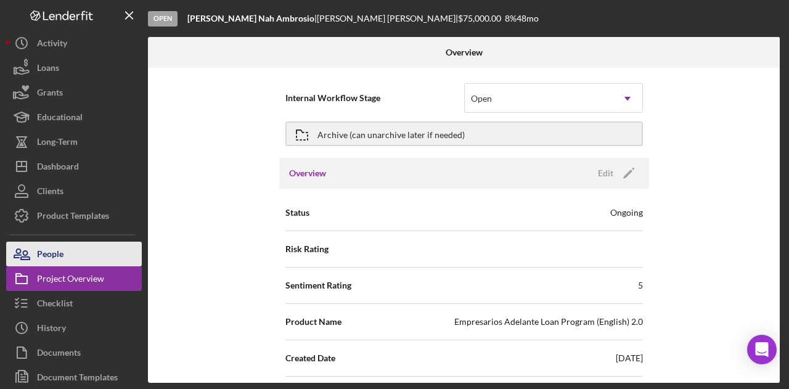
click at [51, 257] on div "People" at bounding box center [50, 256] width 27 height 28
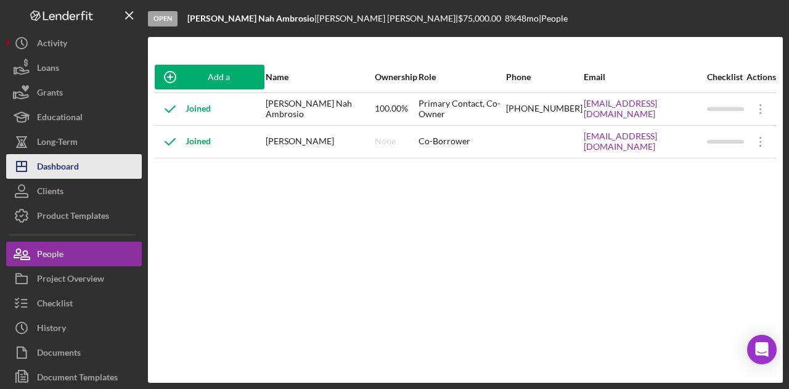
click at [88, 160] on button "Icon/Dashboard Dashboard" at bounding box center [74, 166] width 136 height 25
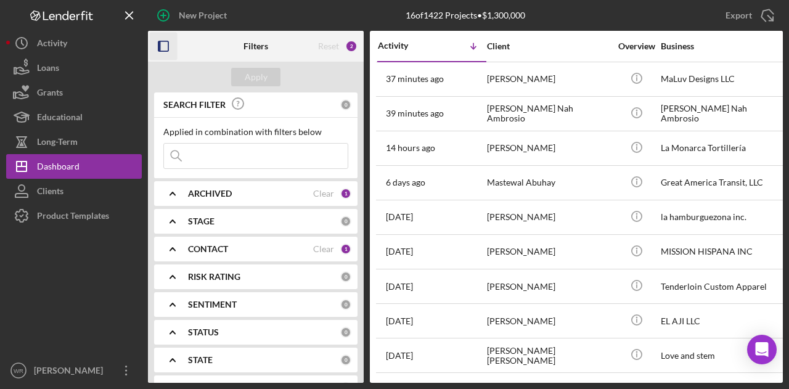
click at [168, 44] on rect "button" at bounding box center [163, 46] width 10 height 10
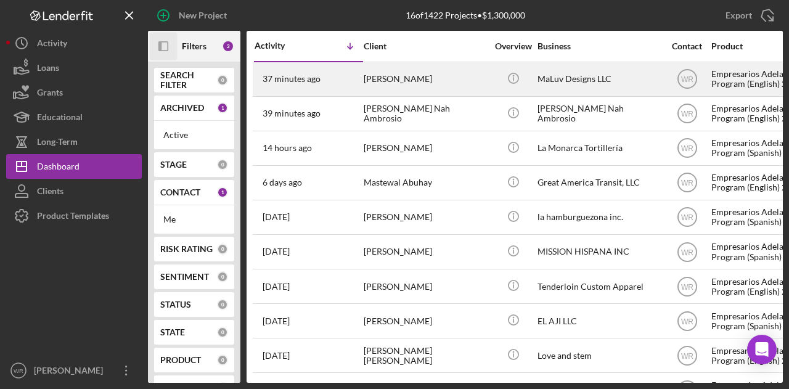
click at [416, 80] on div "[PERSON_NAME]" at bounding box center [425, 79] width 123 height 33
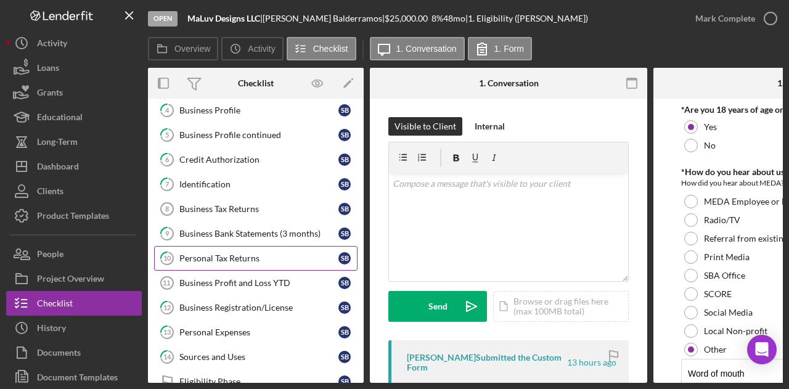
scroll to position [206, 0]
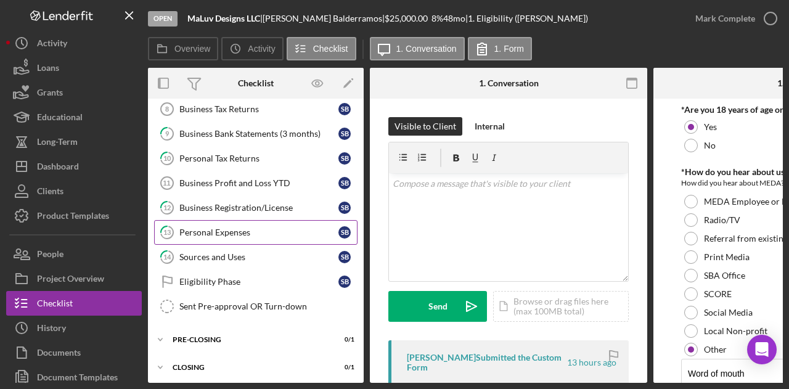
click at [253, 227] on div "Personal Expenses" at bounding box center [258, 232] width 159 height 10
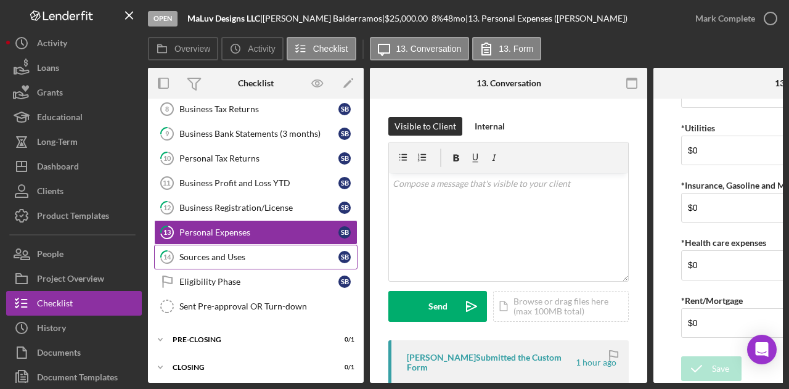
click at [223, 257] on link "14 Sources and Uses S B" at bounding box center [255, 257] width 203 height 25
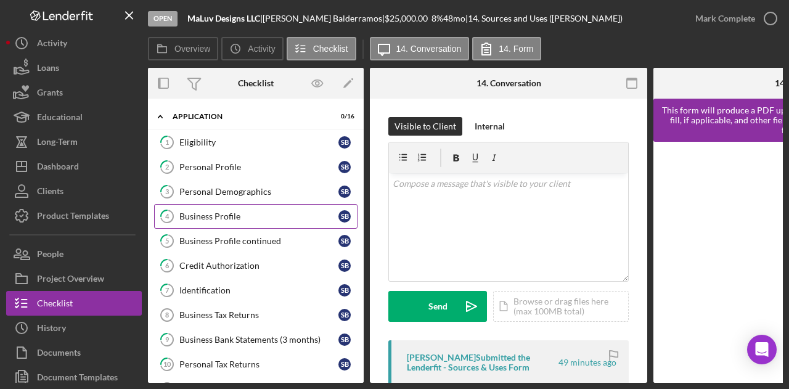
click at [228, 211] on div "Business Profile" at bounding box center [258, 216] width 159 height 10
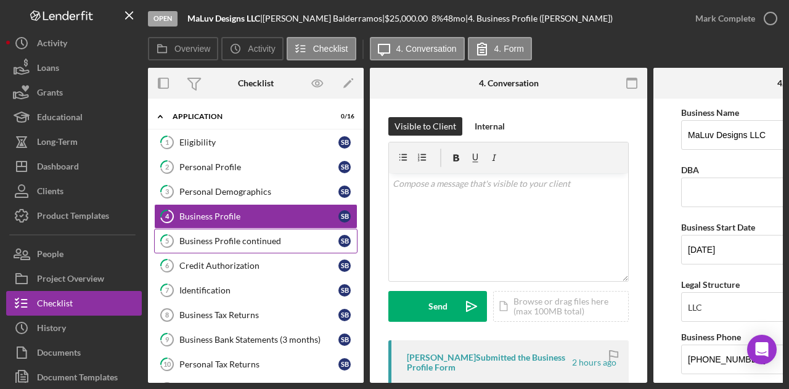
click at [214, 247] on link "5 Business Profile continued S B" at bounding box center [255, 241] width 203 height 25
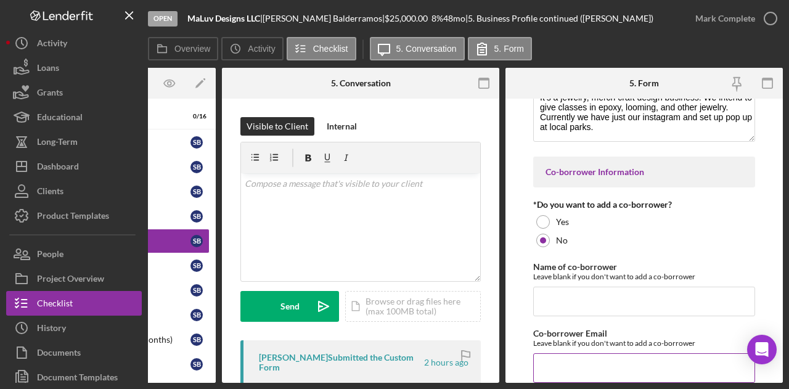
scroll to position [94, 0]
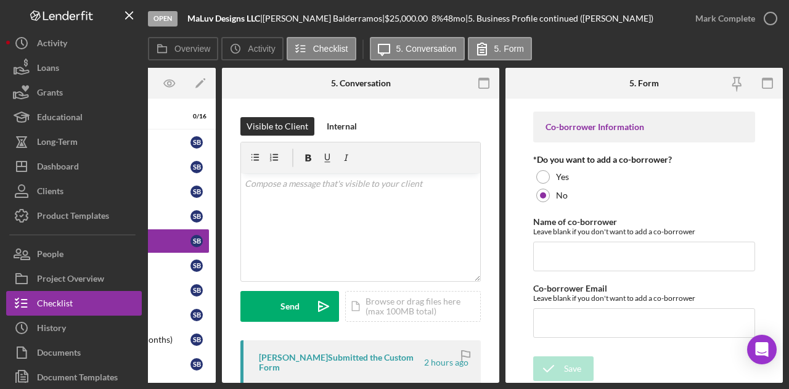
drag, startPoint x: 393, startPoint y: 384, endPoint x: 363, endPoint y: 382, distance: 29.7
click at [363, 382] on div "Open MaLuv Designs LLC | Shaila Balderramos | $25,000.00 8 % 48 mo | 5. Busines…" at bounding box center [394, 194] width 789 height 389
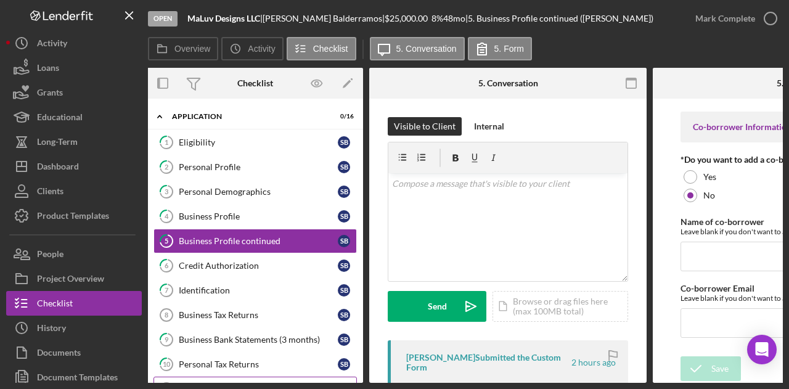
scroll to position [0, 0]
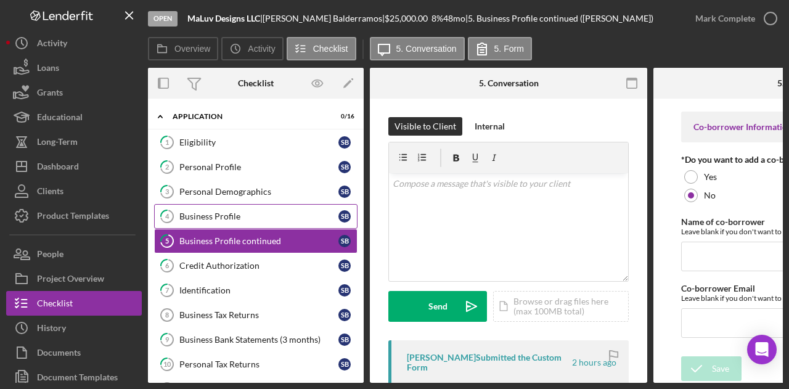
click at [231, 211] on div "Business Profile" at bounding box center [258, 216] width 159 height 10
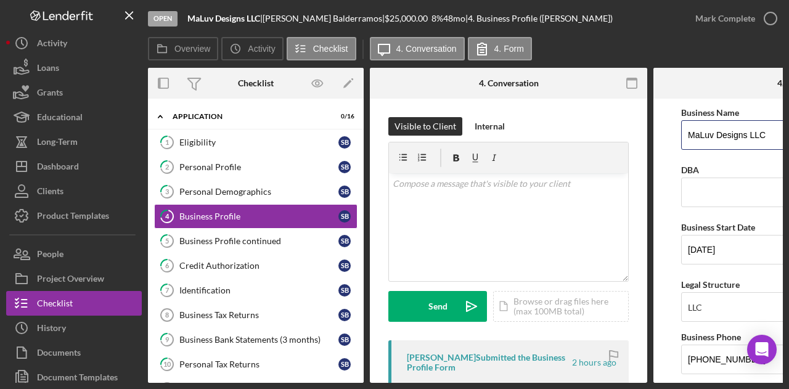
drag, startPoint x: 763, startPoint y: 136, endPoint x: 651, endPoint y: 136, distance: 112.2
click at [651, 136] on div "Overview Internal Workflow Stage Open Icon/Dropdown Arrow Archive (can unarchiv…" at bounding box center [465, 225] width 635 height 315
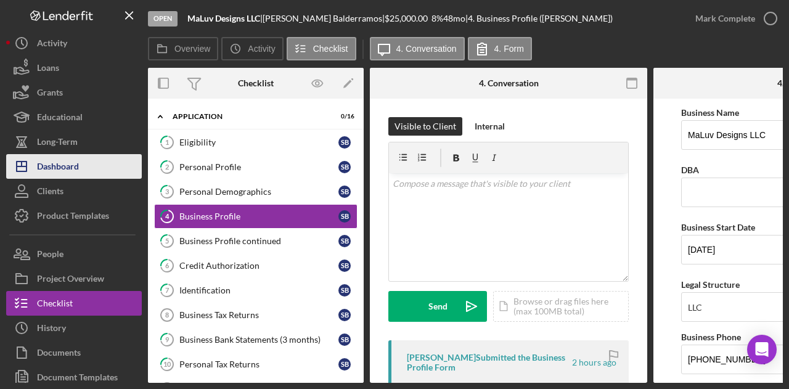
click at [74, 166] on div "Dashboard" at bounding box center [58, 168] width 42 height 28
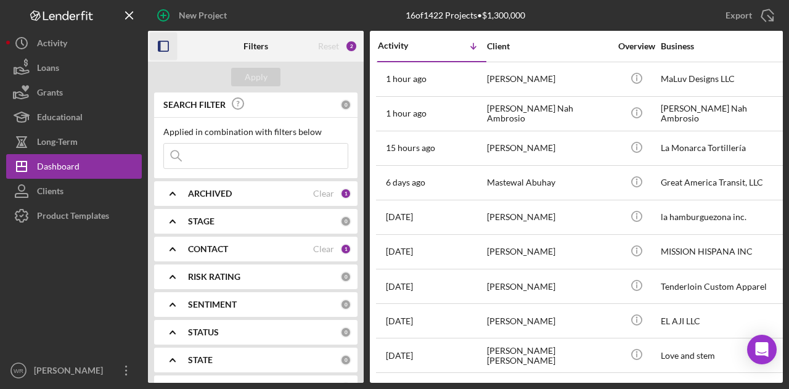
click at [156, 41] on icon "button" at bounding box center [164, 47] width 28 height 28
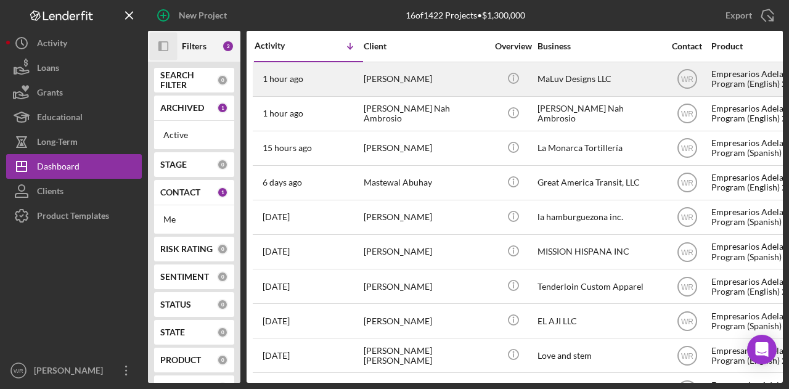
click at [411, 77] on div "[PERSON_NAME]" at bounding box center [425, 79] width 123 height 33
